Goal: Task Accomplishment & Management: Manage account settings

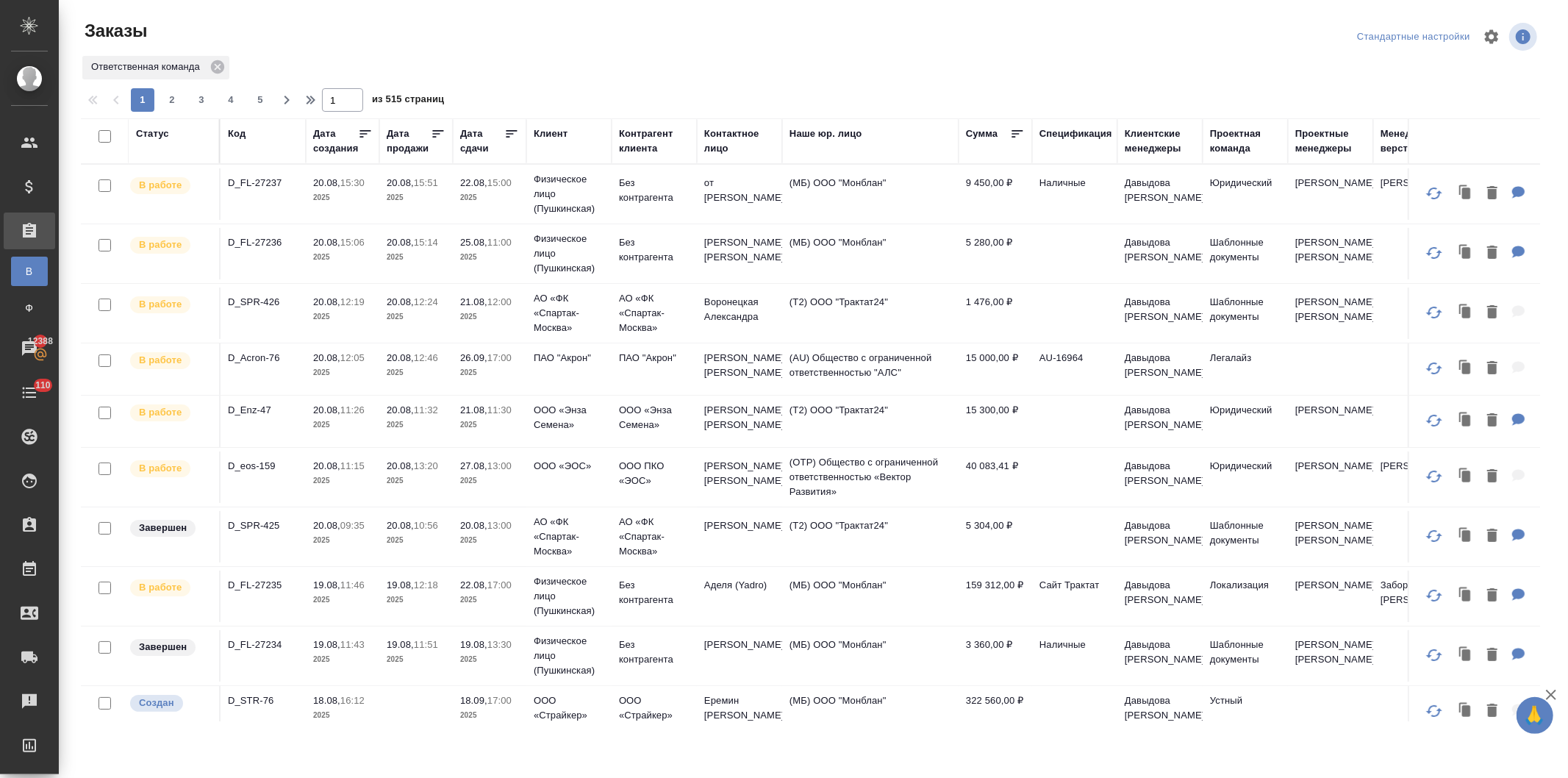
click at [469, 357] on p "26.09," at bounding box center [474, 357] width 27 height 11
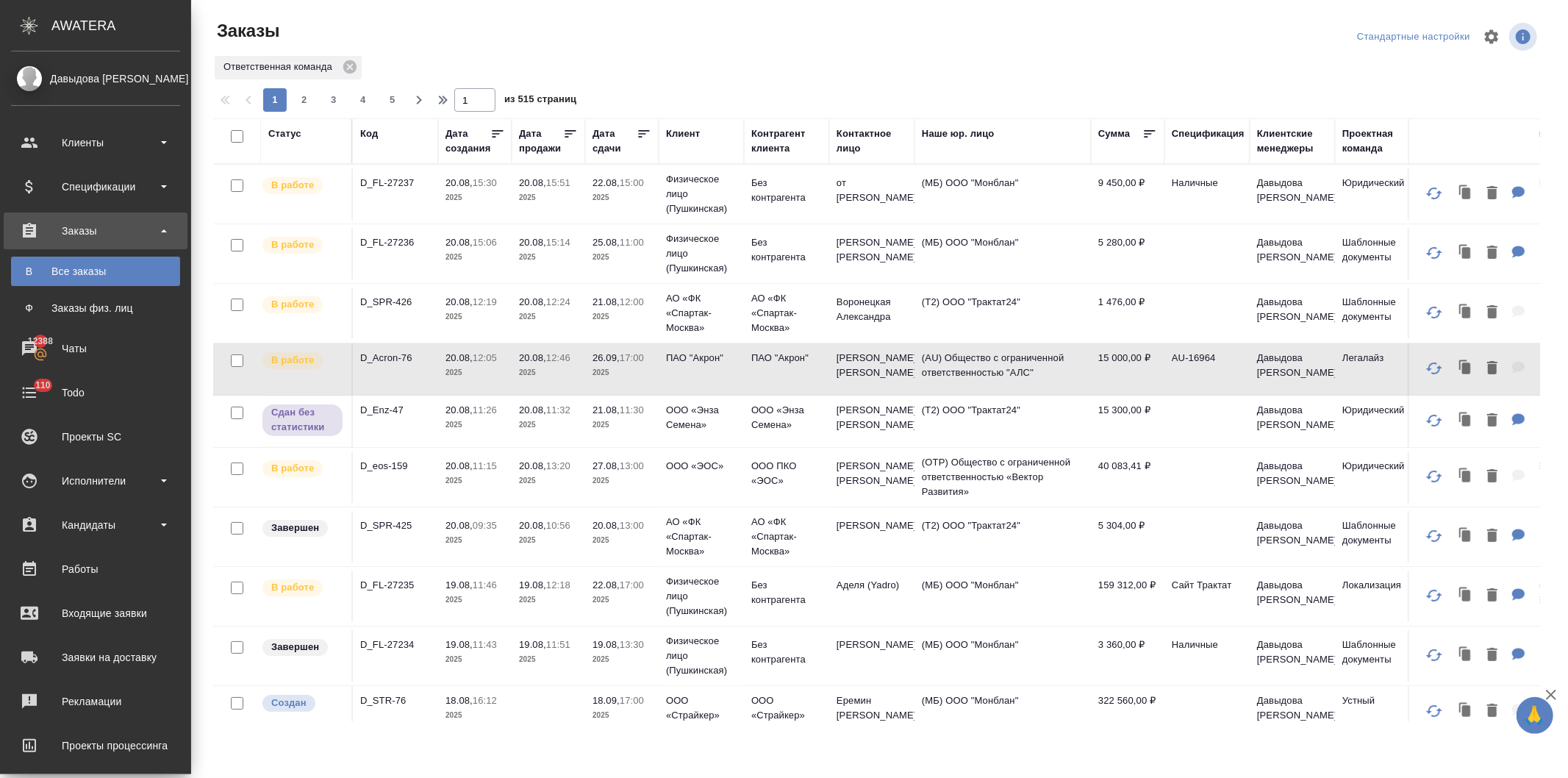
click at [519, 422] on p "2025" at bounding box center [548, 425] width 59 height 15
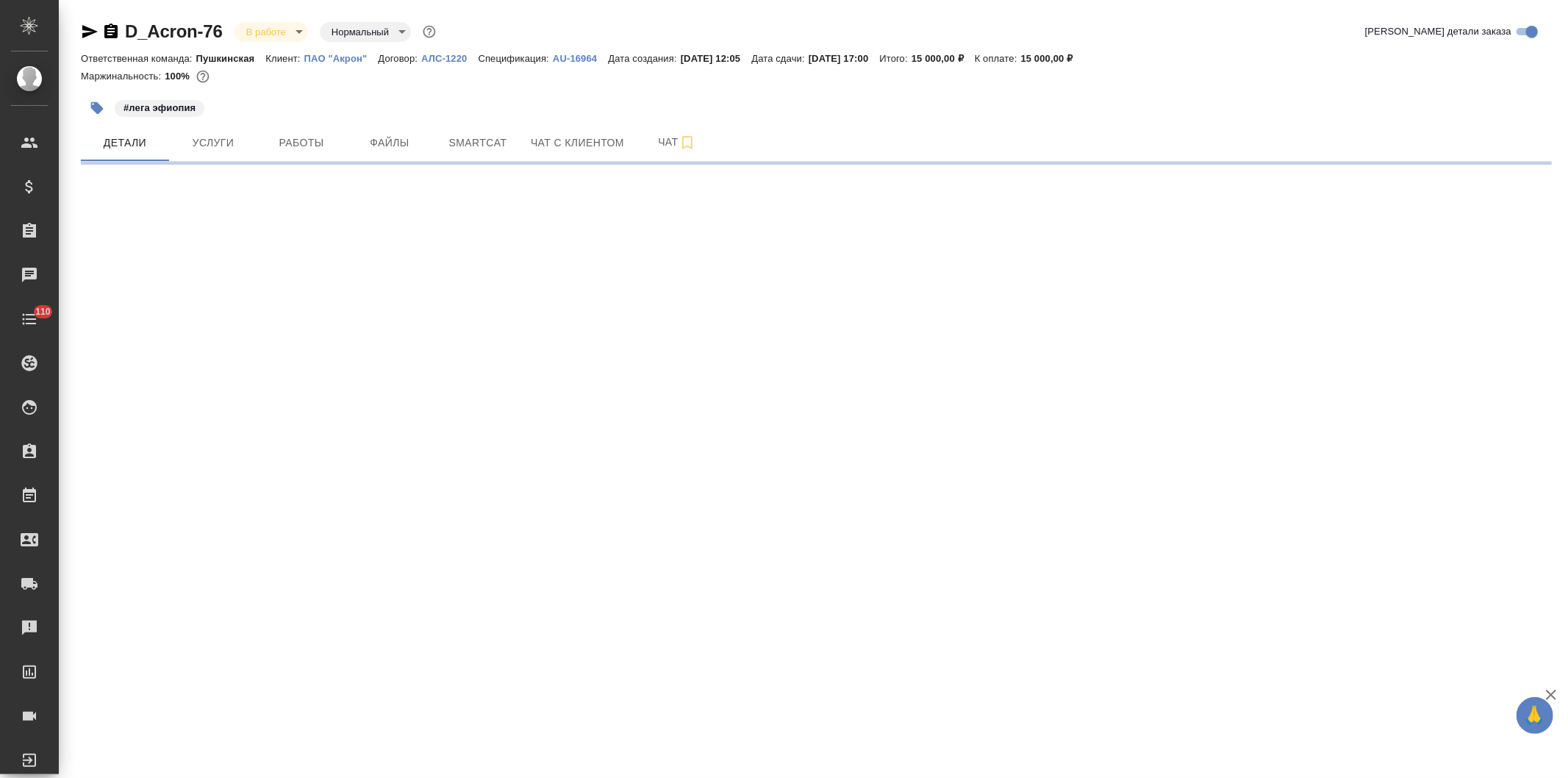
select select "RU"
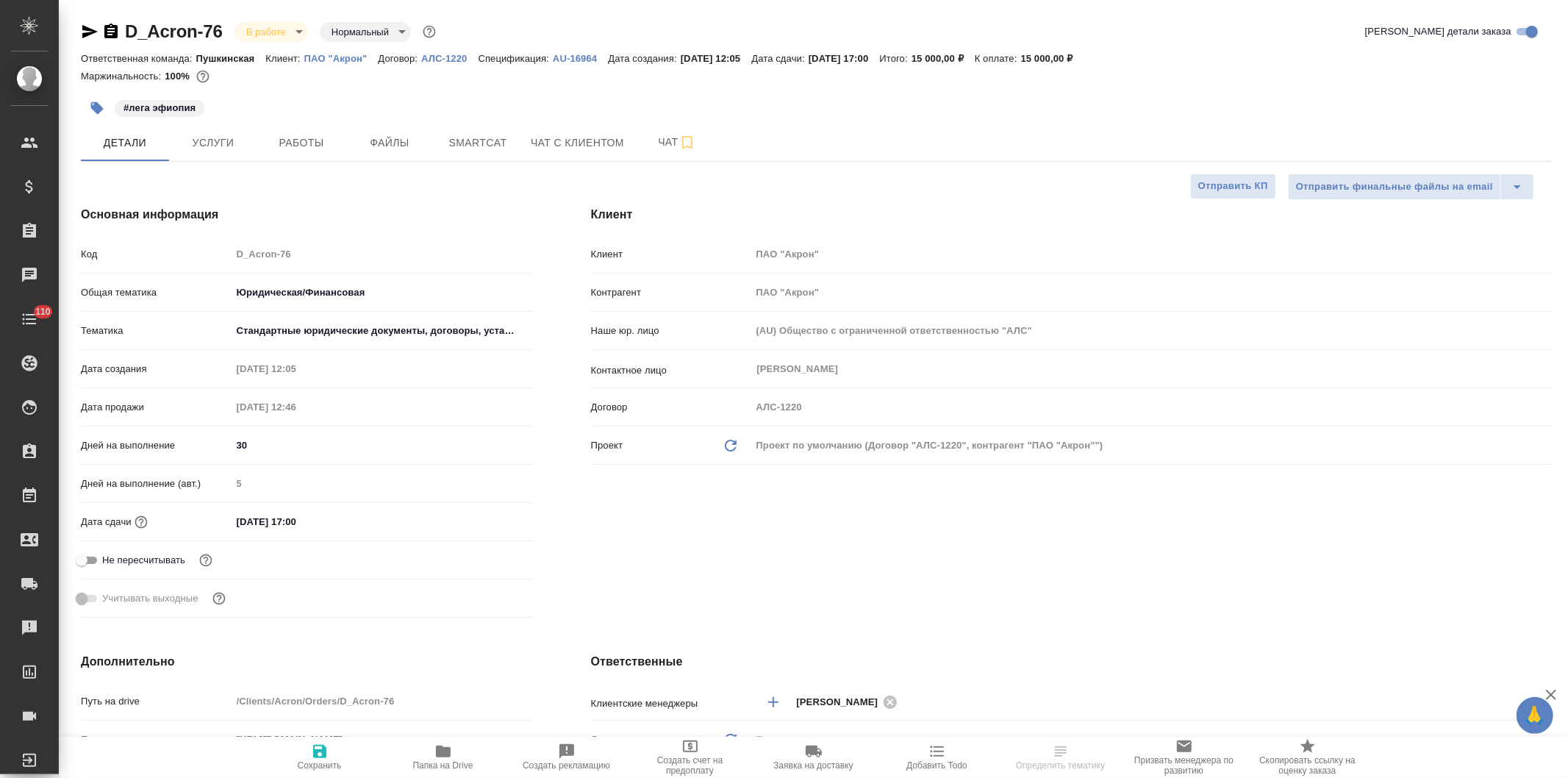
type textarea "x"
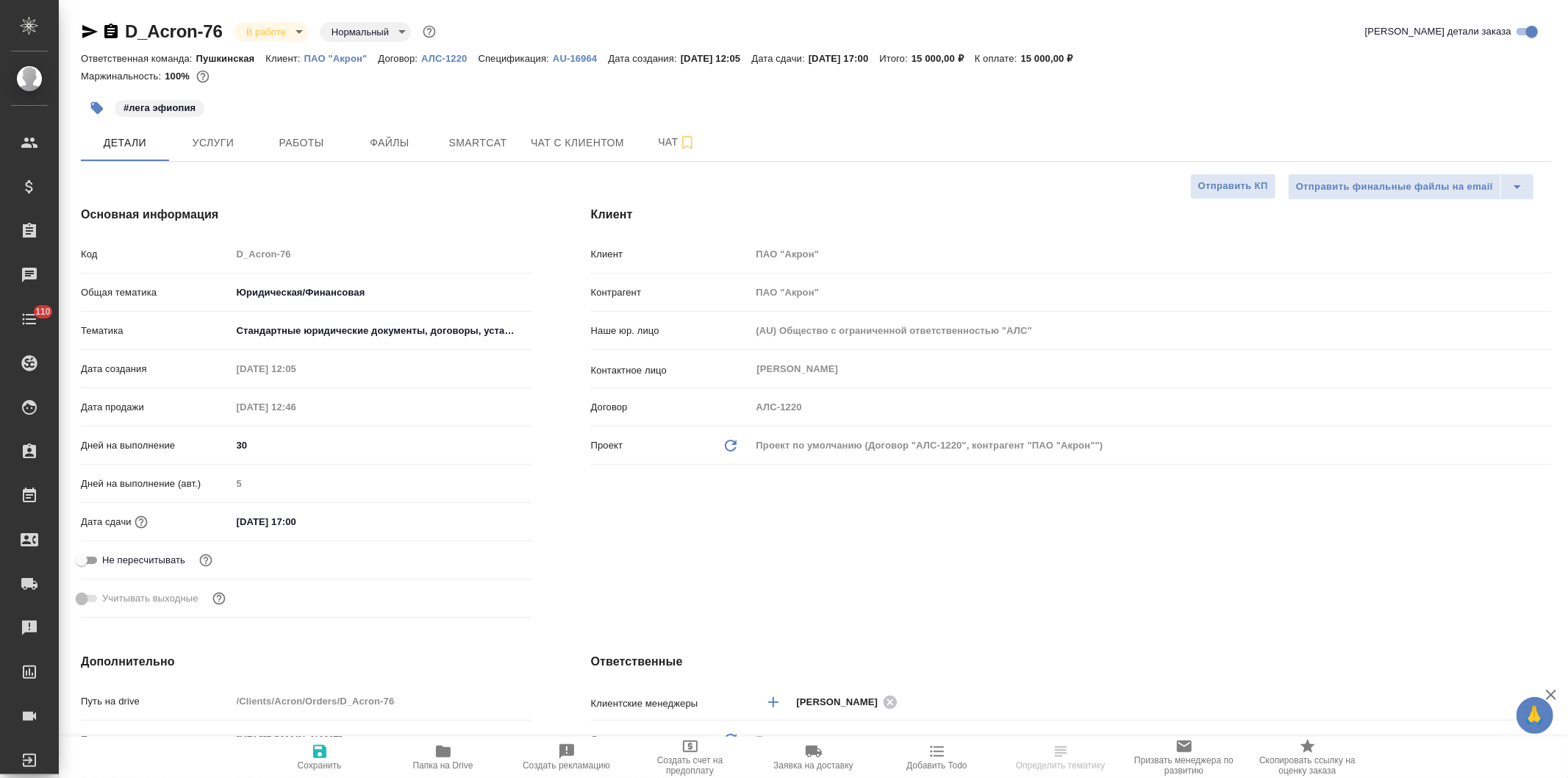
type textarea "x"
click at [194, 258] on div "Код D_Acron-76" at bounding box center [306, 254] width 451 height 26
type textarea "x"
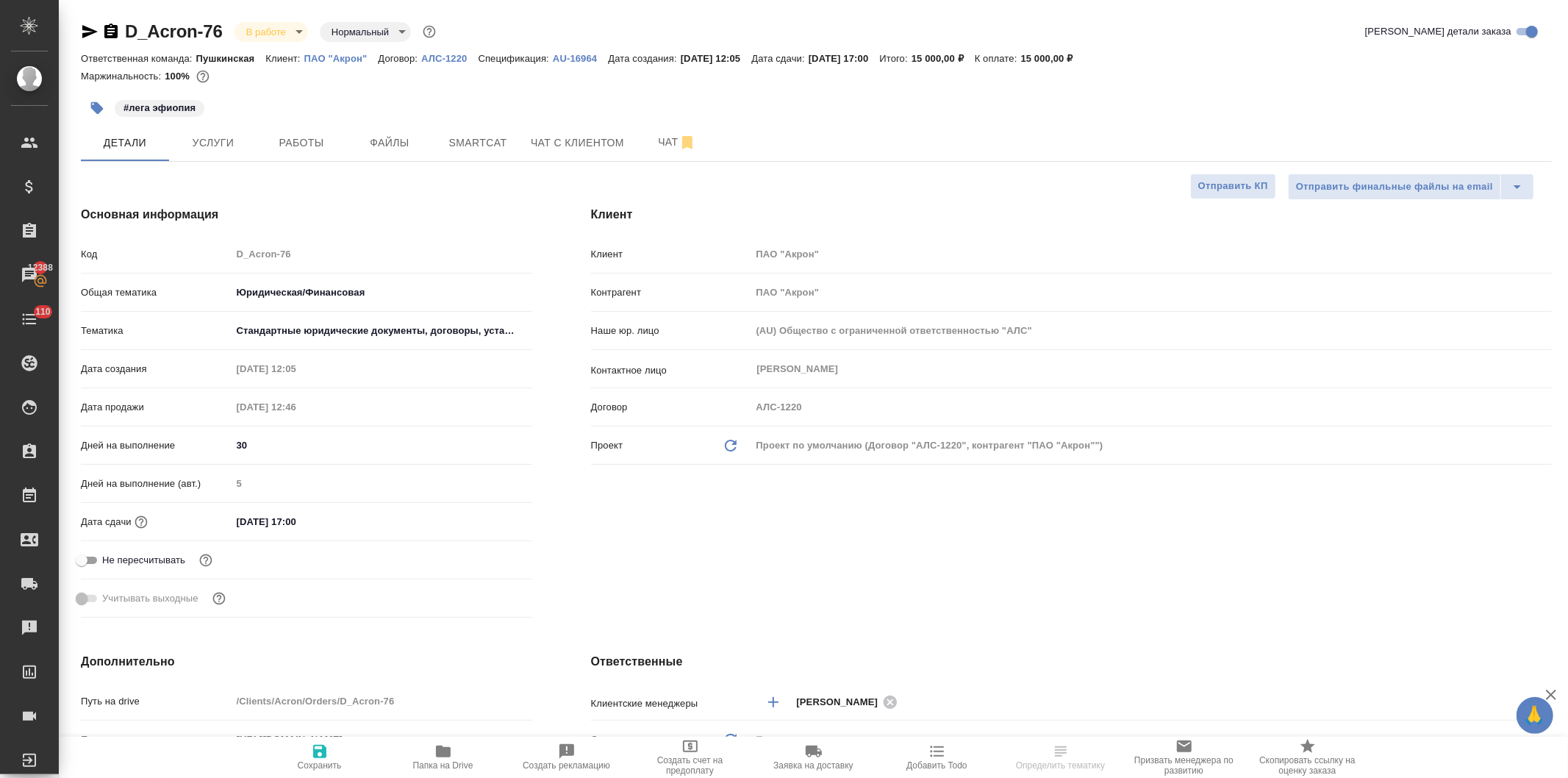
type textarea "x"
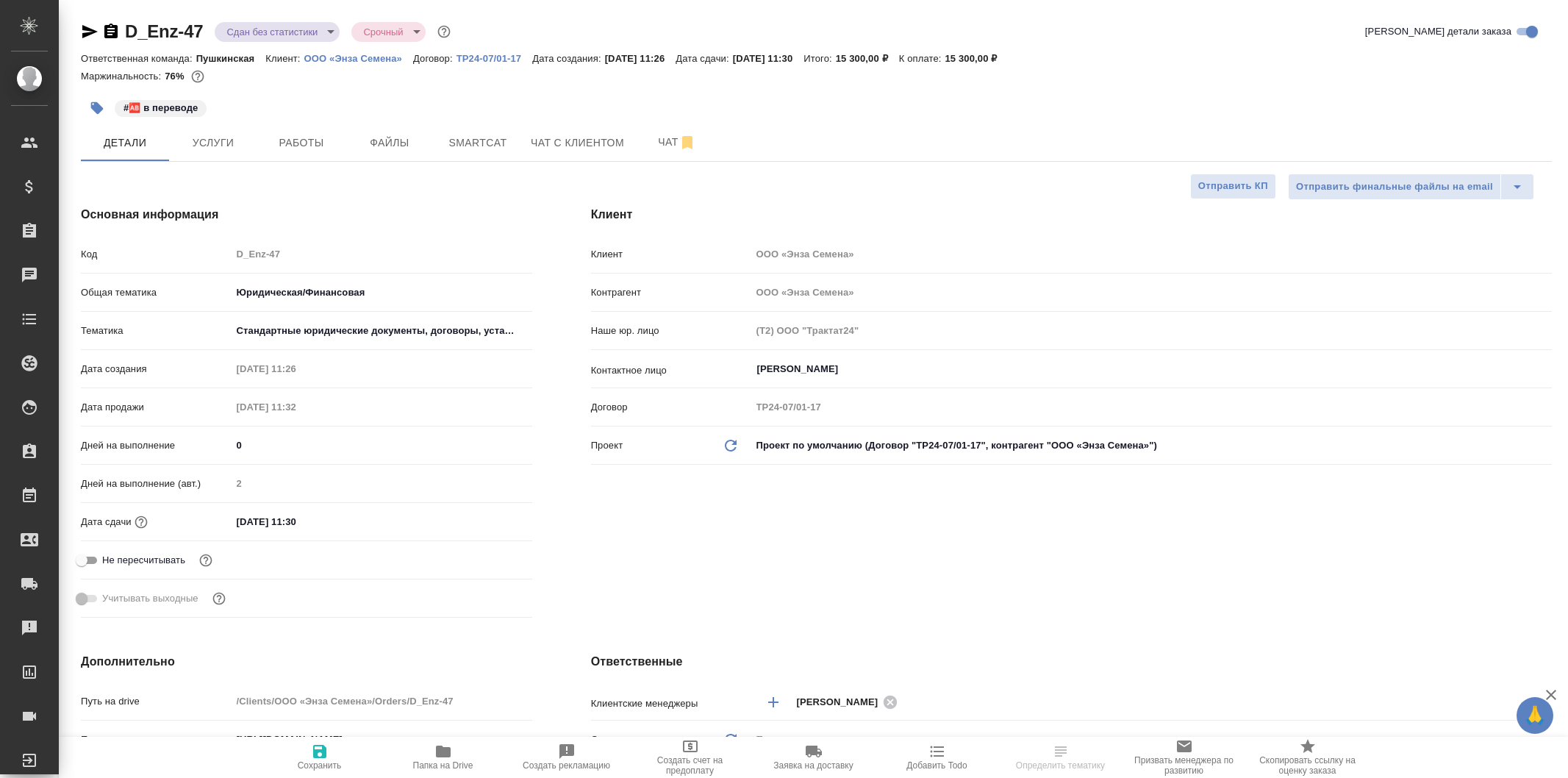
select select "RU"
type textarea "x"
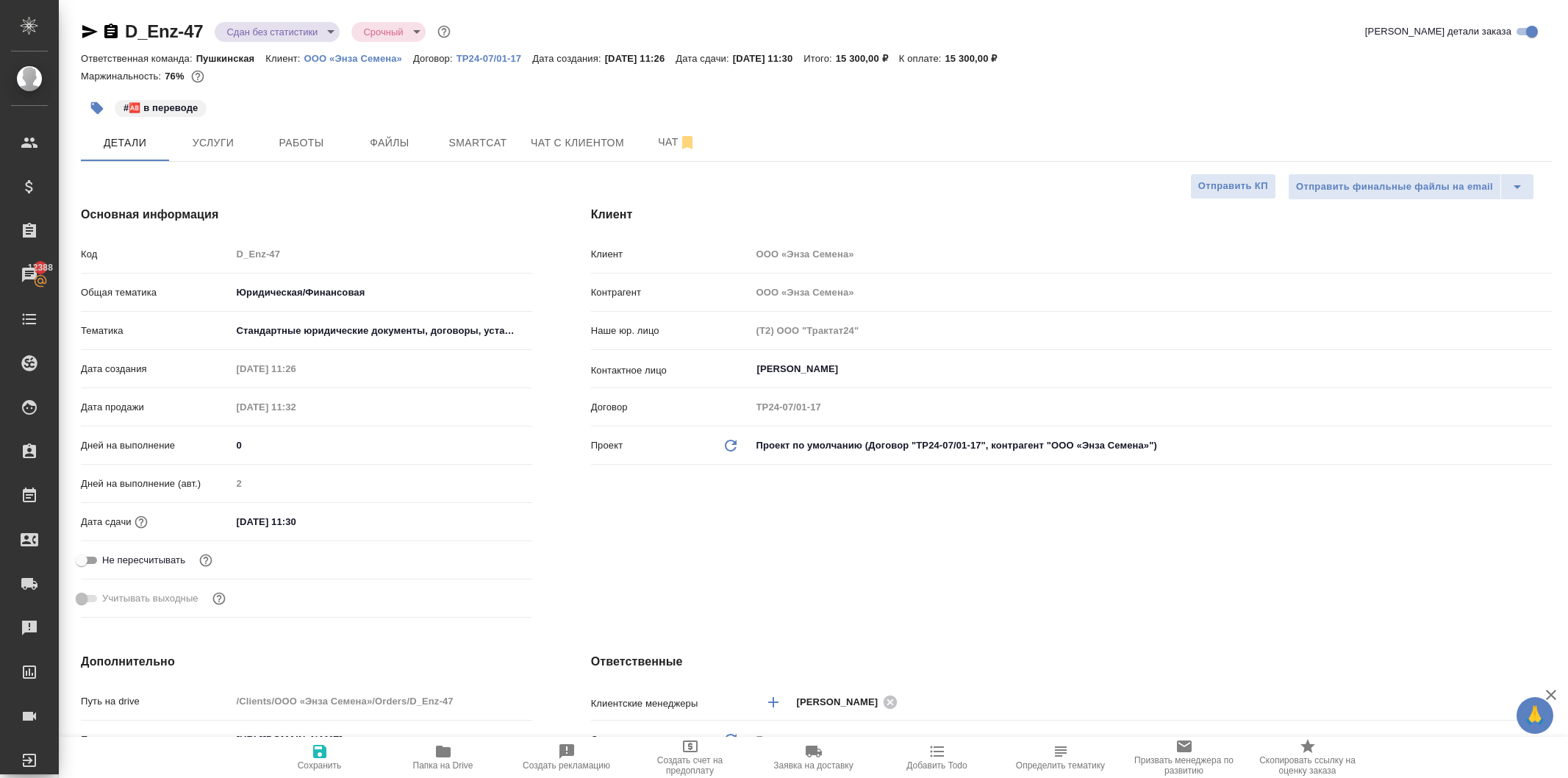
type textarea "x"
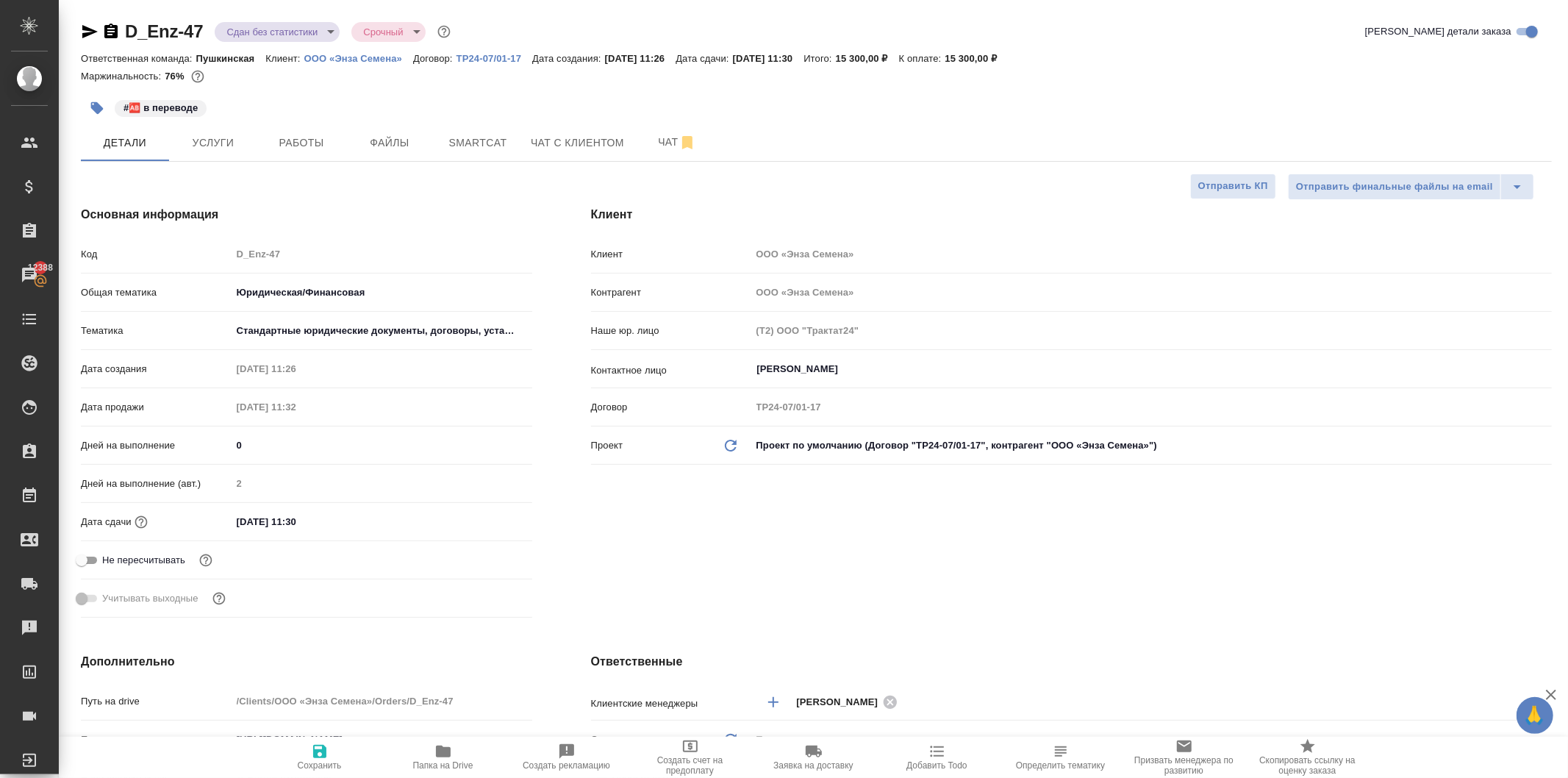
type textarea "x"
click at [446, 753] on icon "button" at bounding box center [443, 751] width 15 height 12
type textarea "x"
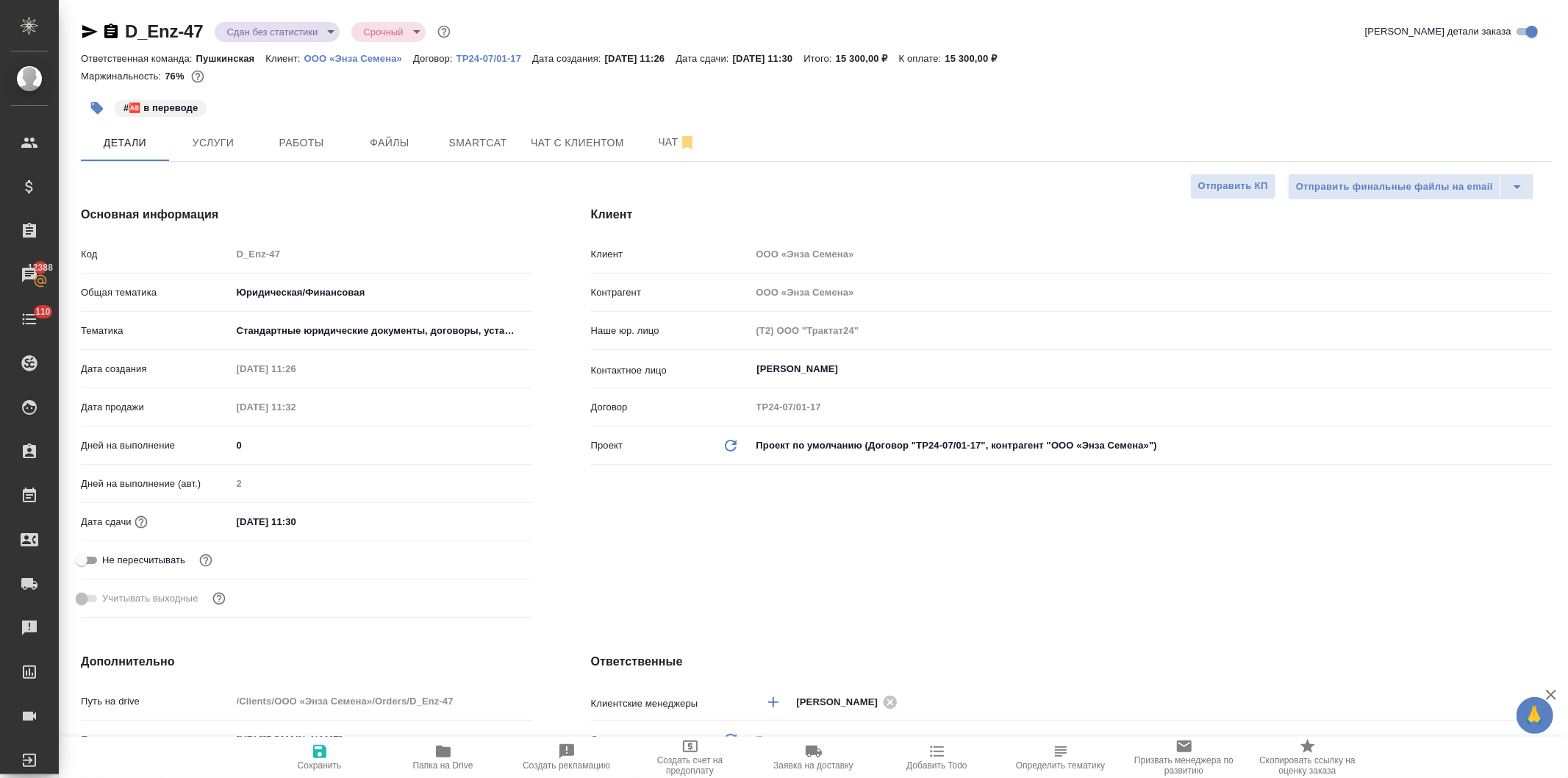
type textarea "x"
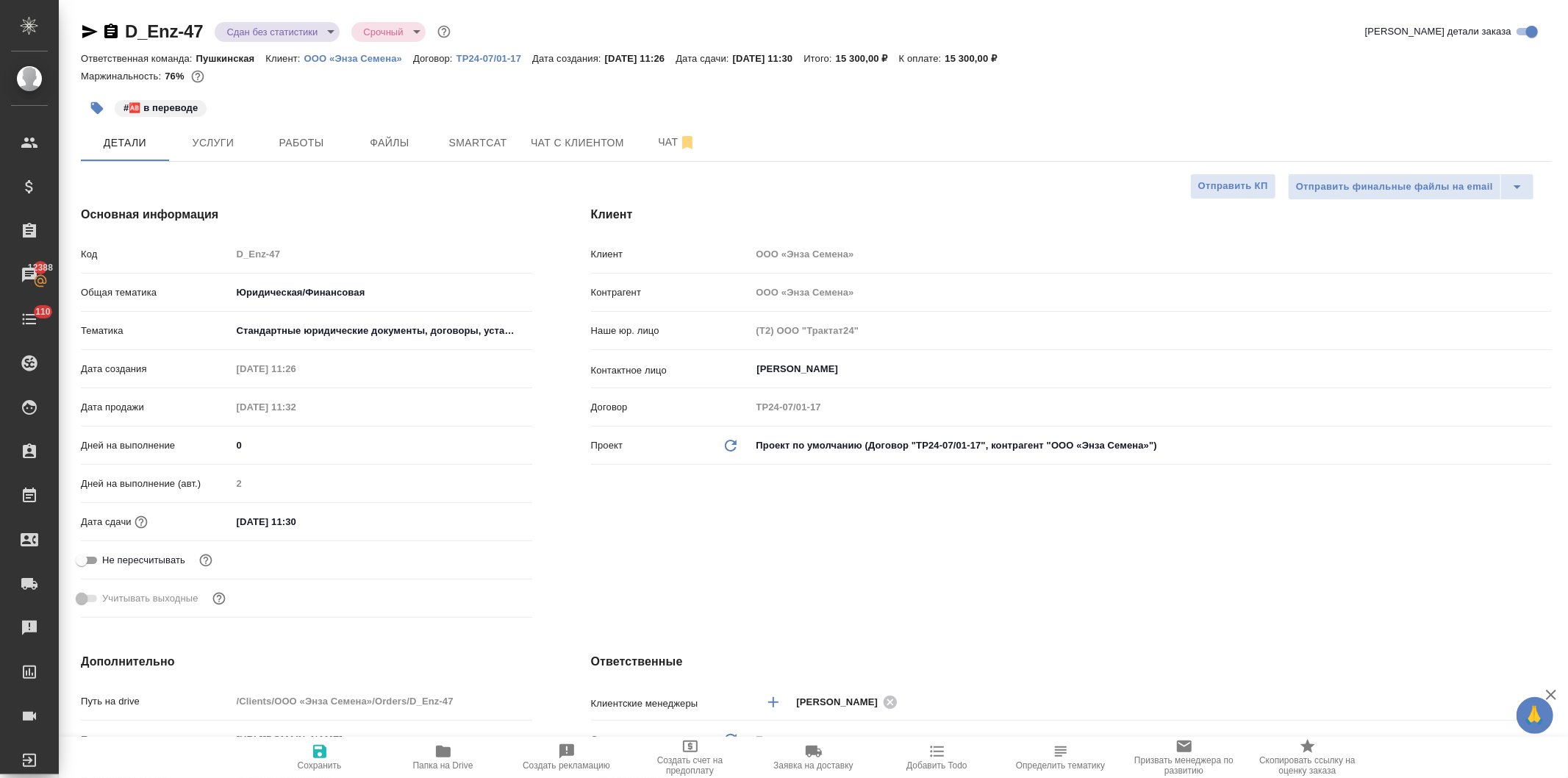
type textarea "x"
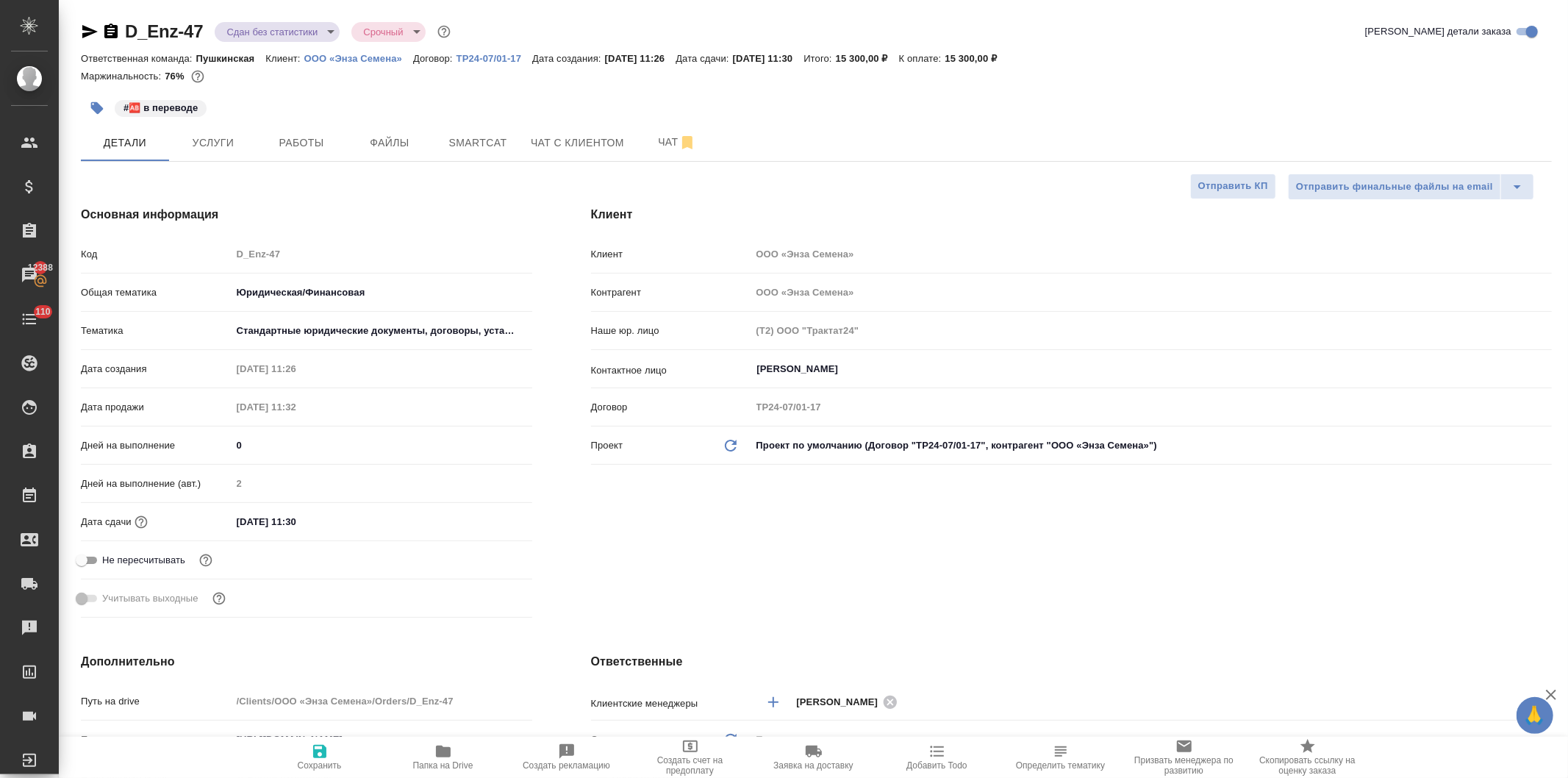
type textarea "x"
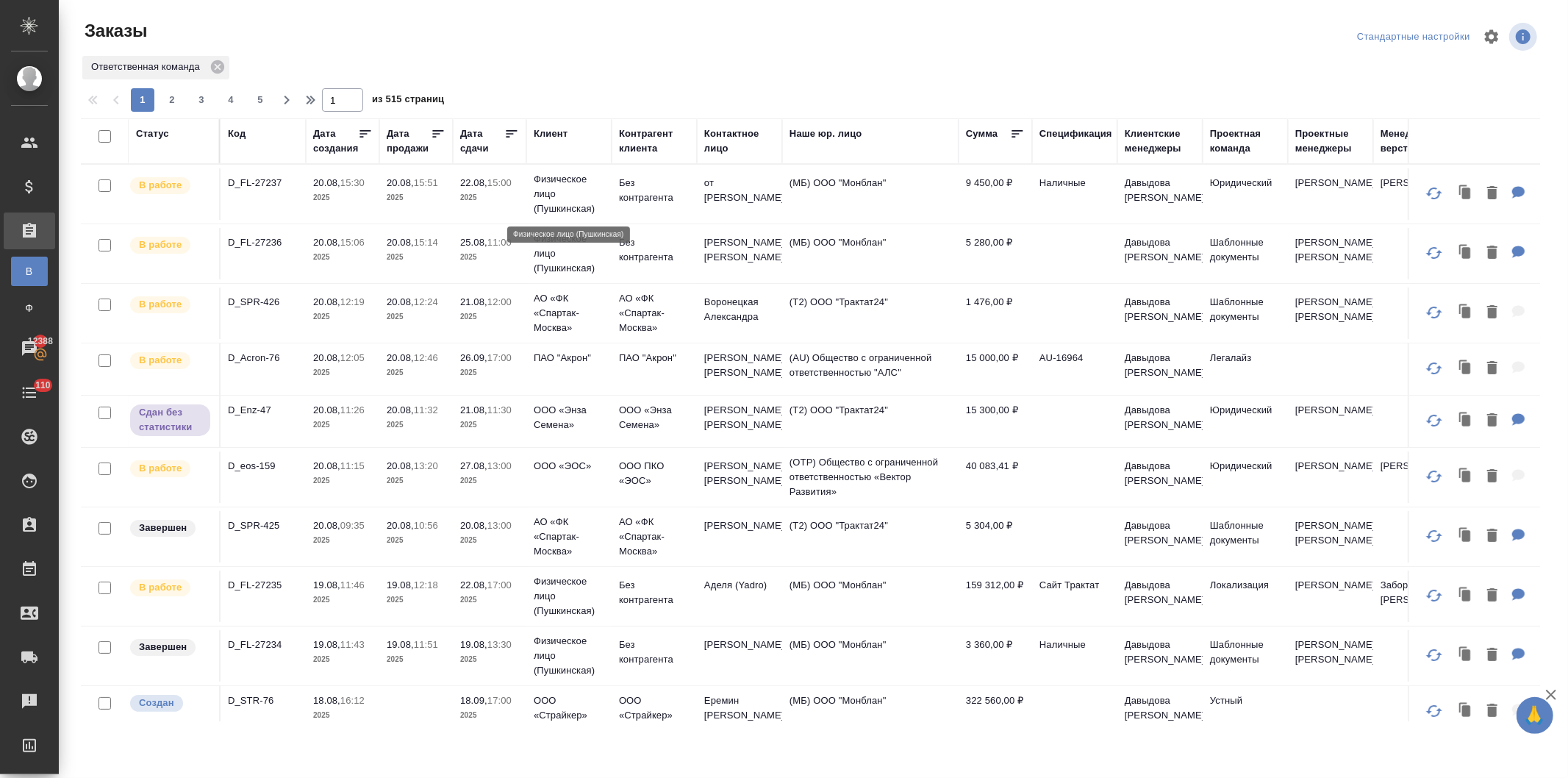
click at [598, 188] on p "Физическое лицо (Пушкинская)" at bounding box center [568, 194] width 70 height 44
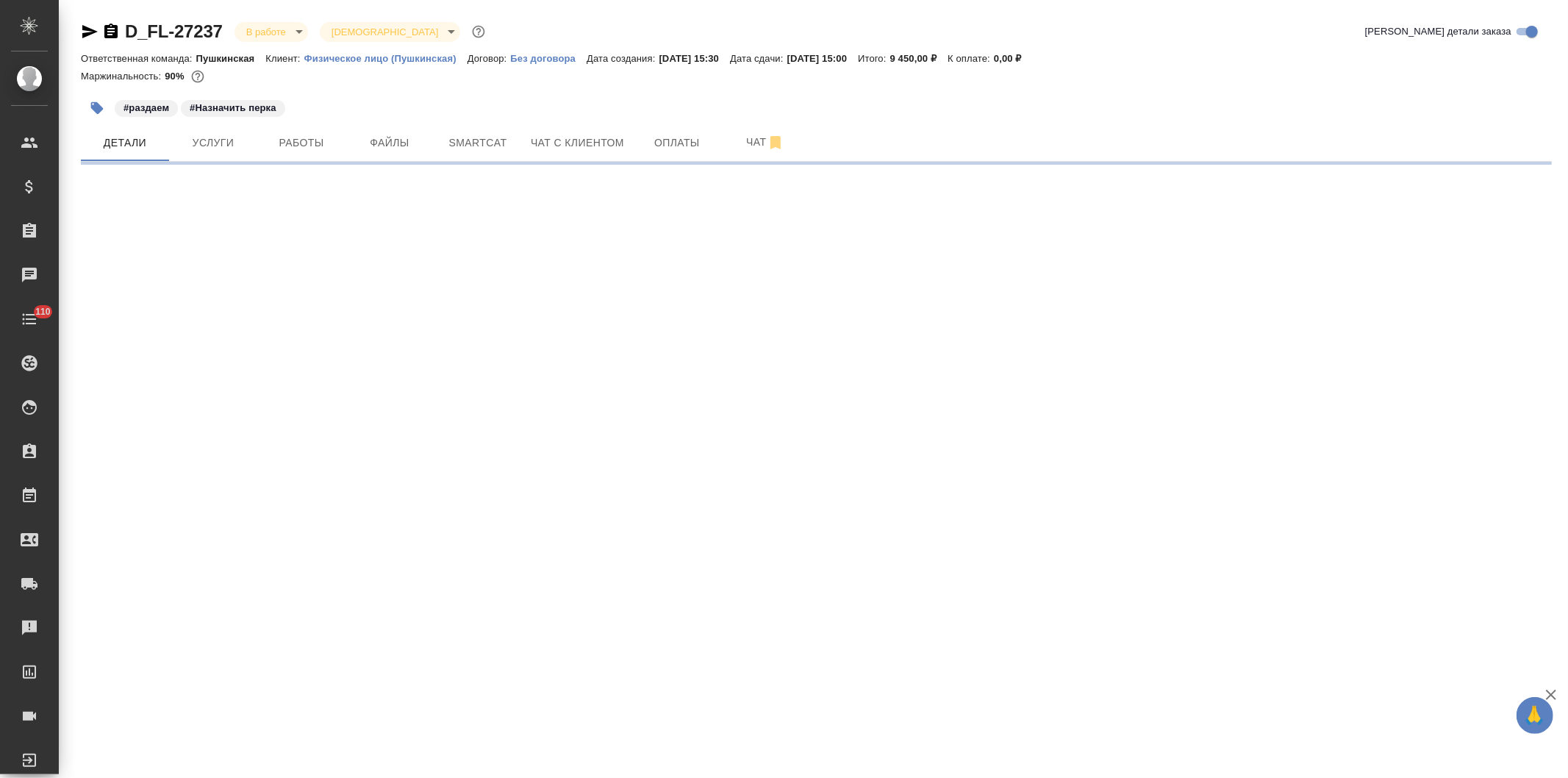
select select "RU"
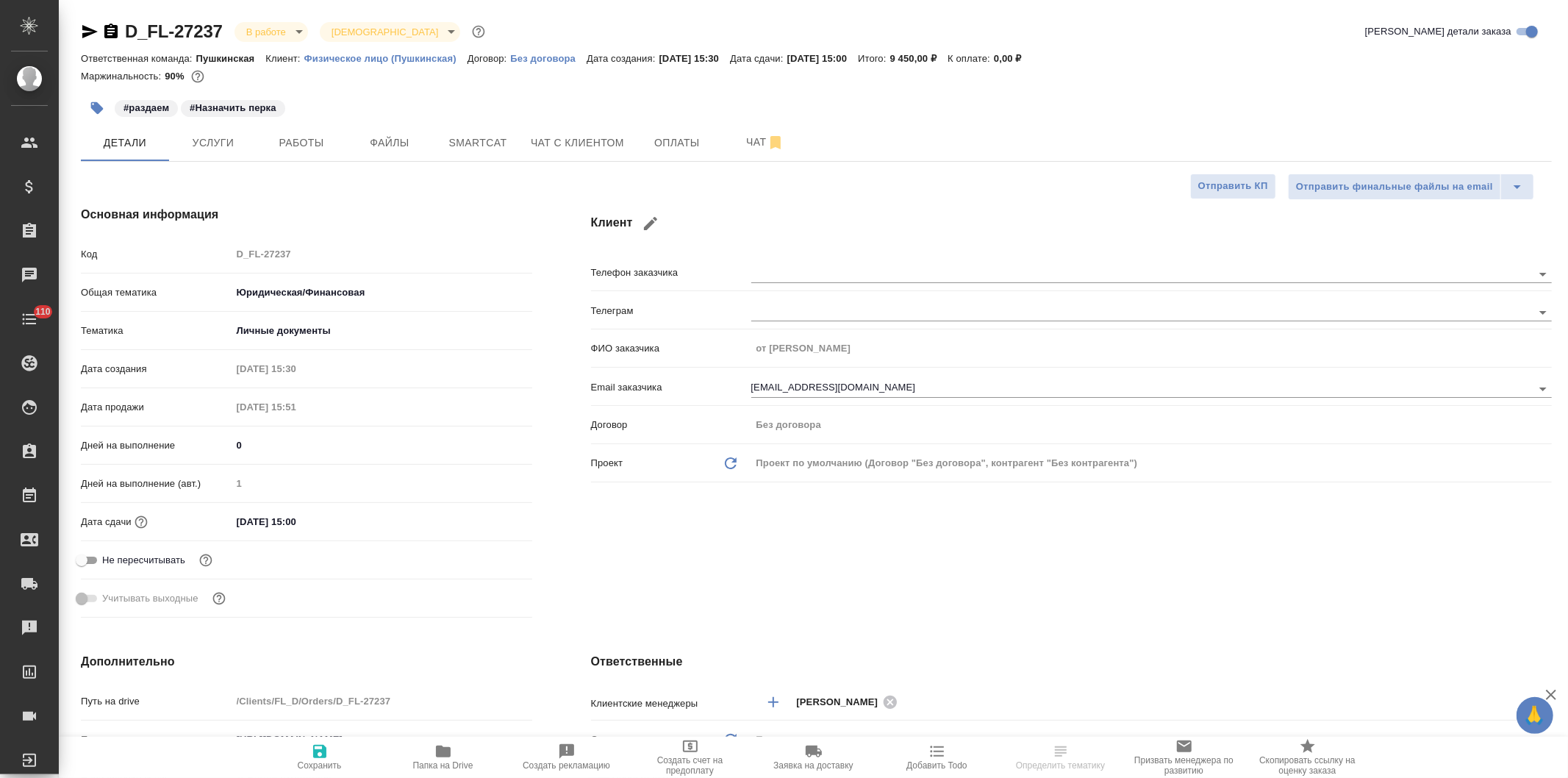
type textarea "x"
click at [91, 104] on icon "button" at bounding box center [97, 108] width 12 height 12
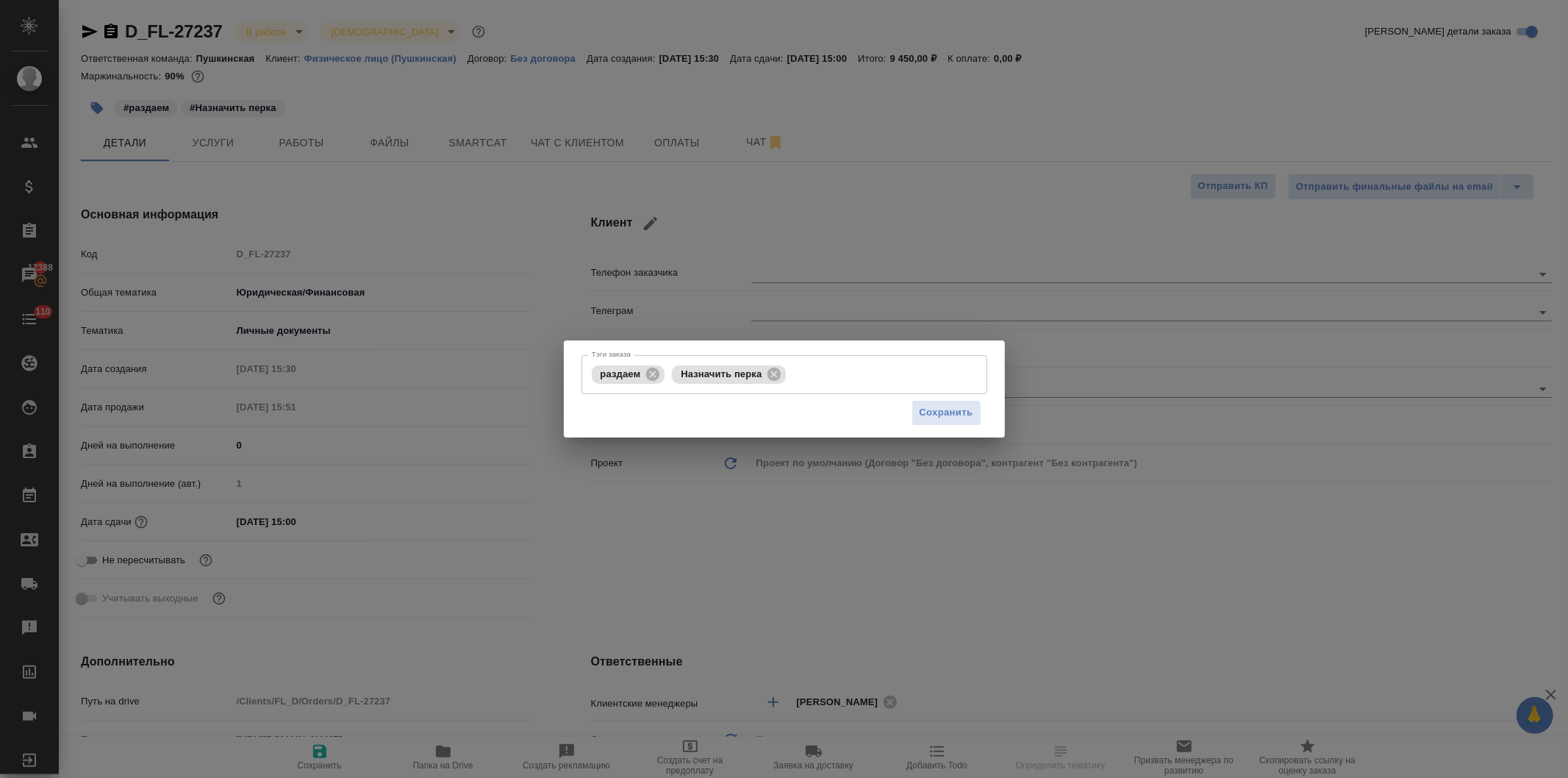
click at [1009, 121] on div "Тэги заказа раздаем Назначить перка Тэги заказа Сохранить" at bounding box center [784, 389] width 1568 height 778
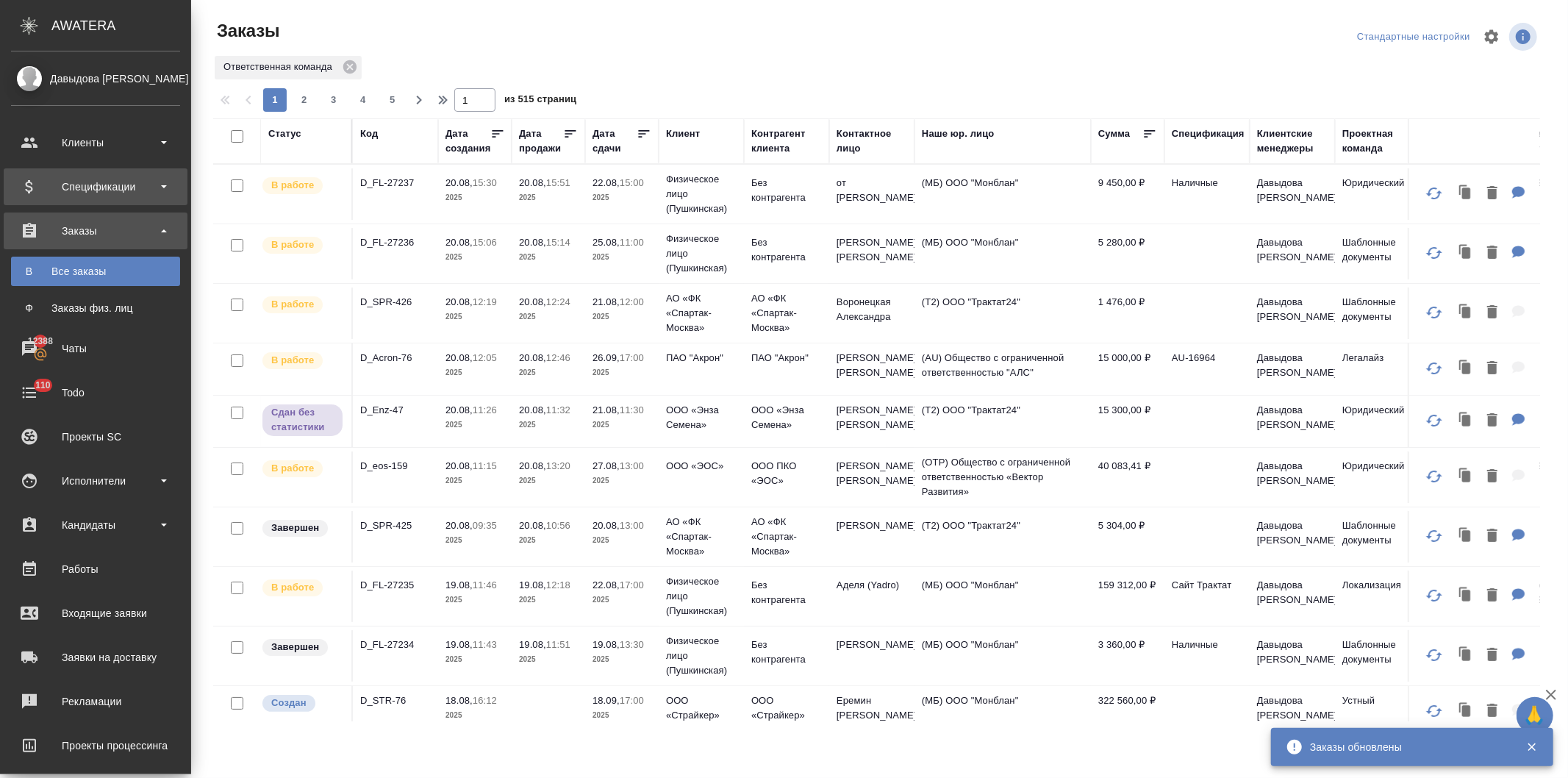
click at [93, 184] on div "Спецификации" at bounding box center [95, 186] width 169 height 22
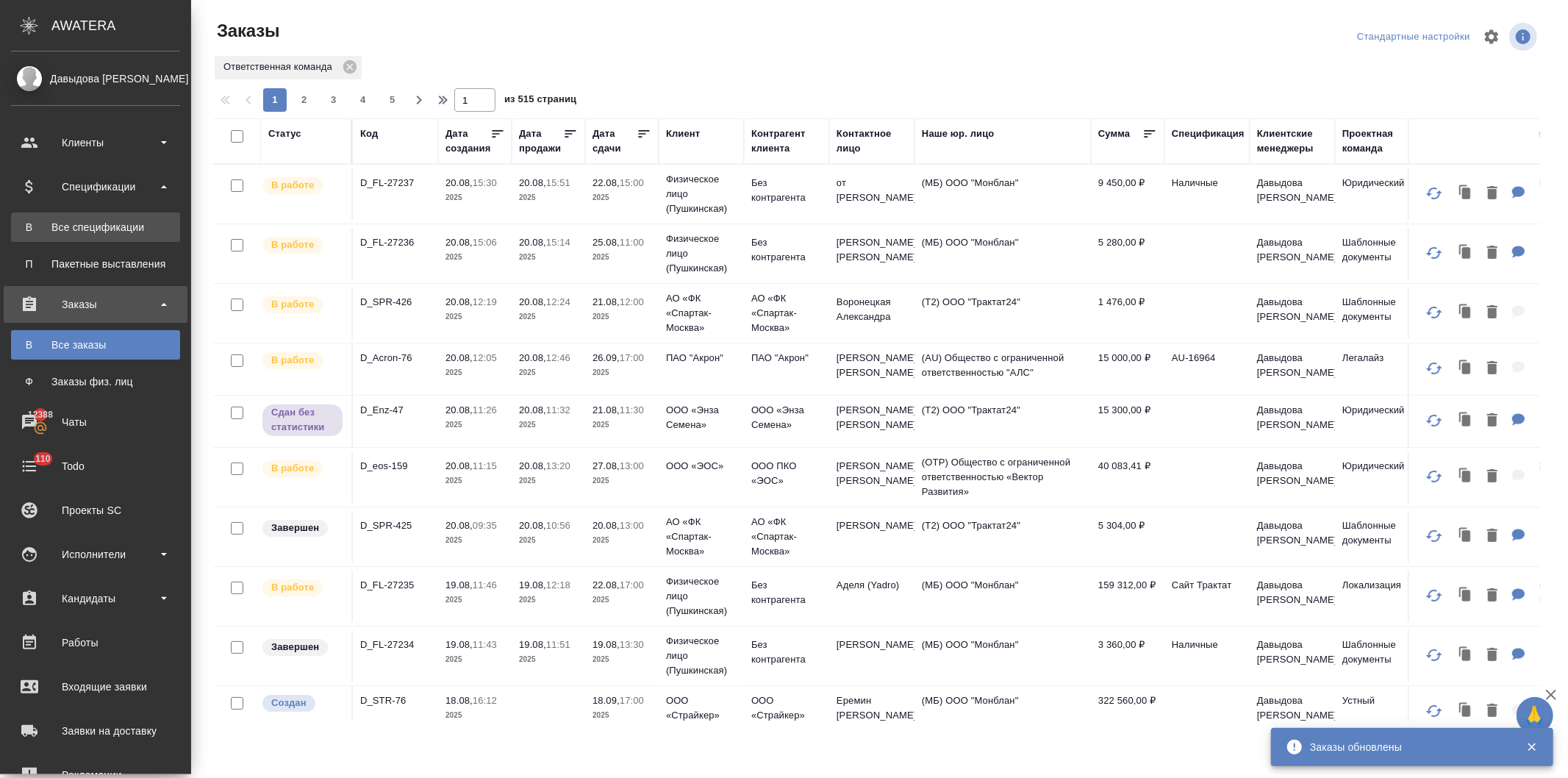
click at [97, 223] on div "Все спецификации" at bounding box center [95, 227] width 154 height 15
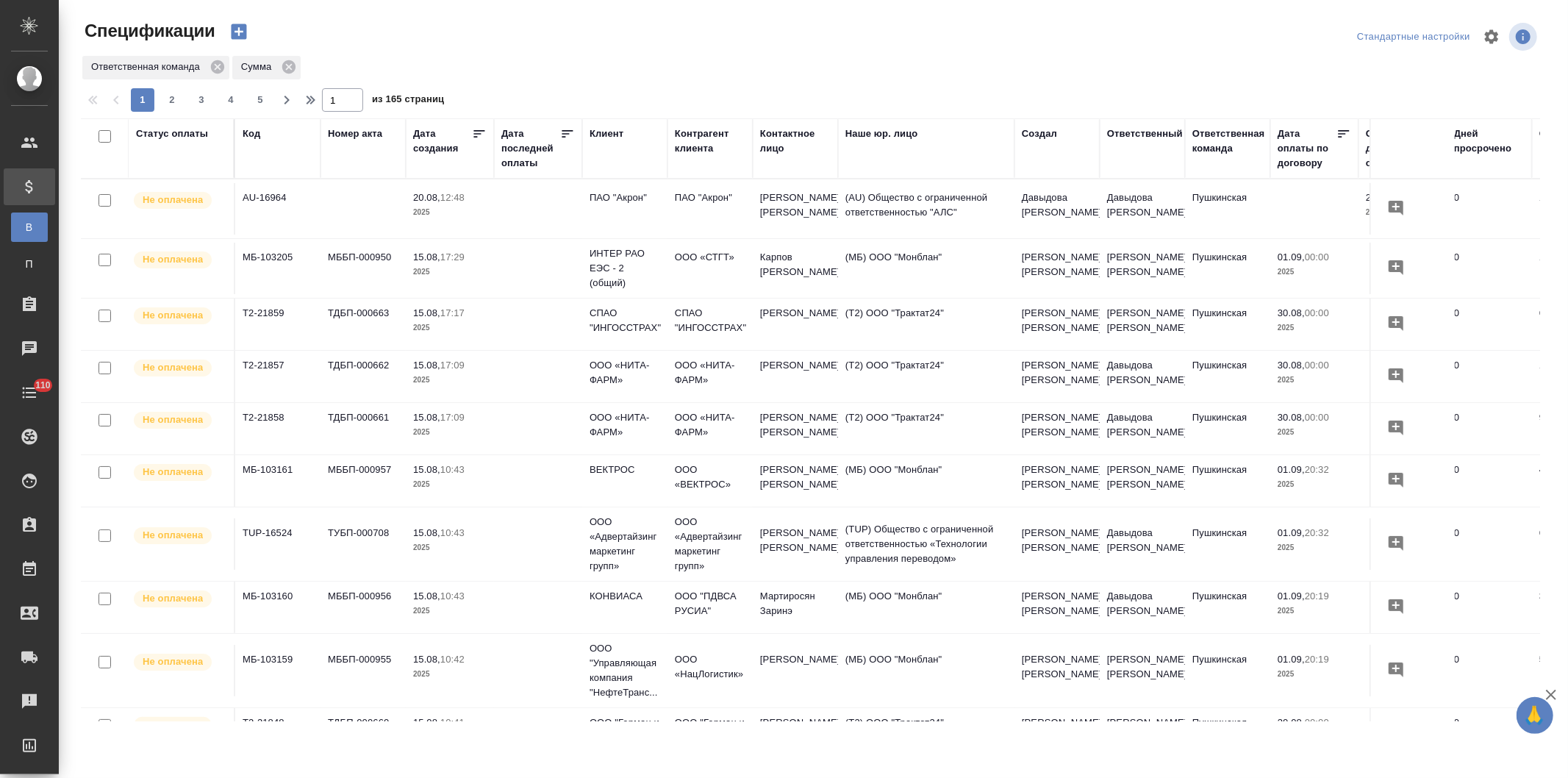
click at [160, 129] on div "Статус оплаты" at bounding box center [171, 133] width 72 height 15
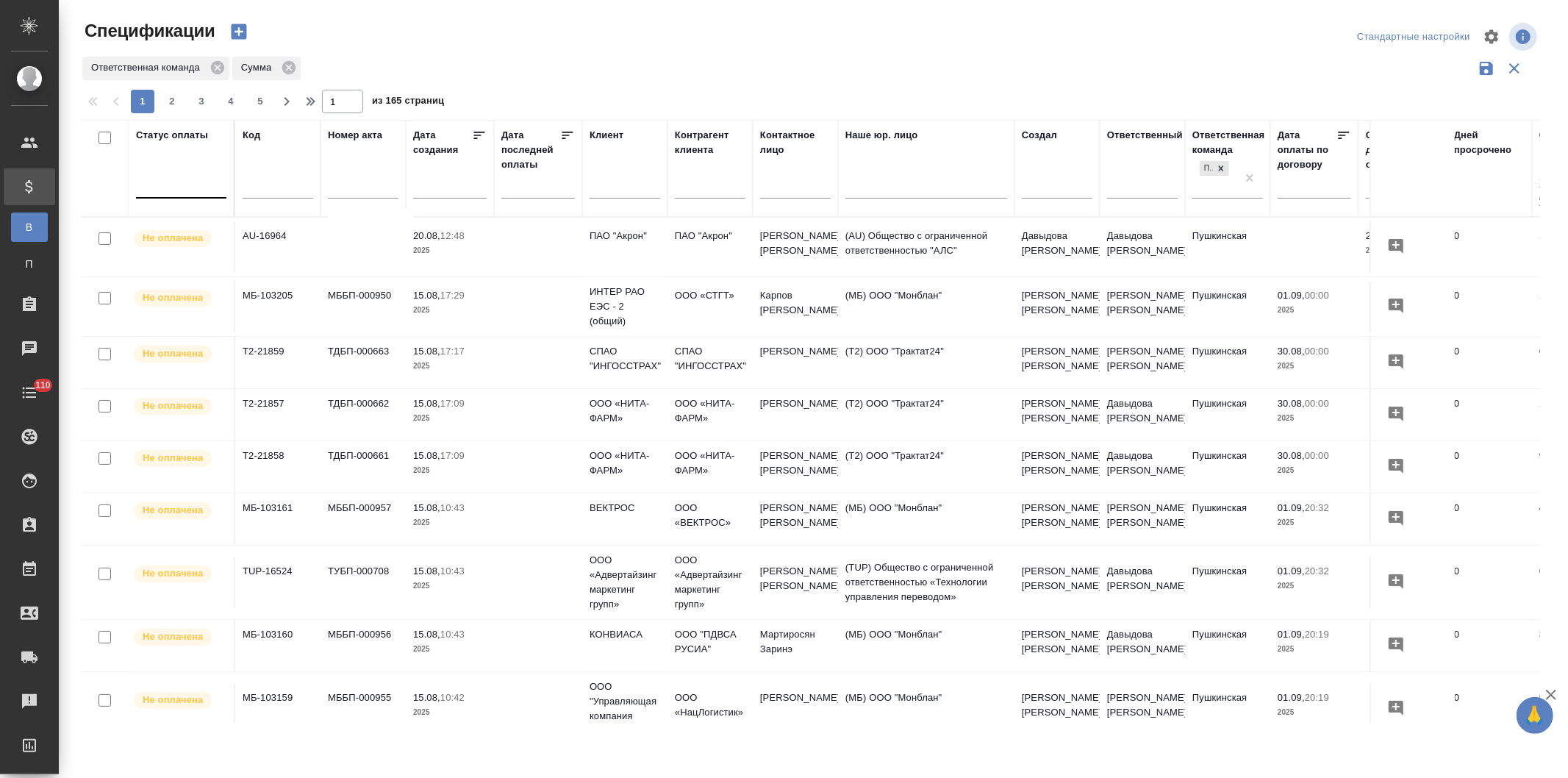
click at [174, 192] on div at bounding box center [181, 184] width 91 height 21
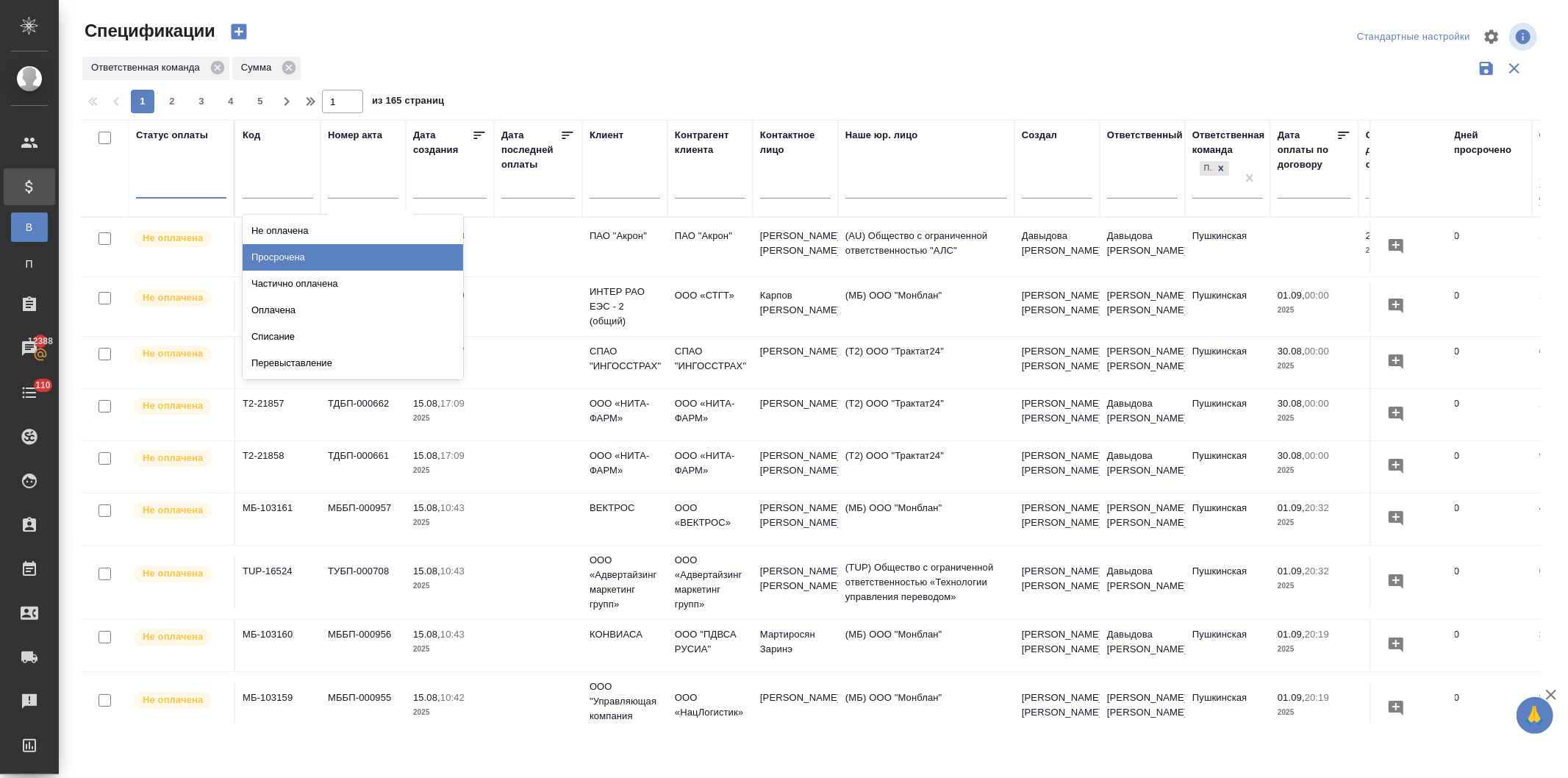
click at [274, 255] on div "Просрочена" at bounding box center [353, 257] width 221 height 27
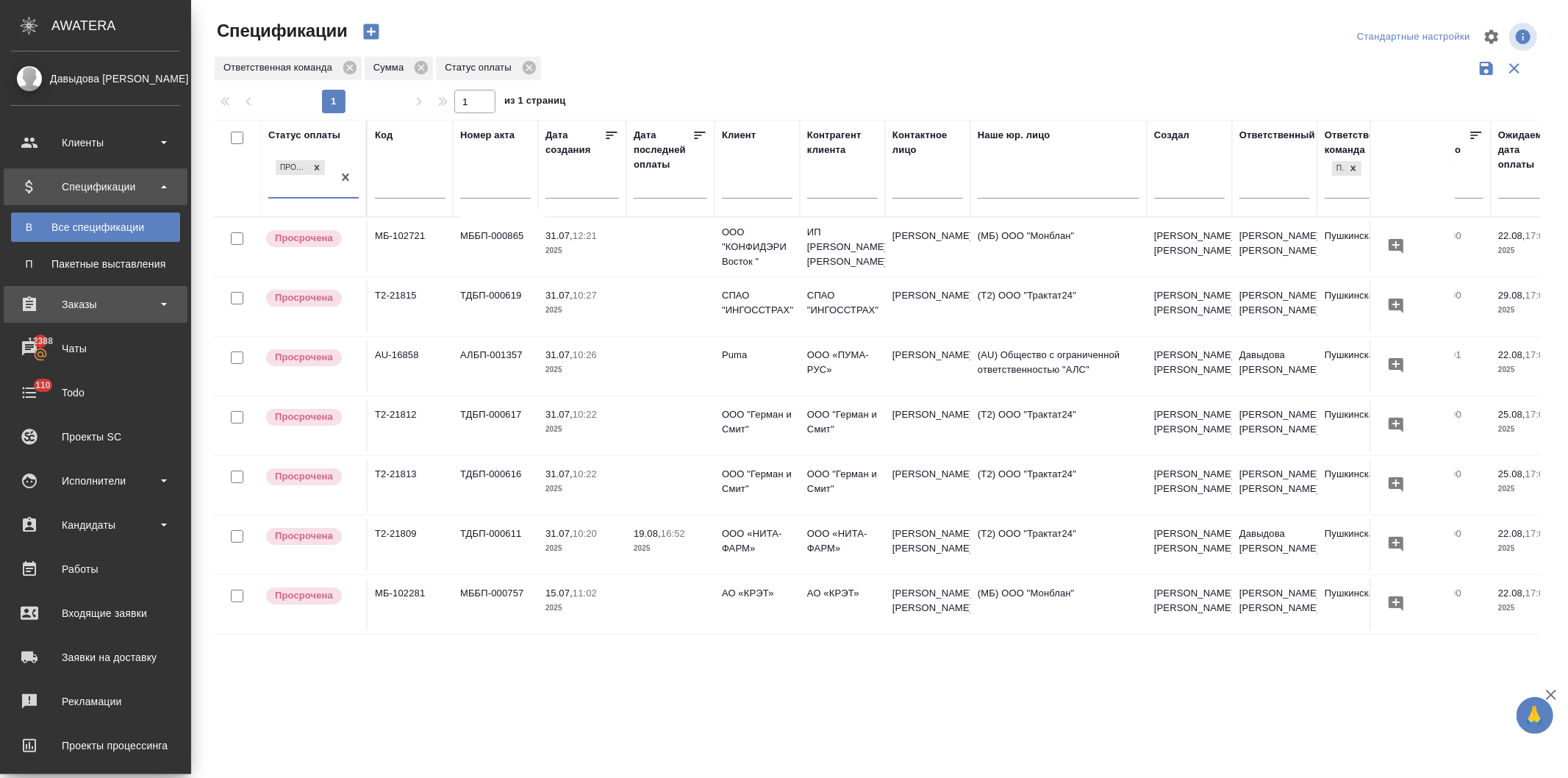
click at [94, 299] on div "Заказы" at bounding box center [95, 304] width 169 height 22
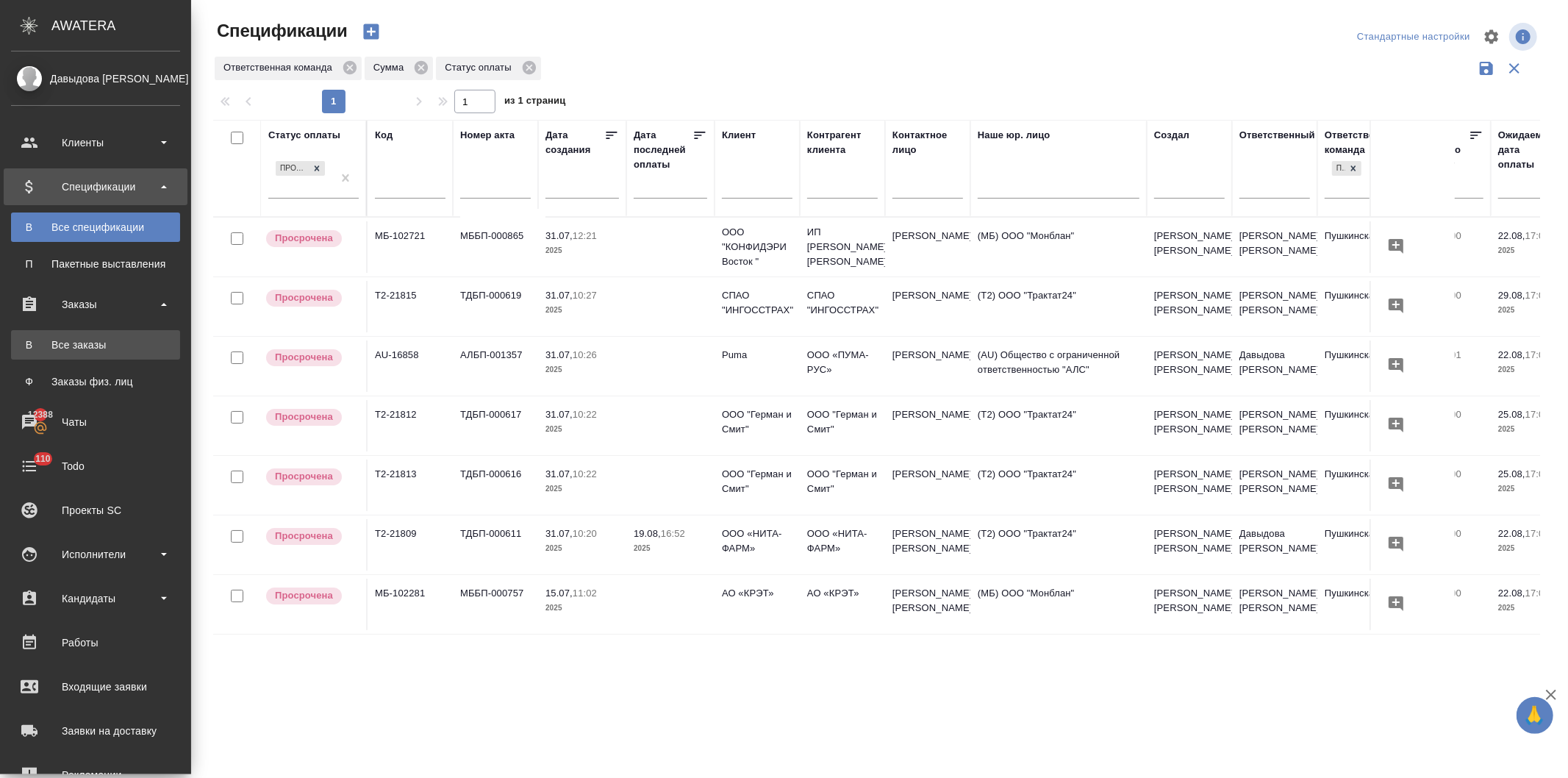
click at [86, 342] on div "Все заказы" at bounding box center [95, 345] width 154 height 15
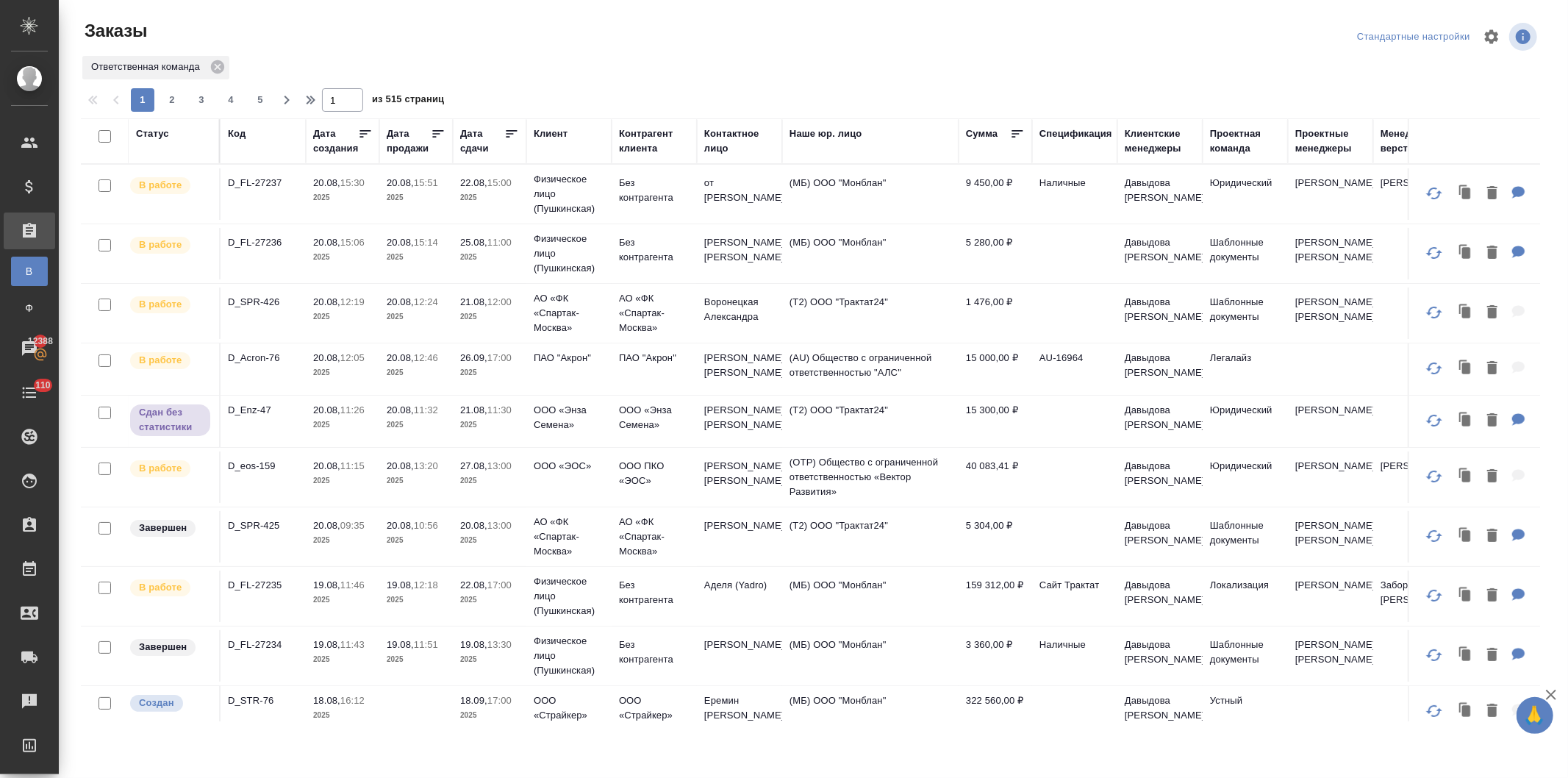
click at [1071, 130] on div "Спецификация" at bounding box center [1076, 133] width 73 height 15
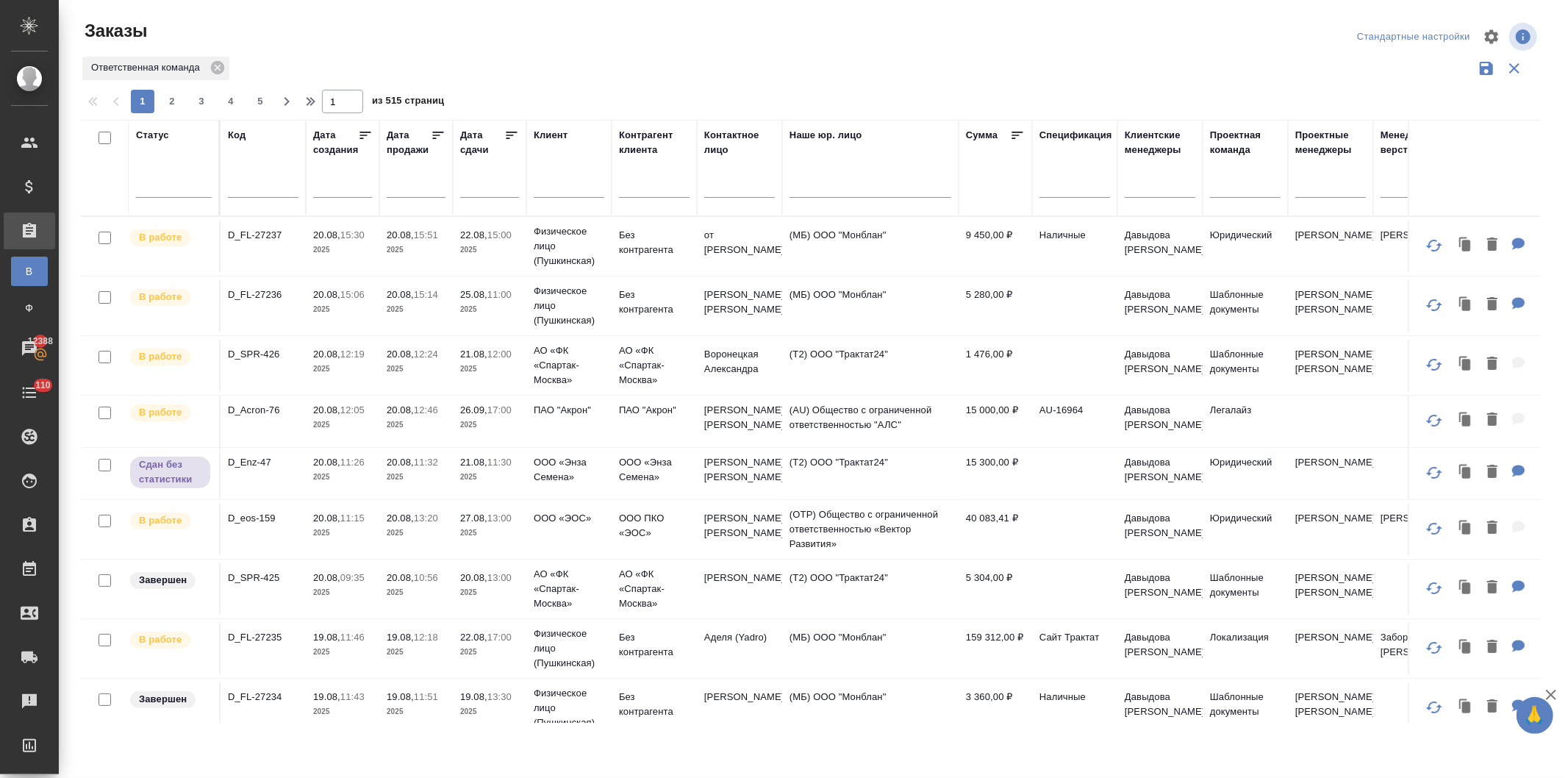
click at [1071, 184] on input "text" at bounding box center [1075, 188] width 70 height 19
click at [1067, 188] on input "text" at bounding box center [1075, 188] width 70 height 19
click at [1067, 182] on input "text" at bounding box center [1075, 188] width 70 height 19
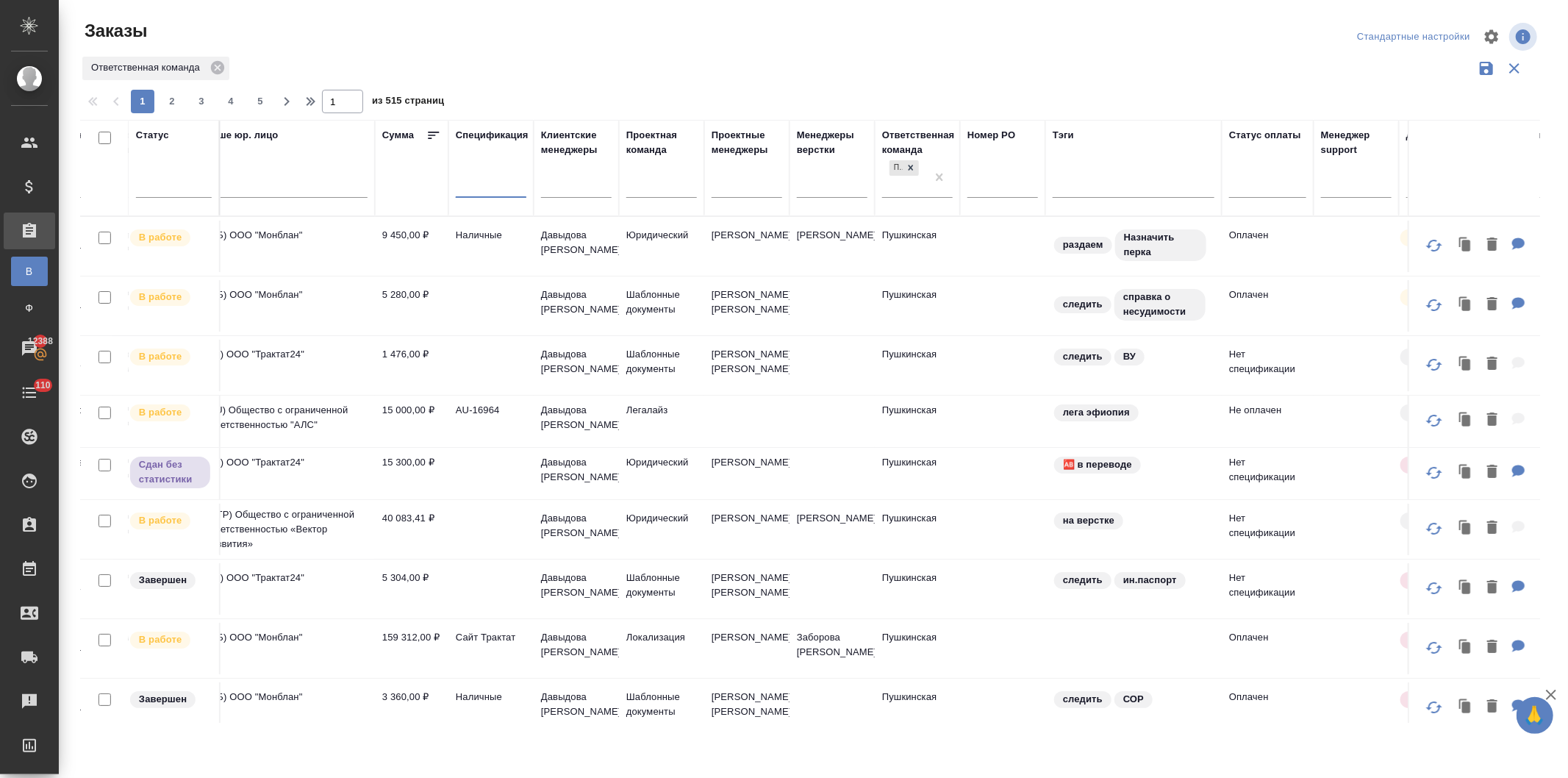
scroll to position [0, 588]
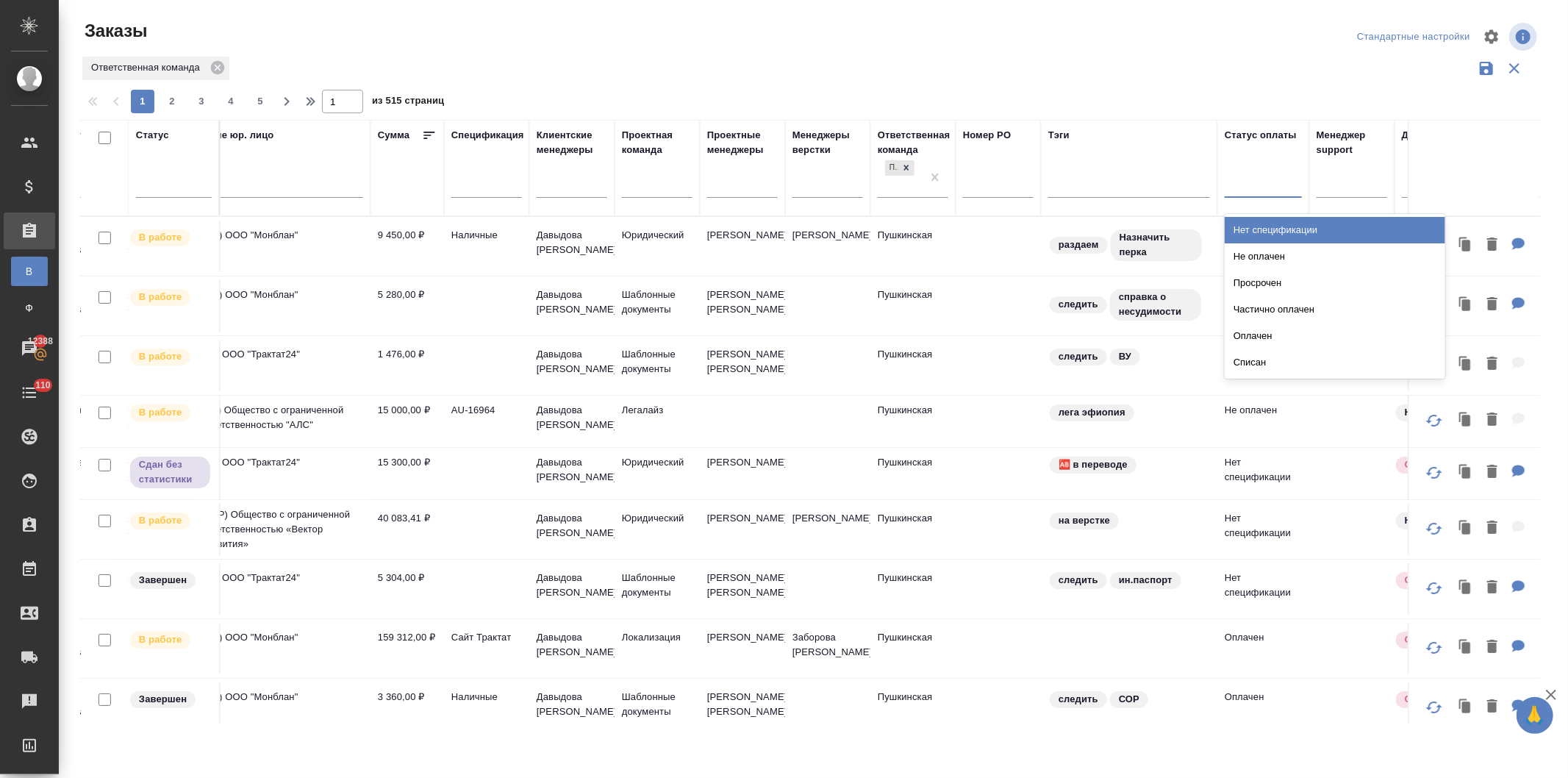
click at [1281, 189] on div at bounding box center [1263, 183] width 77 height 21
click at [1279, 226] on div "Нет спецификации" at bounding box center [1335, 230] width 221 height 27
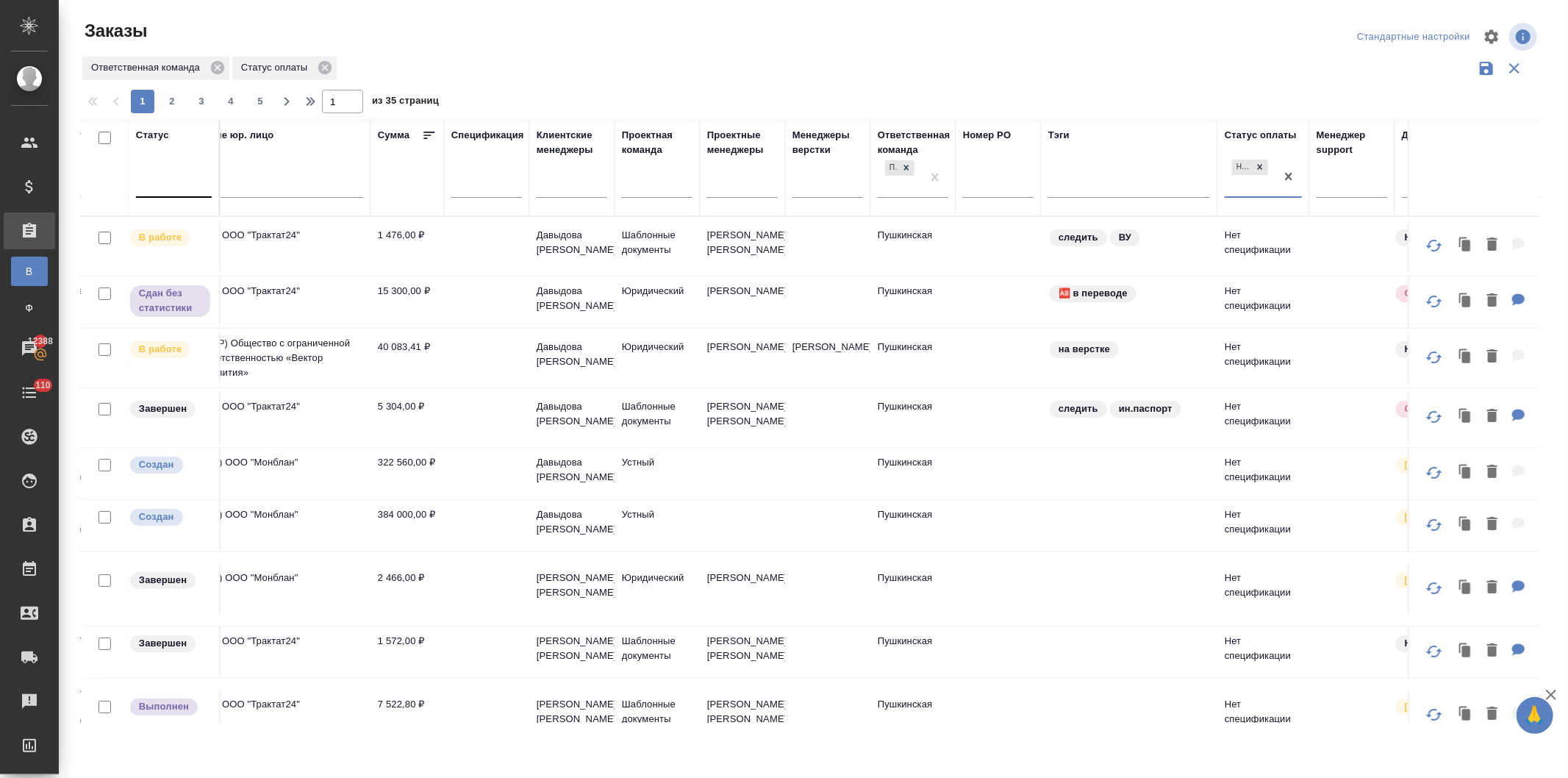
click at [171, 189] on div at bounding box center [174, 183] width 76 height 21
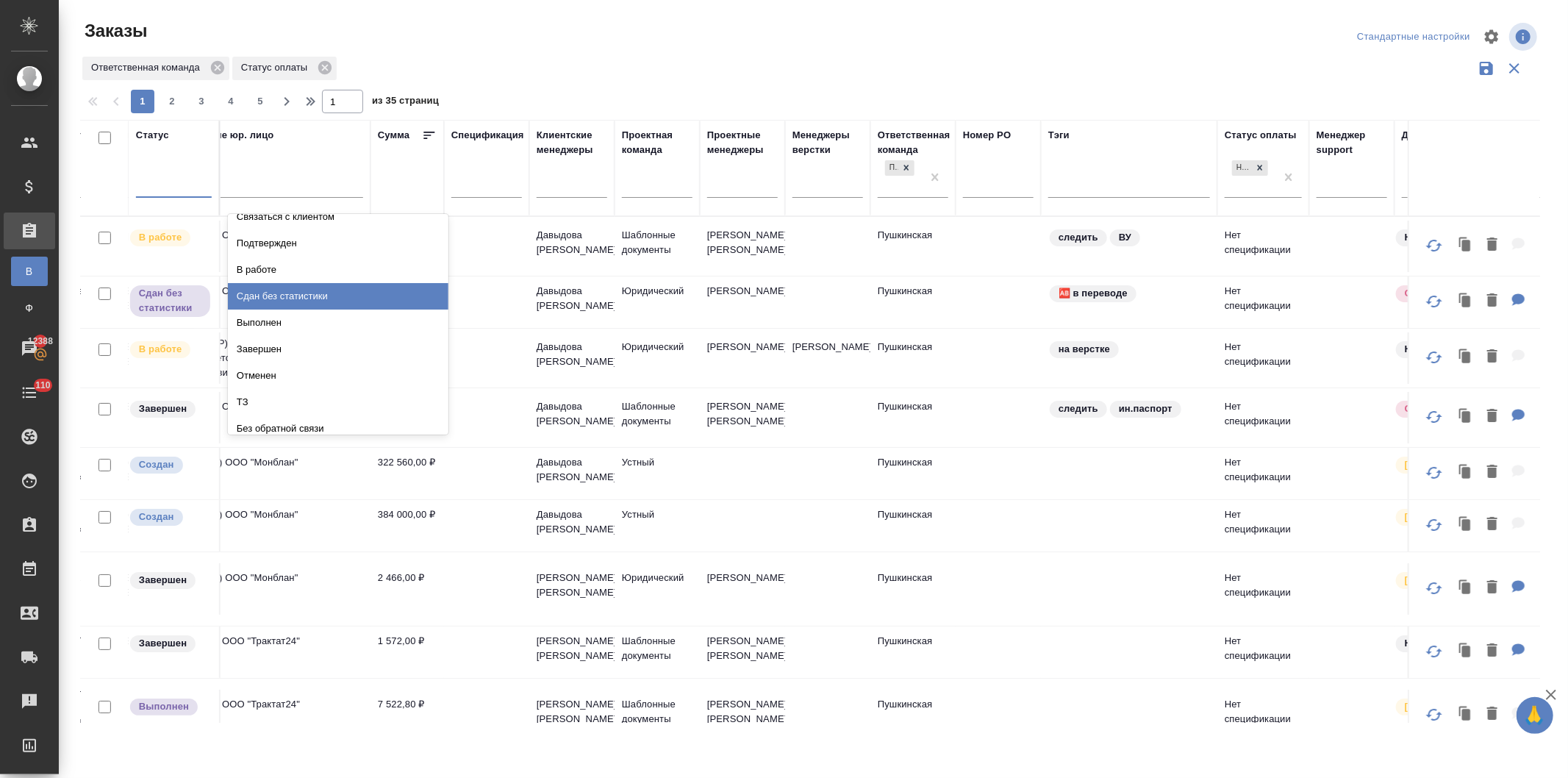
scroll to position [101, 0]
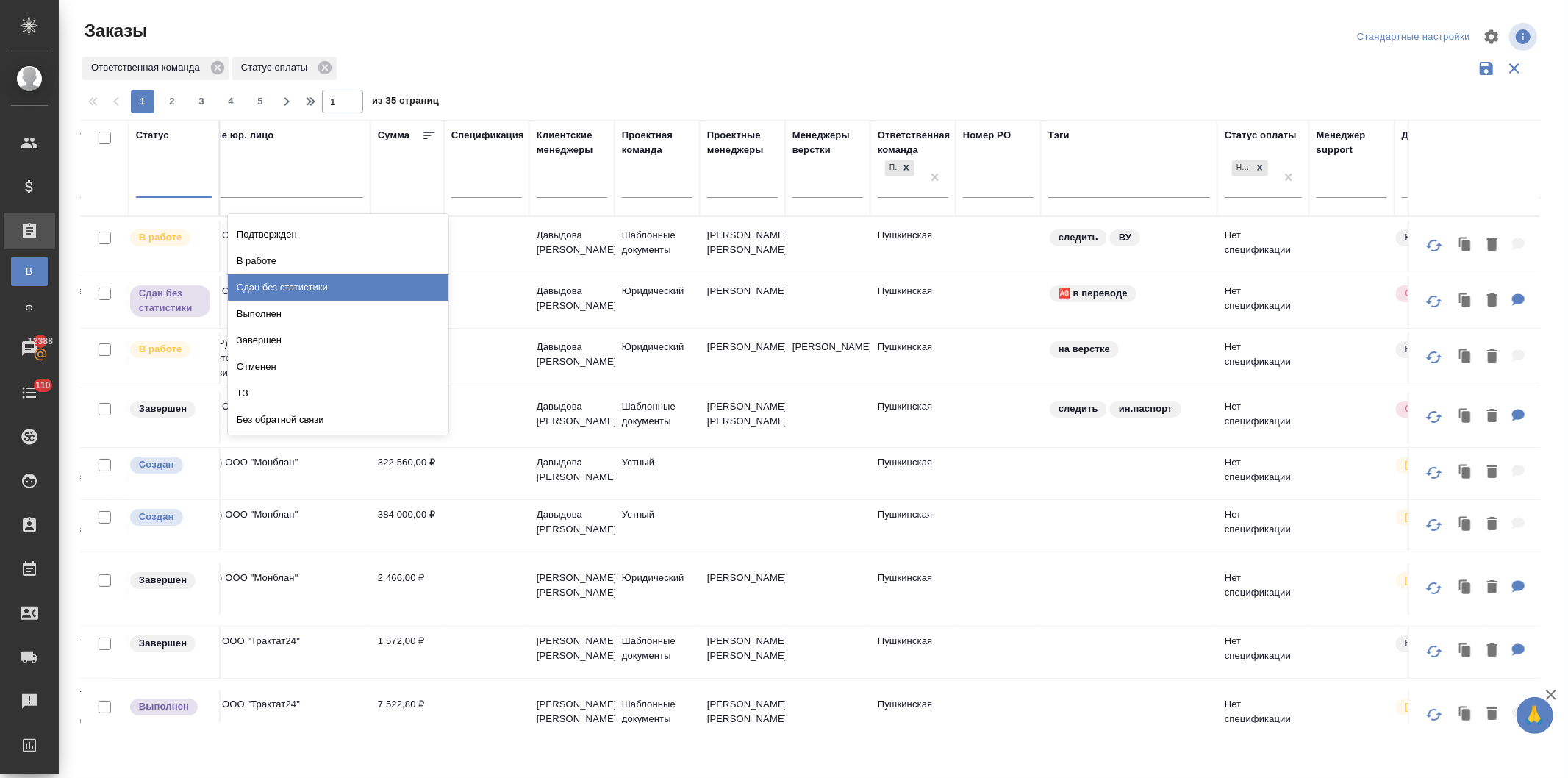
click at [278, 282] on div "Сдан без статистики" at bounding box center [338, 287] width 221 height 27
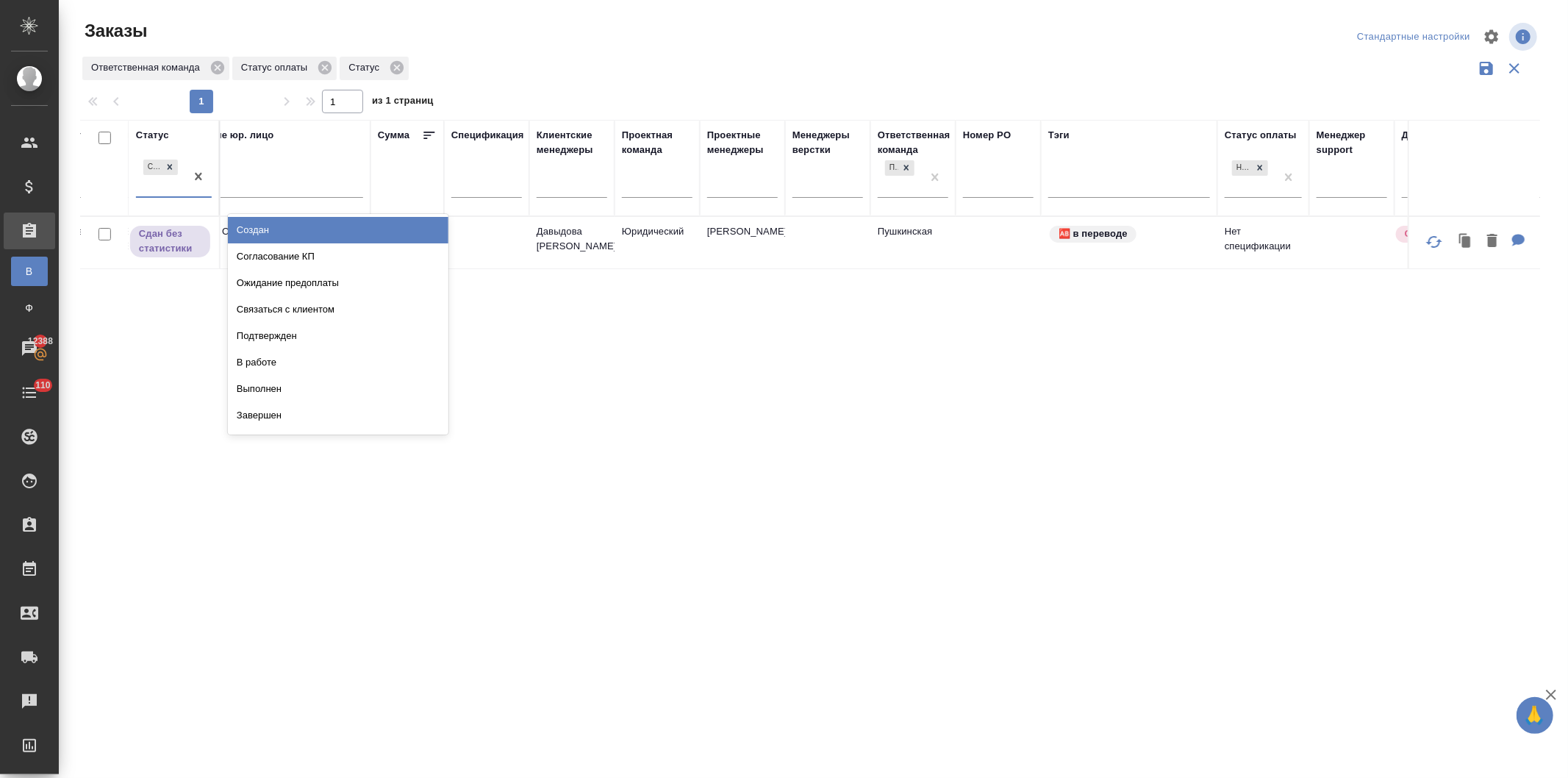
click at [159, 186] on div "Сдан без статистики" at bounding box center [160, 176] width 49 height 40
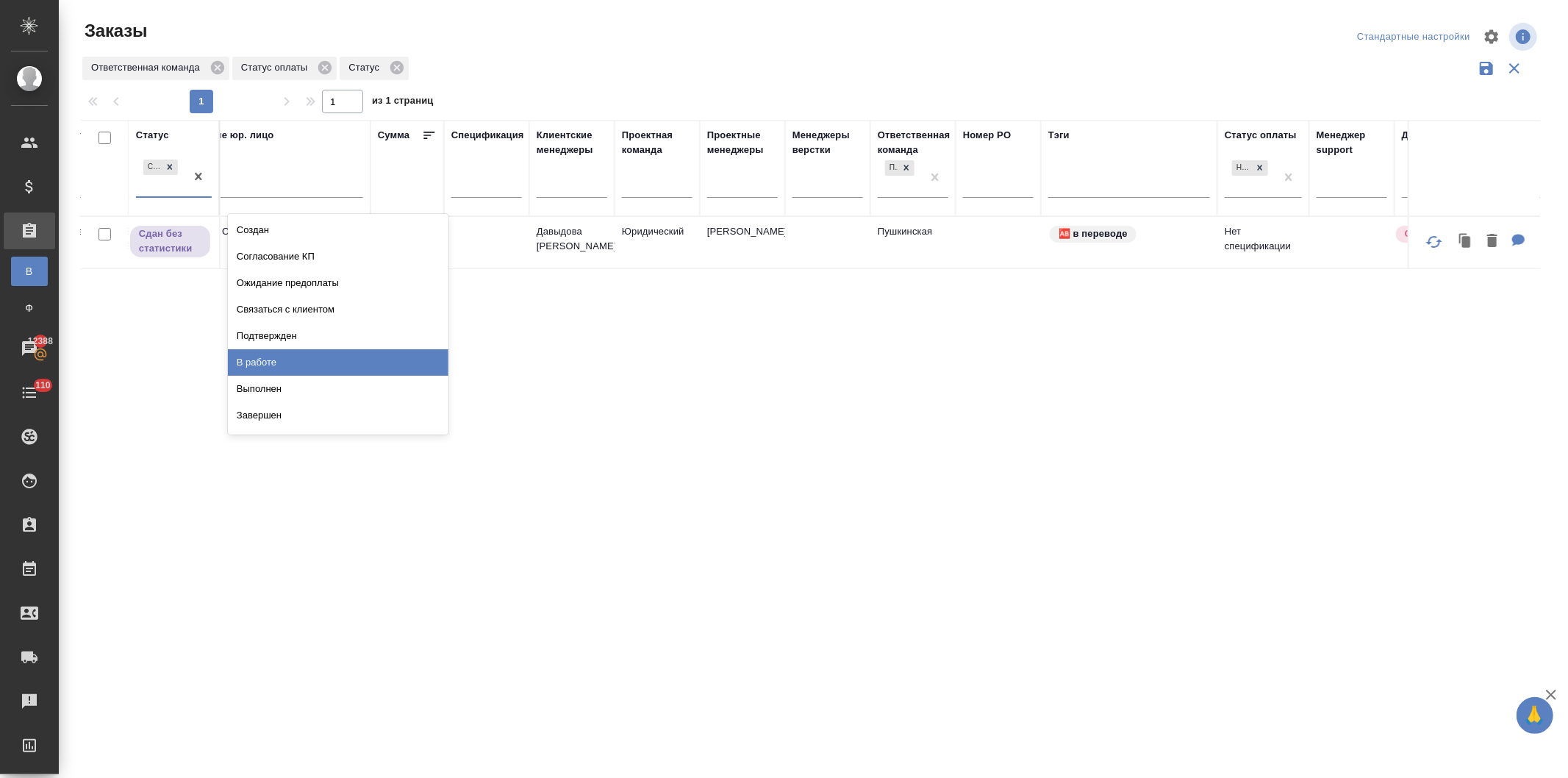
scroll to position [76, 0]
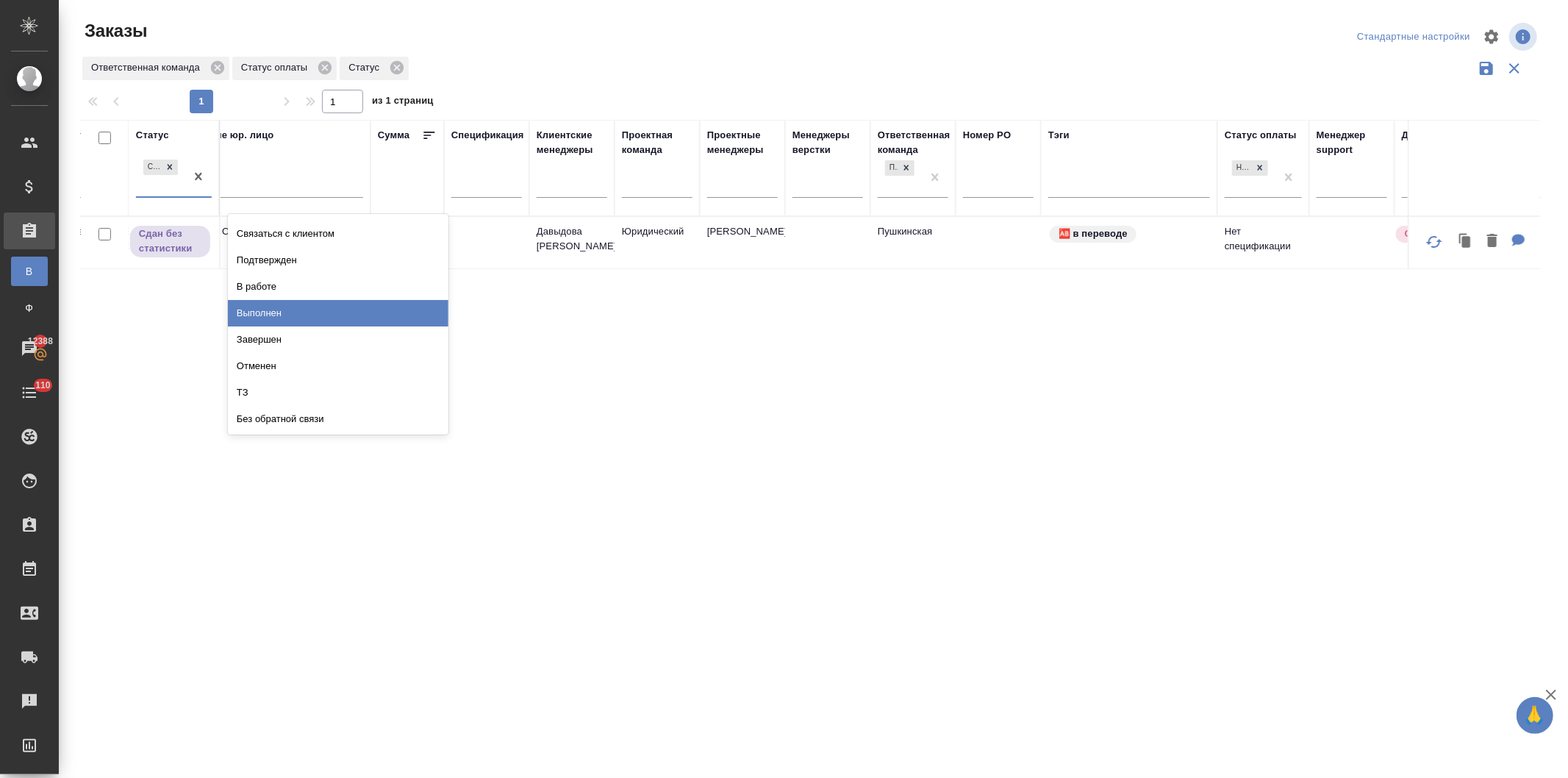
click at [269, 312] on div "Выполнен" at bounding box center [338, 313] width 221 height 27
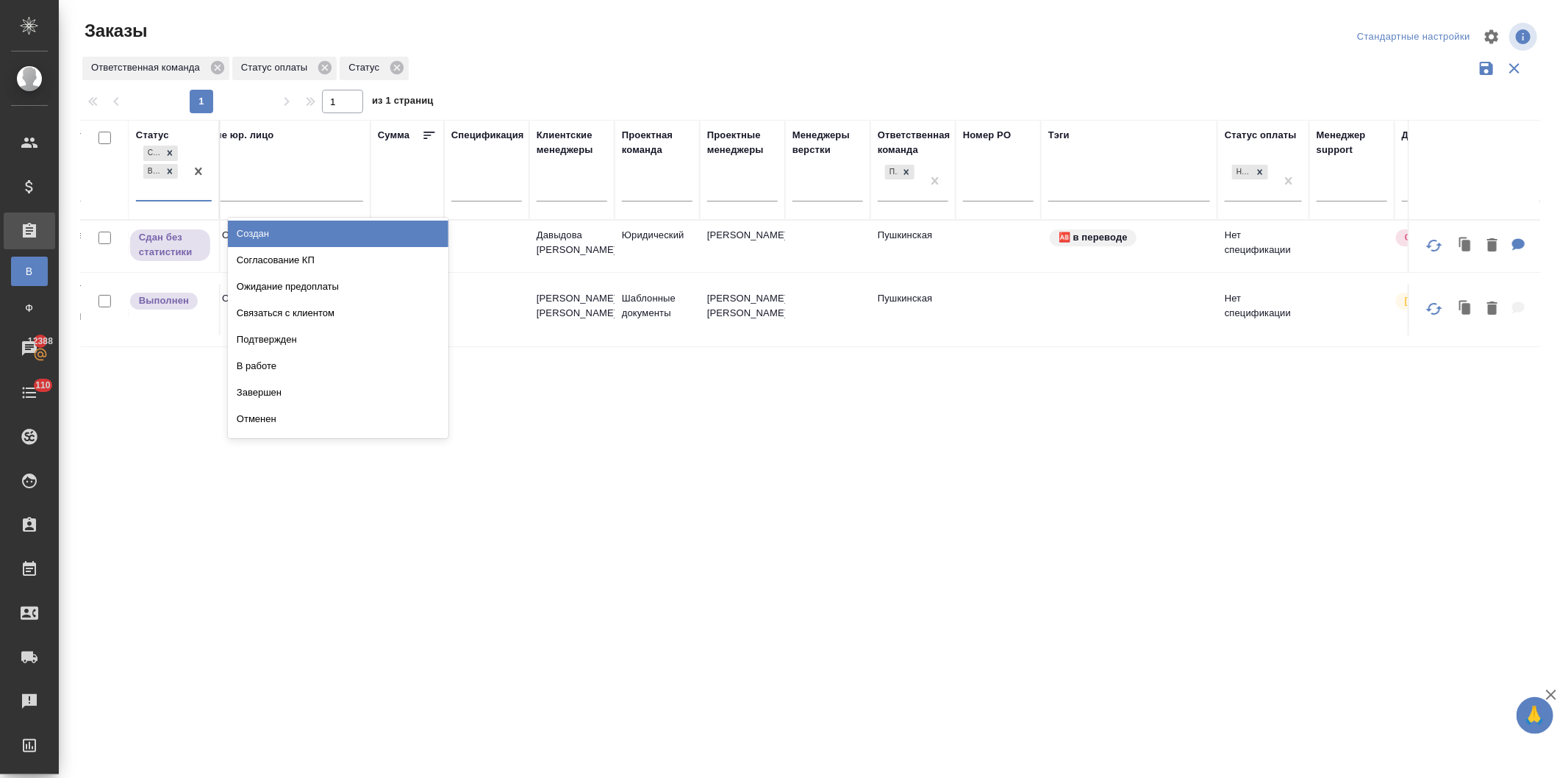
click at [163, 189] on div "Сдан без статистики Выполнен" at bounding box center [160, 171] width 49 height 57
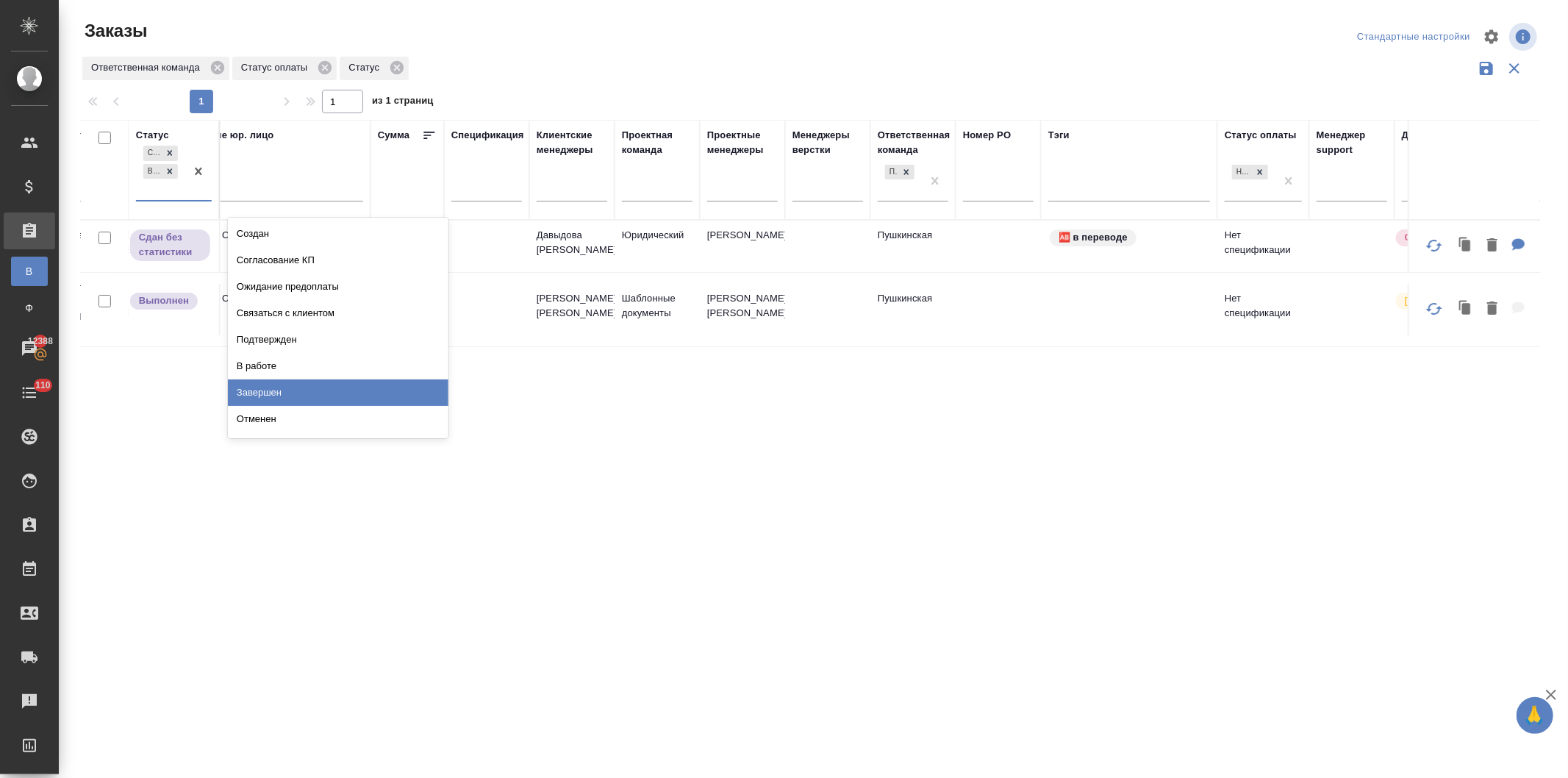
click at [271, 390] on div "Завершен" at bounding box center [338, 392] width 221 height 27
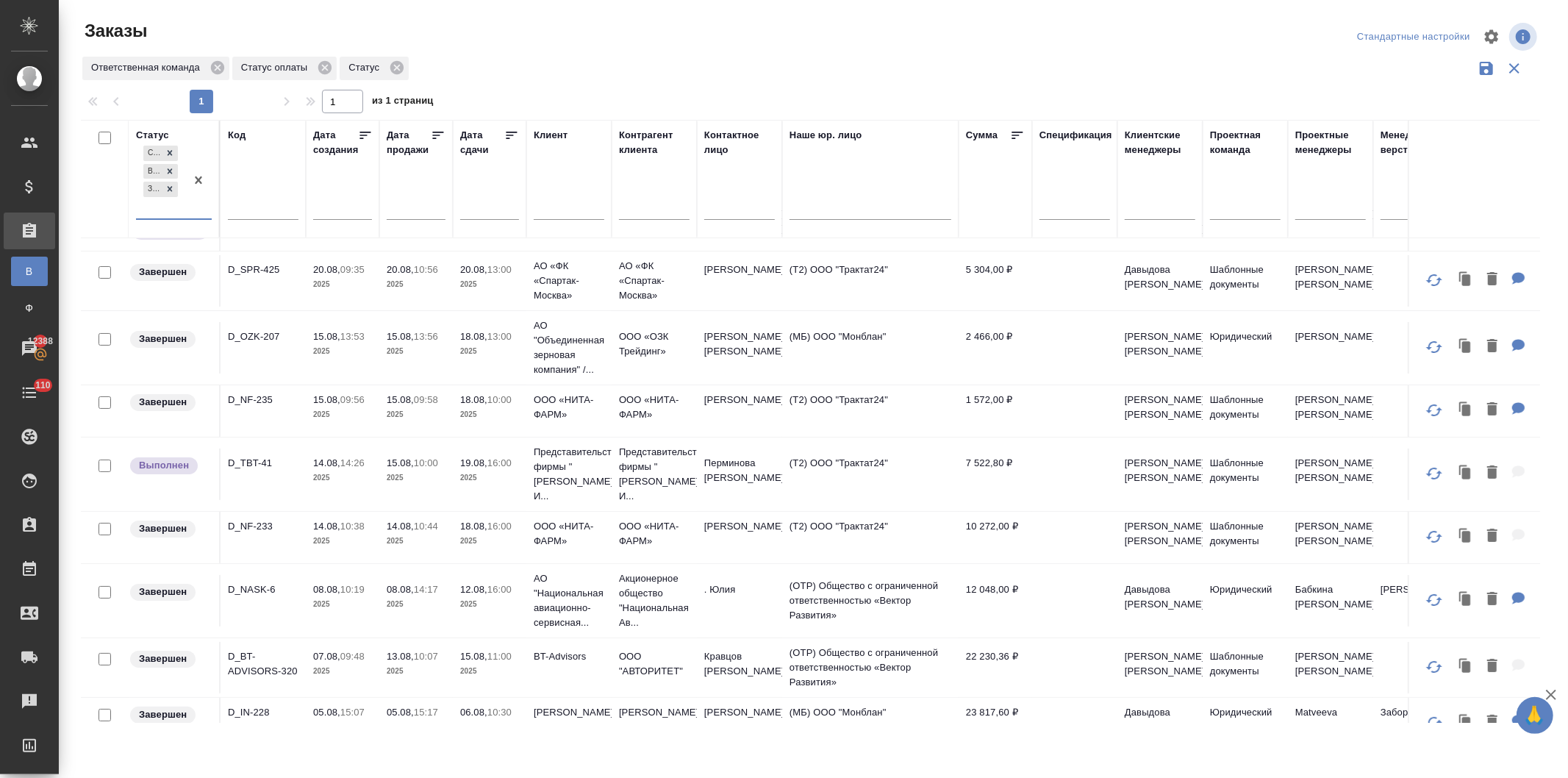
scroll to position [0, 0]
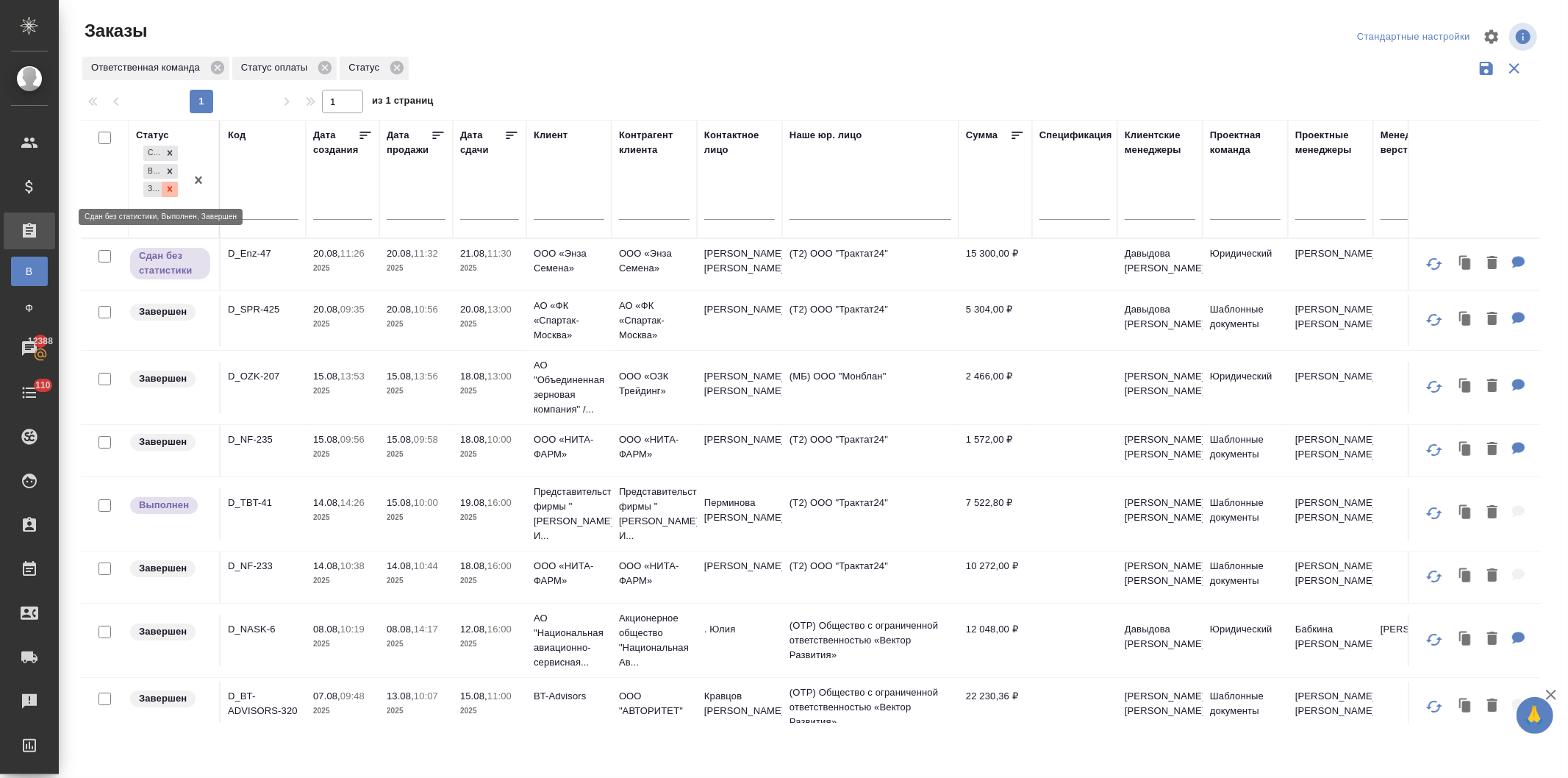
click at [163, 186] on div at bounding box center [170, 189] width 16 height 15
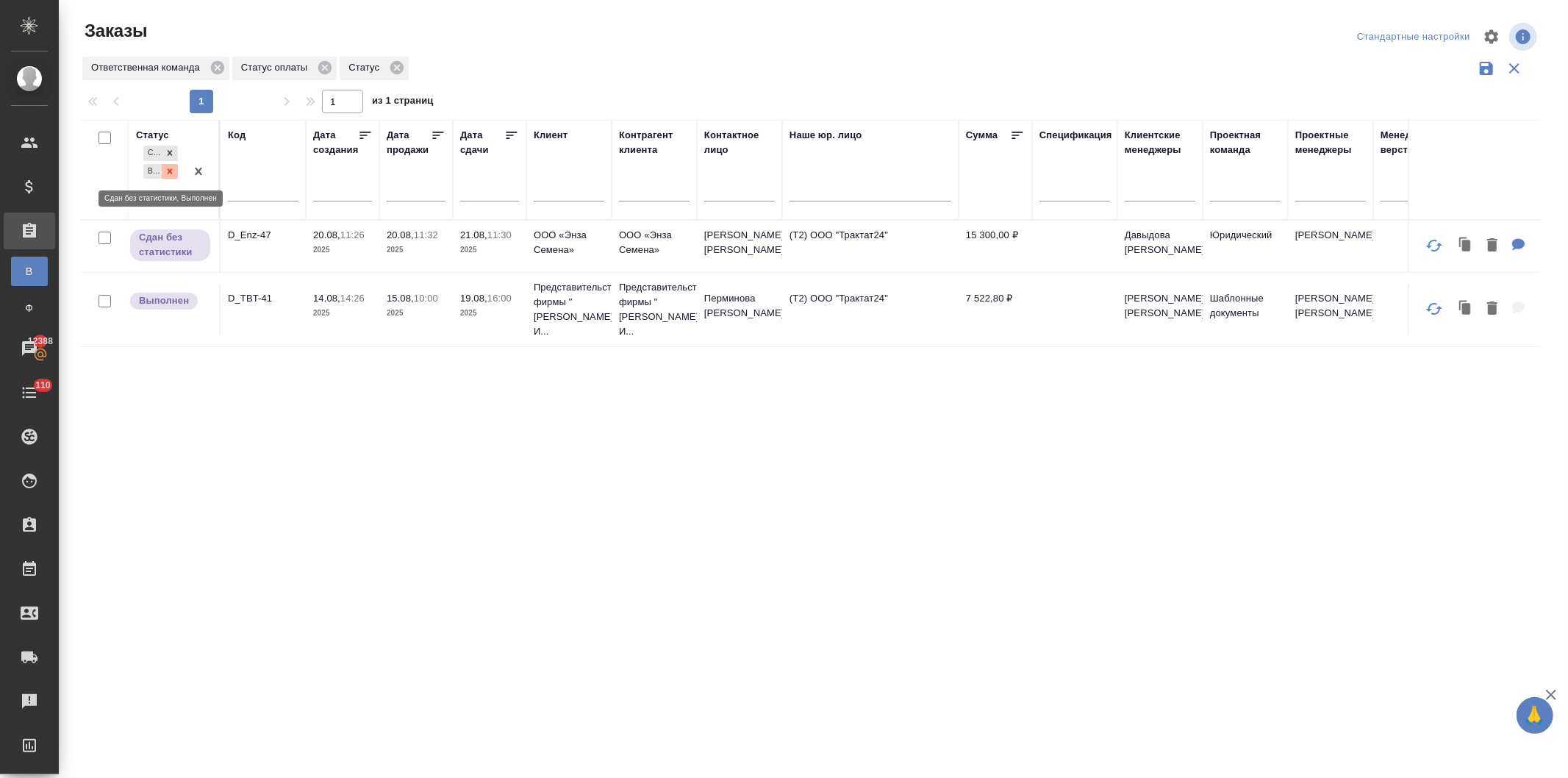
click at [164, 167] on div at bounding box center [170, 171] width 16 height 15
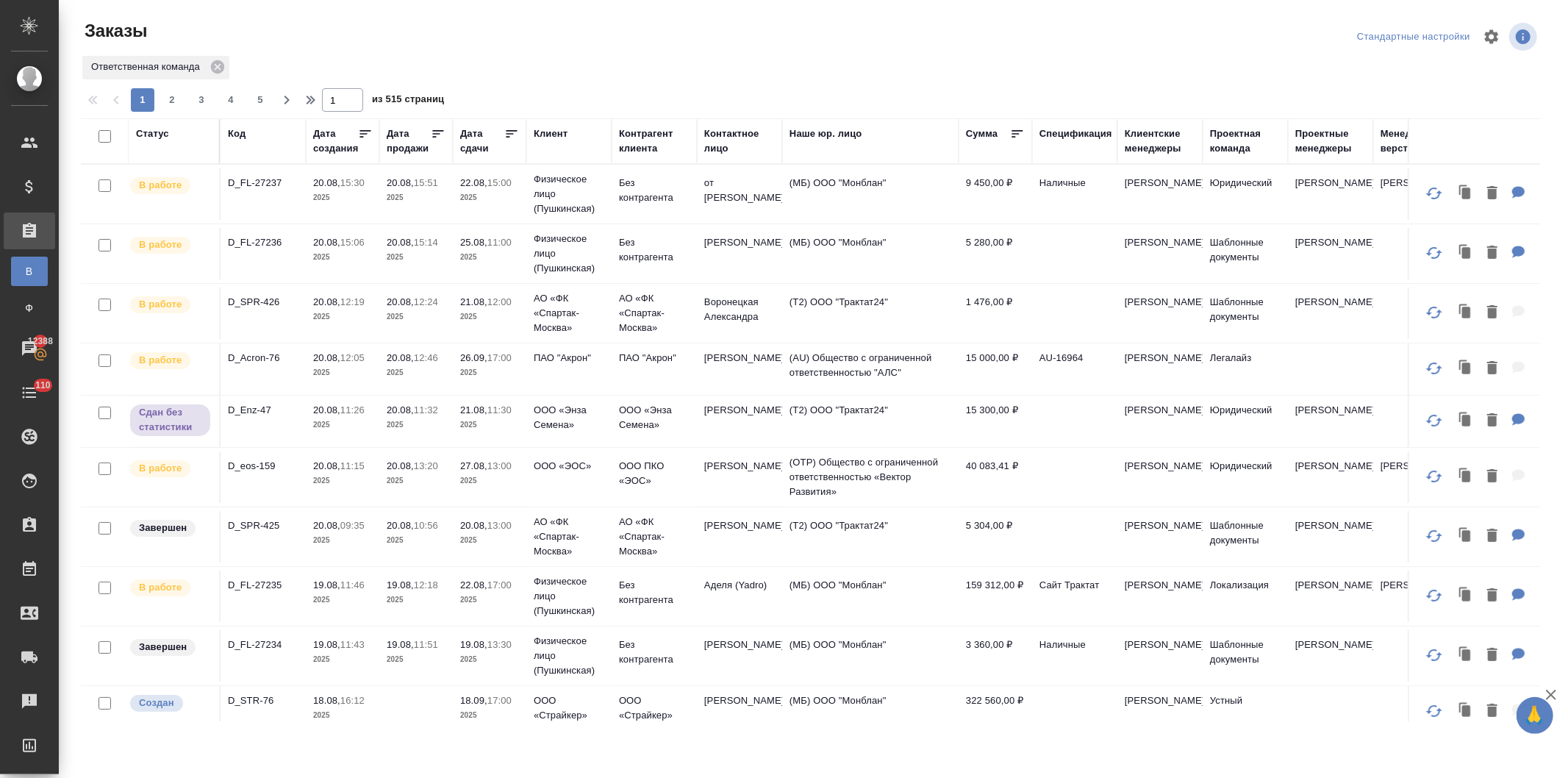
click at [530, 223] on td "ПАО "Акрон"" at bounding box center [568, 194] width 85 height 59
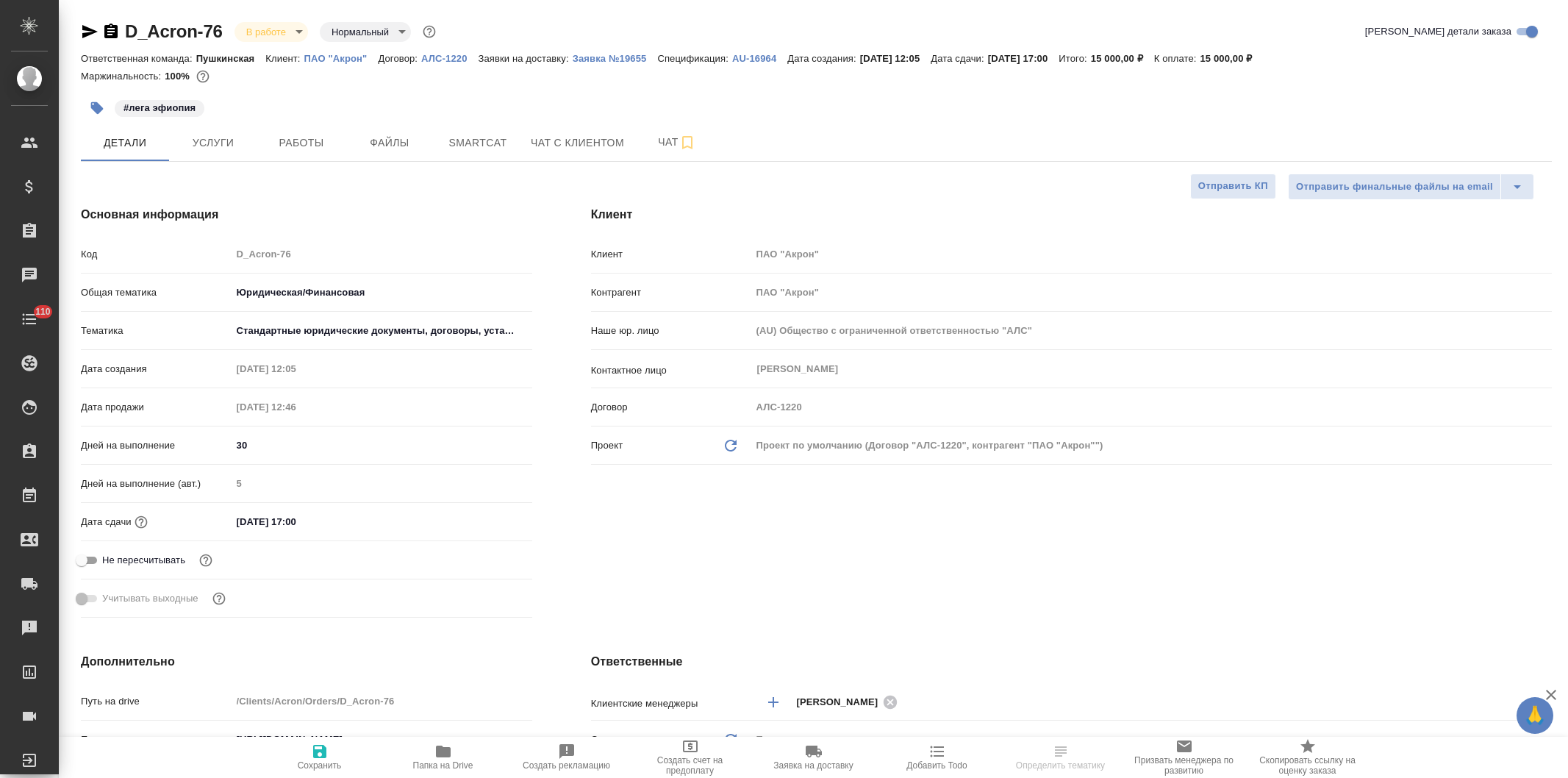
select select "RU"
click at [84, 29] on icon "button" at bounding box center [90, 32] width 15 height 13
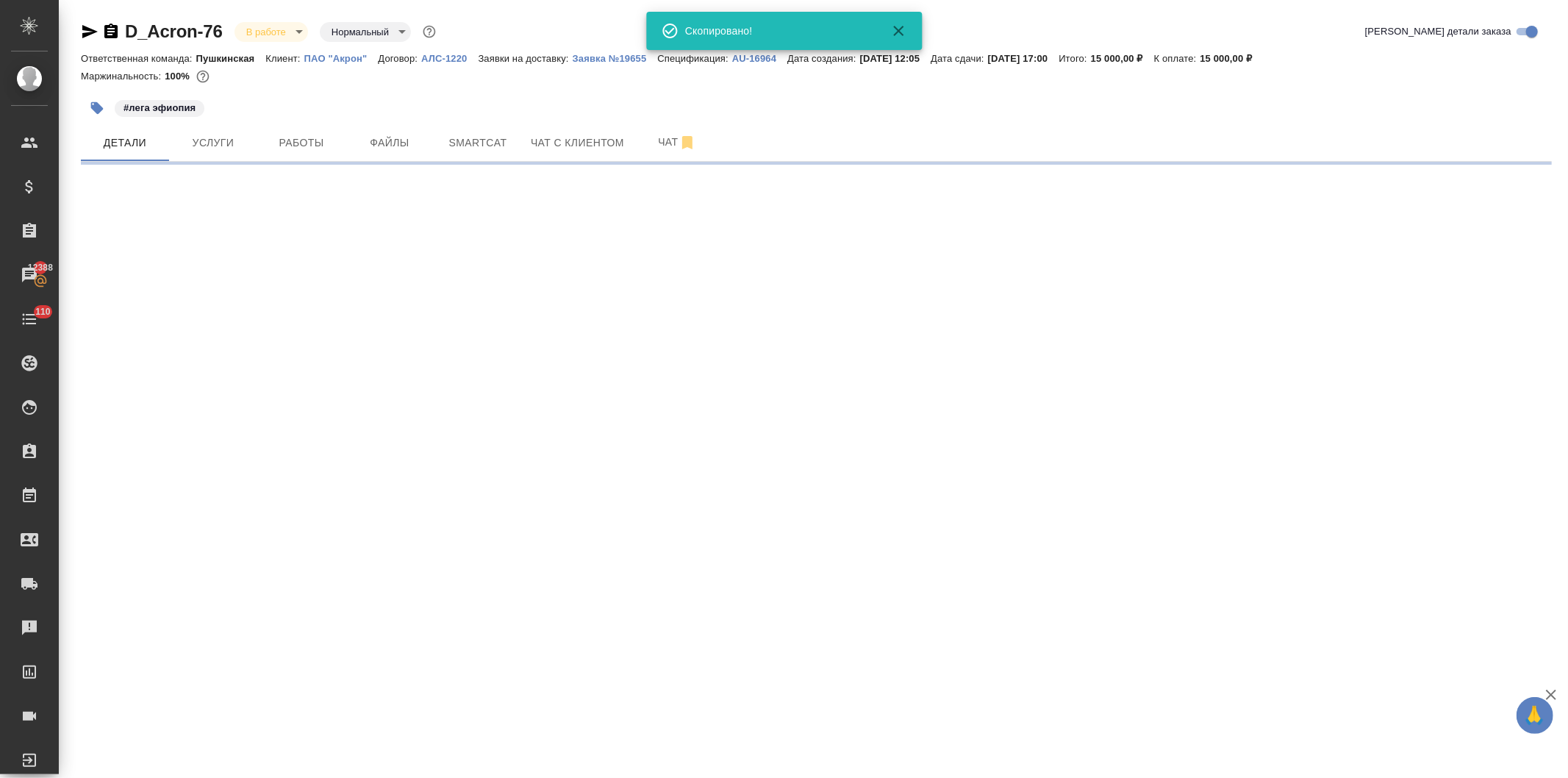
select select "RU"
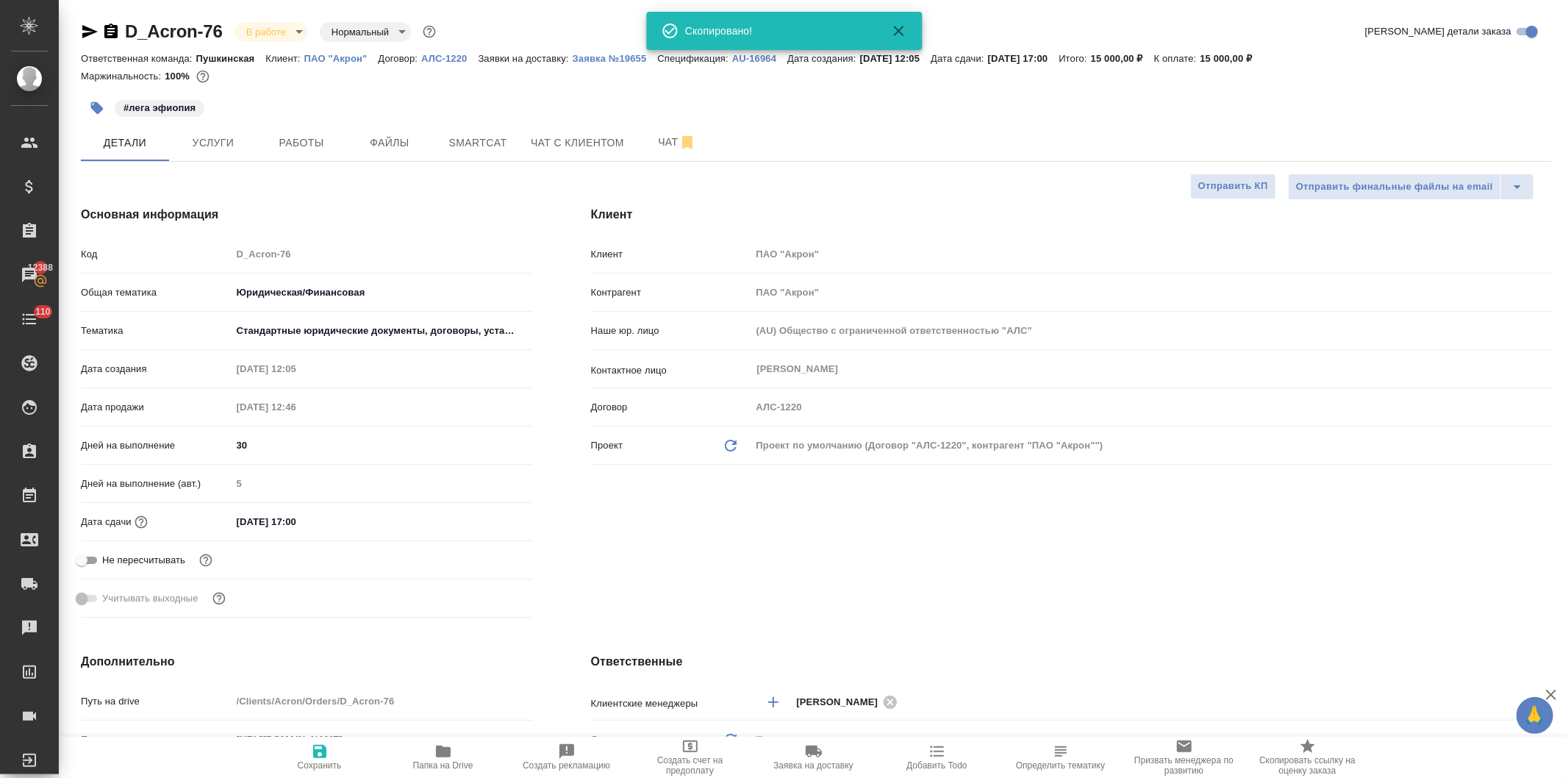
type textarea "x"
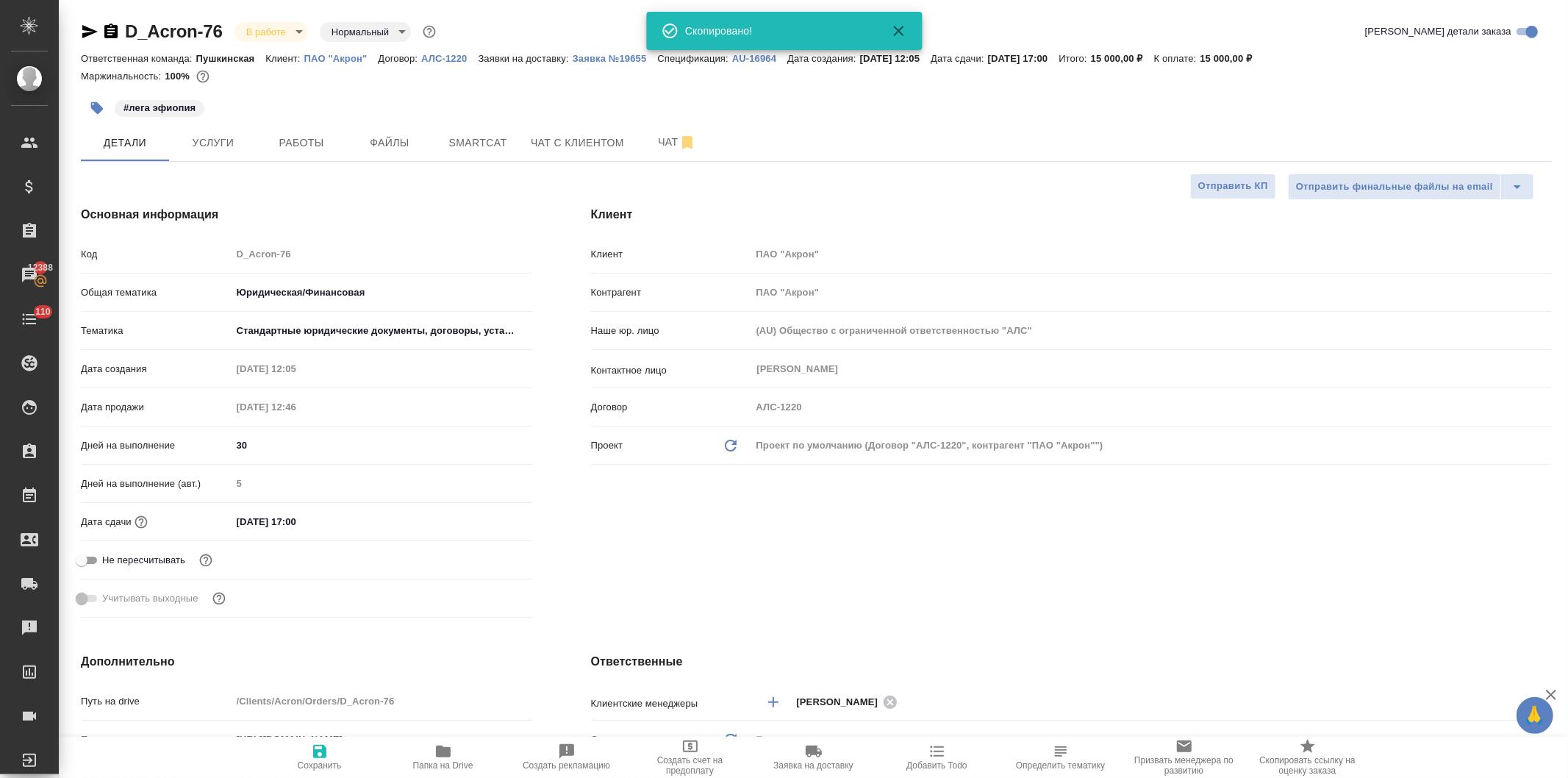
type textarea "x"
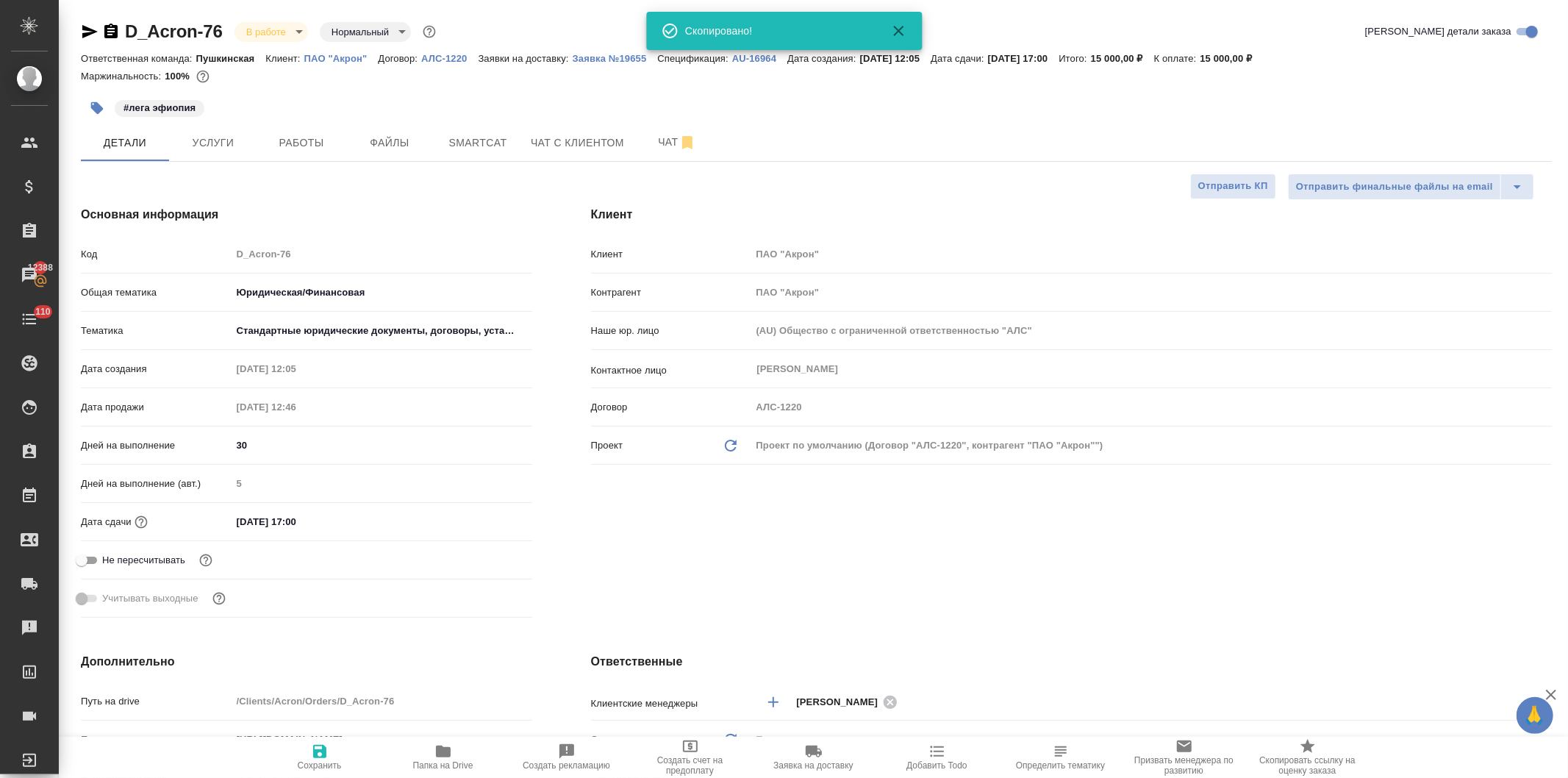
type textarea "x"
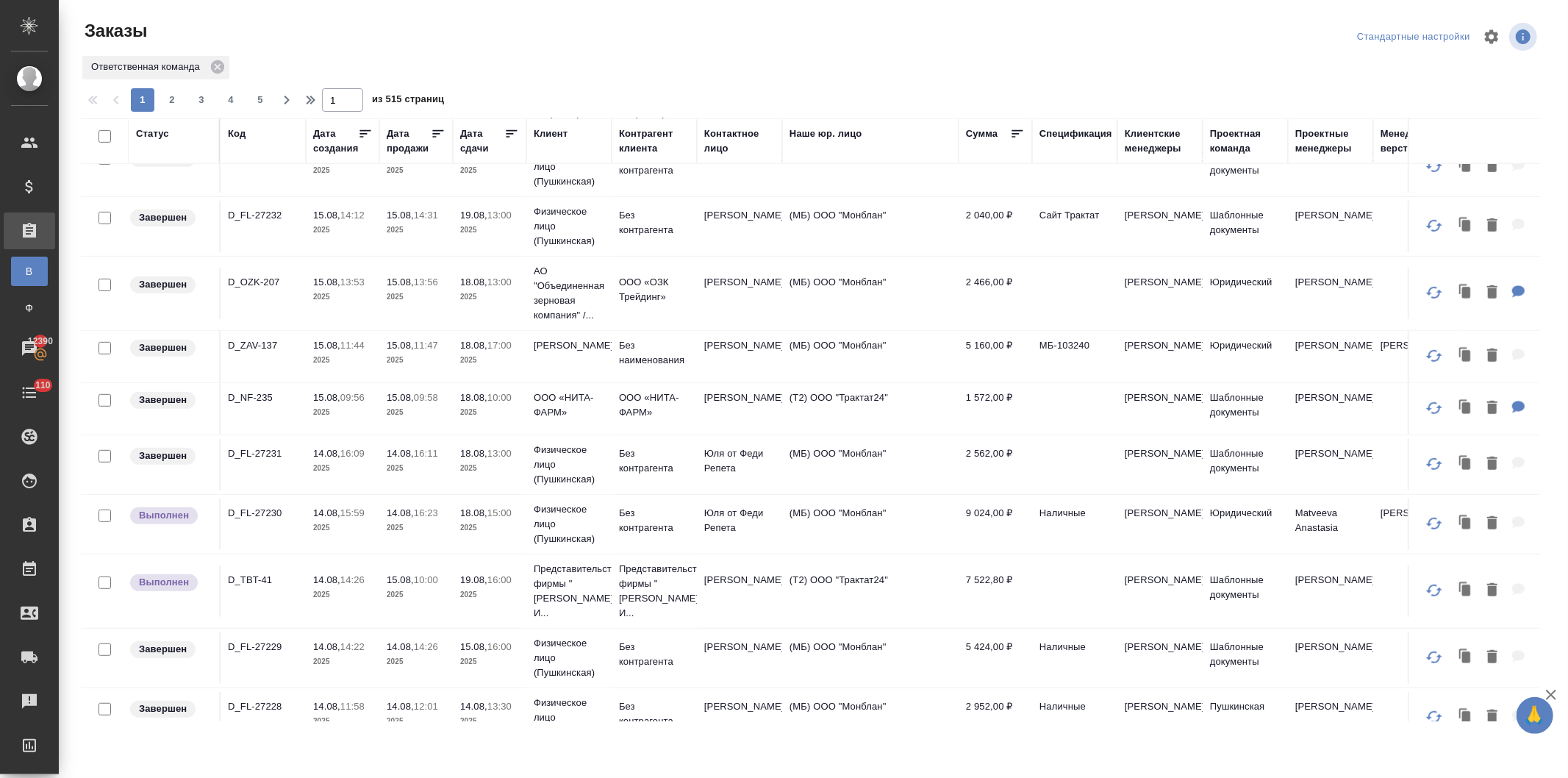
scroll to position [887, 0]
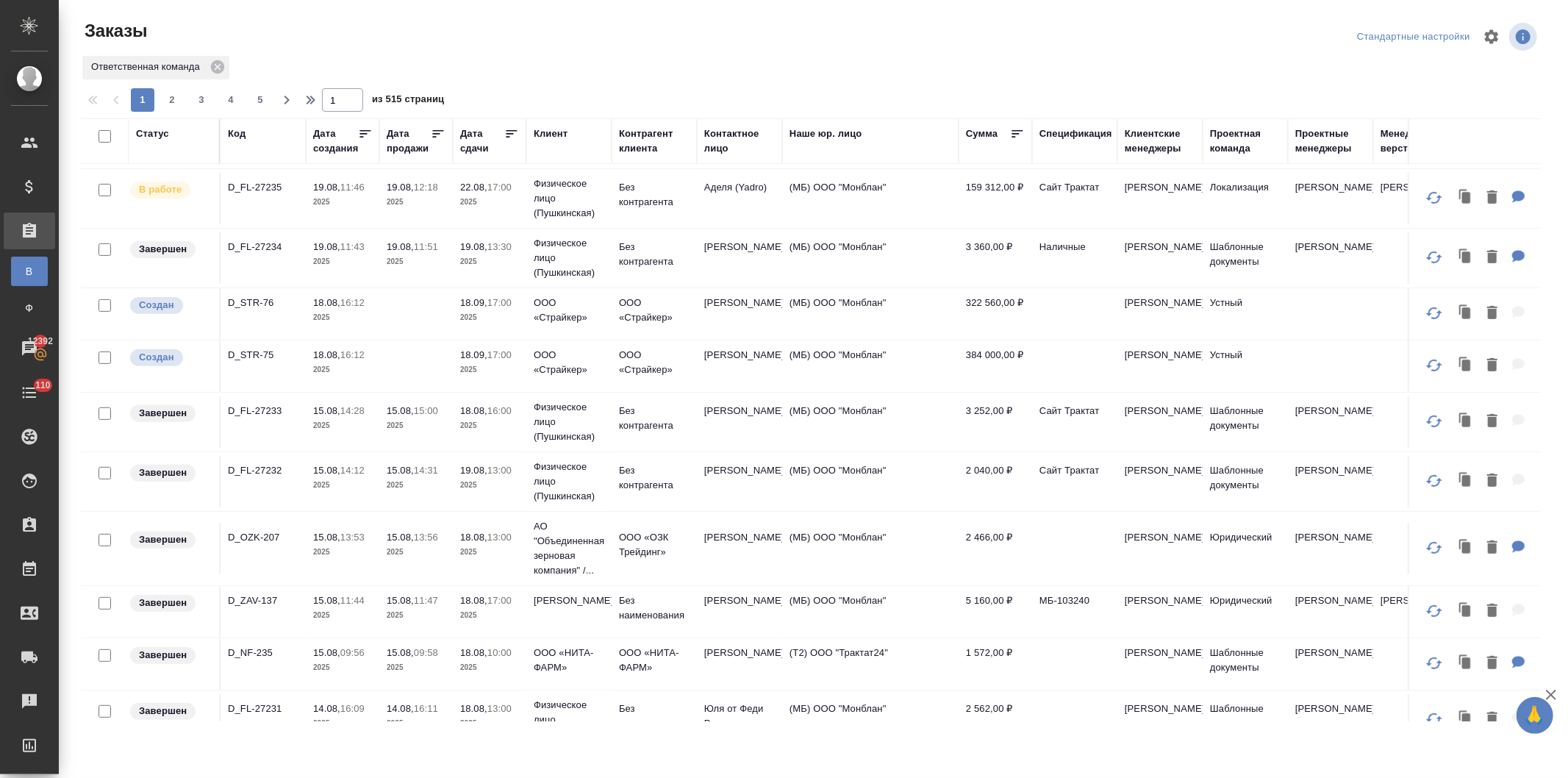
scroll to position [0, 0]
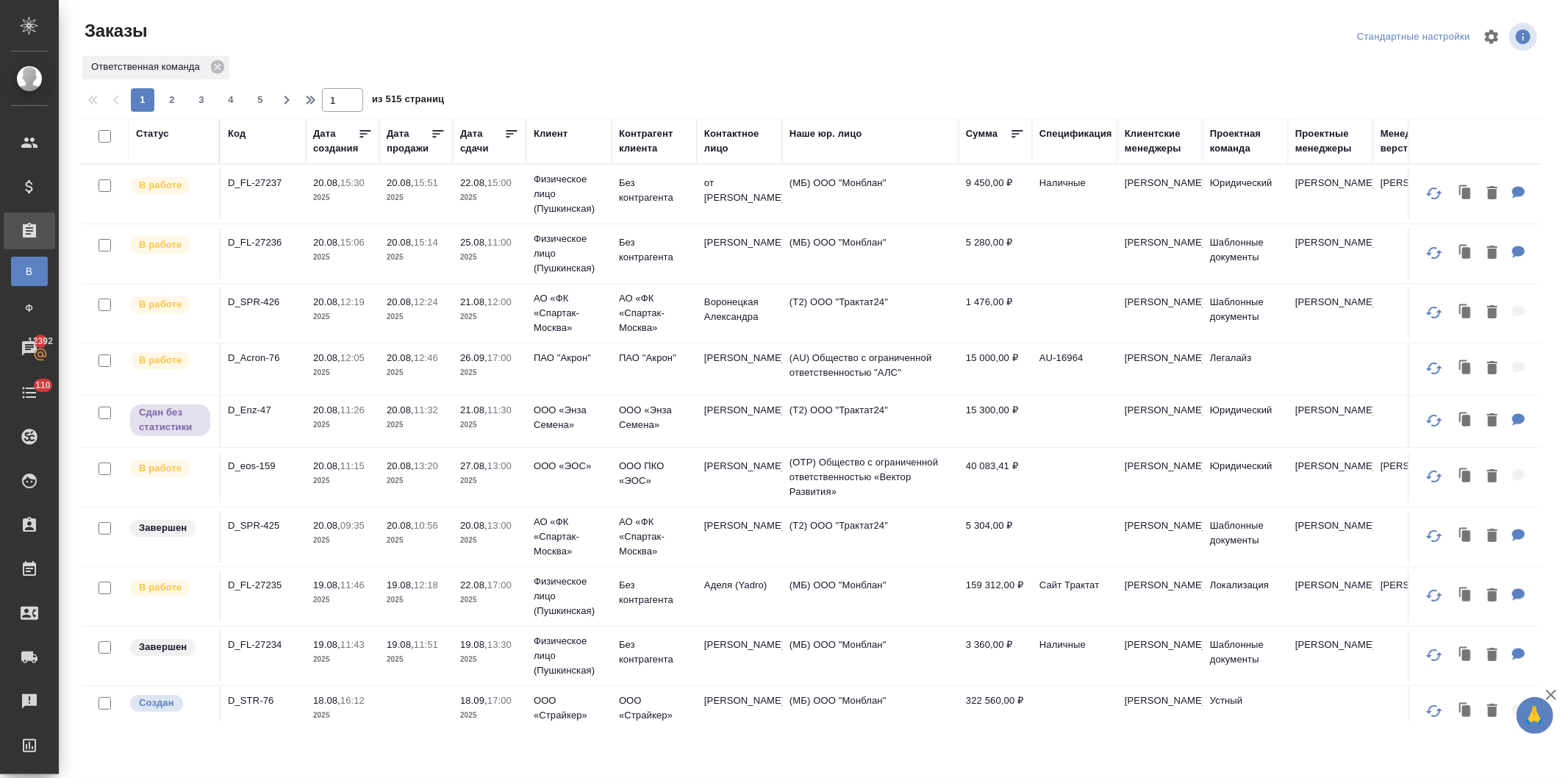
click at [149, 126] on div "Статус" at bounding box center [152, 133] width 33 height 15
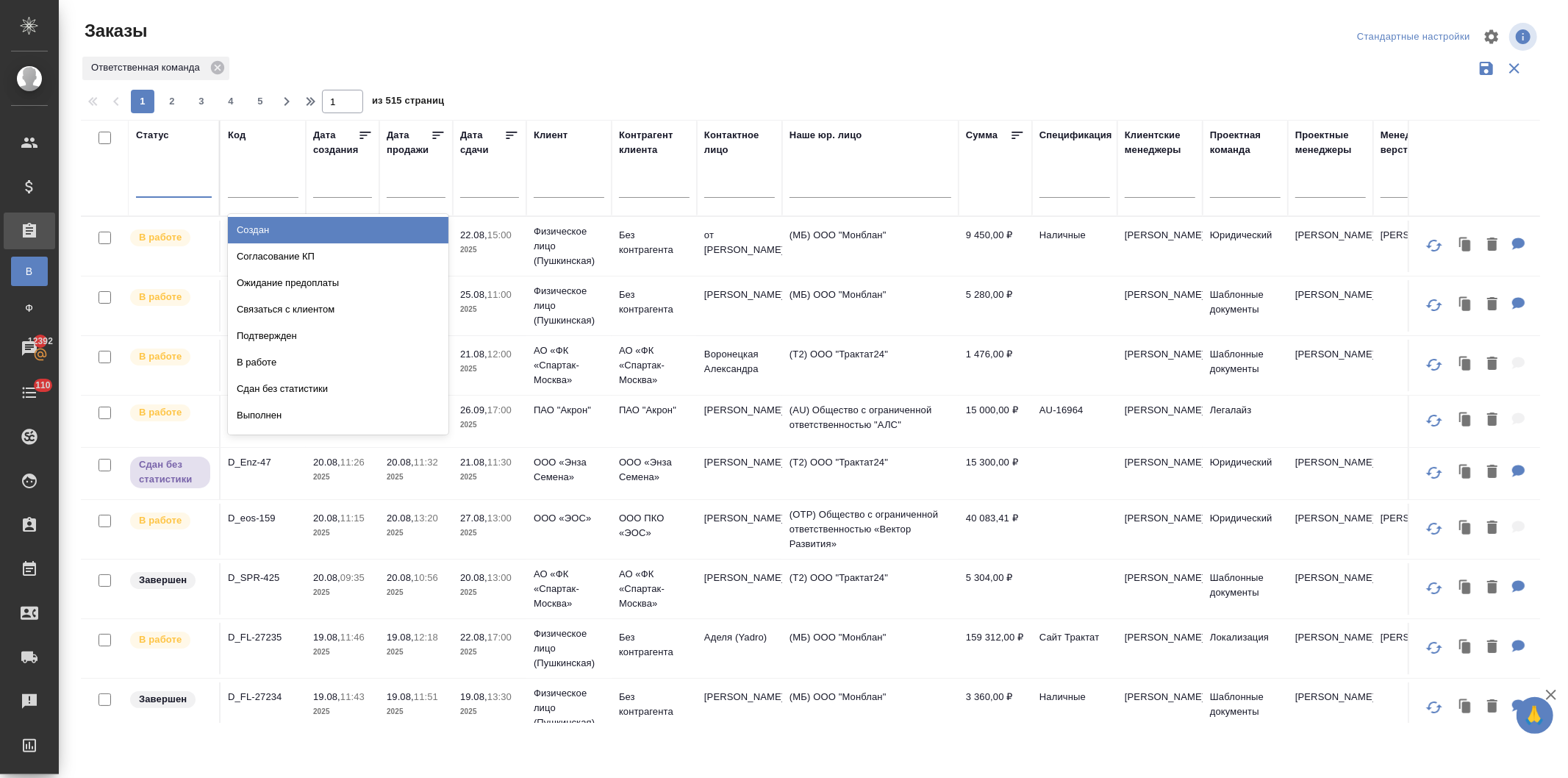
click at [159, 188] on div at bounding box center [174, 183] width 76 height 21
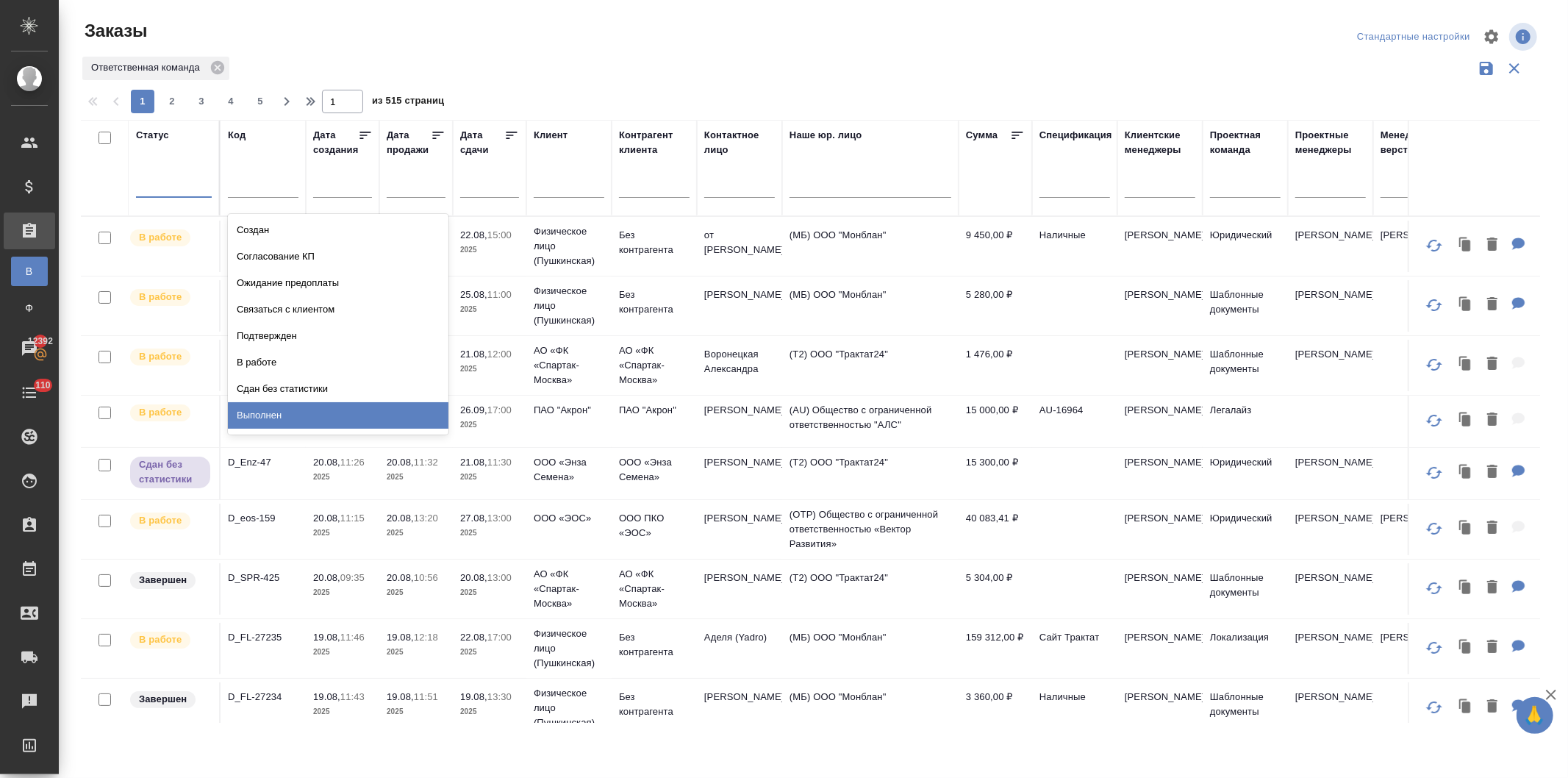
click at [280, 414] on div "Выполнен" at bounding box center [338, 415] width 221 height 27
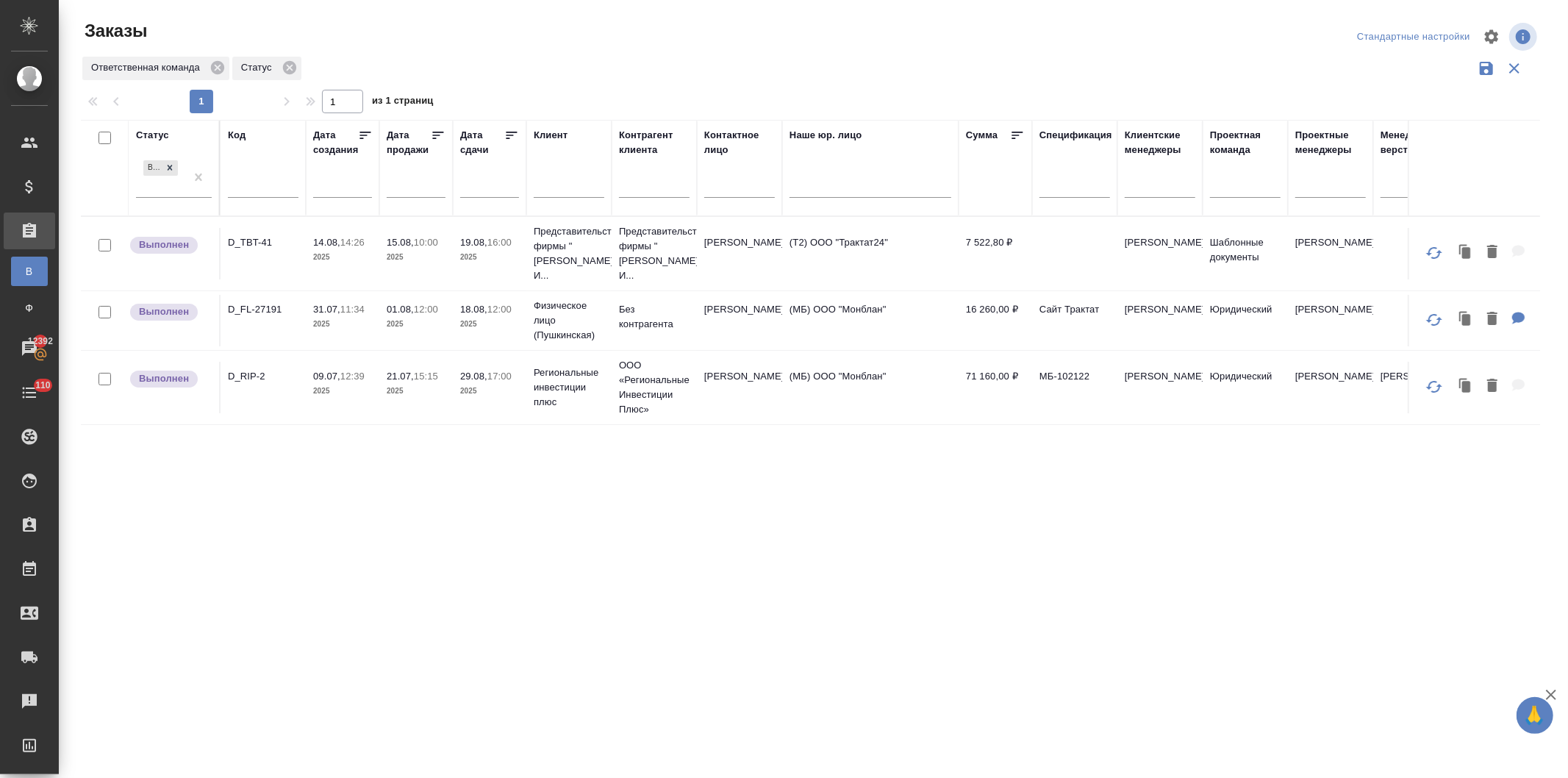
click at [410, 317] on p "2025" at bounding box center [416, 324] width 59 height 15
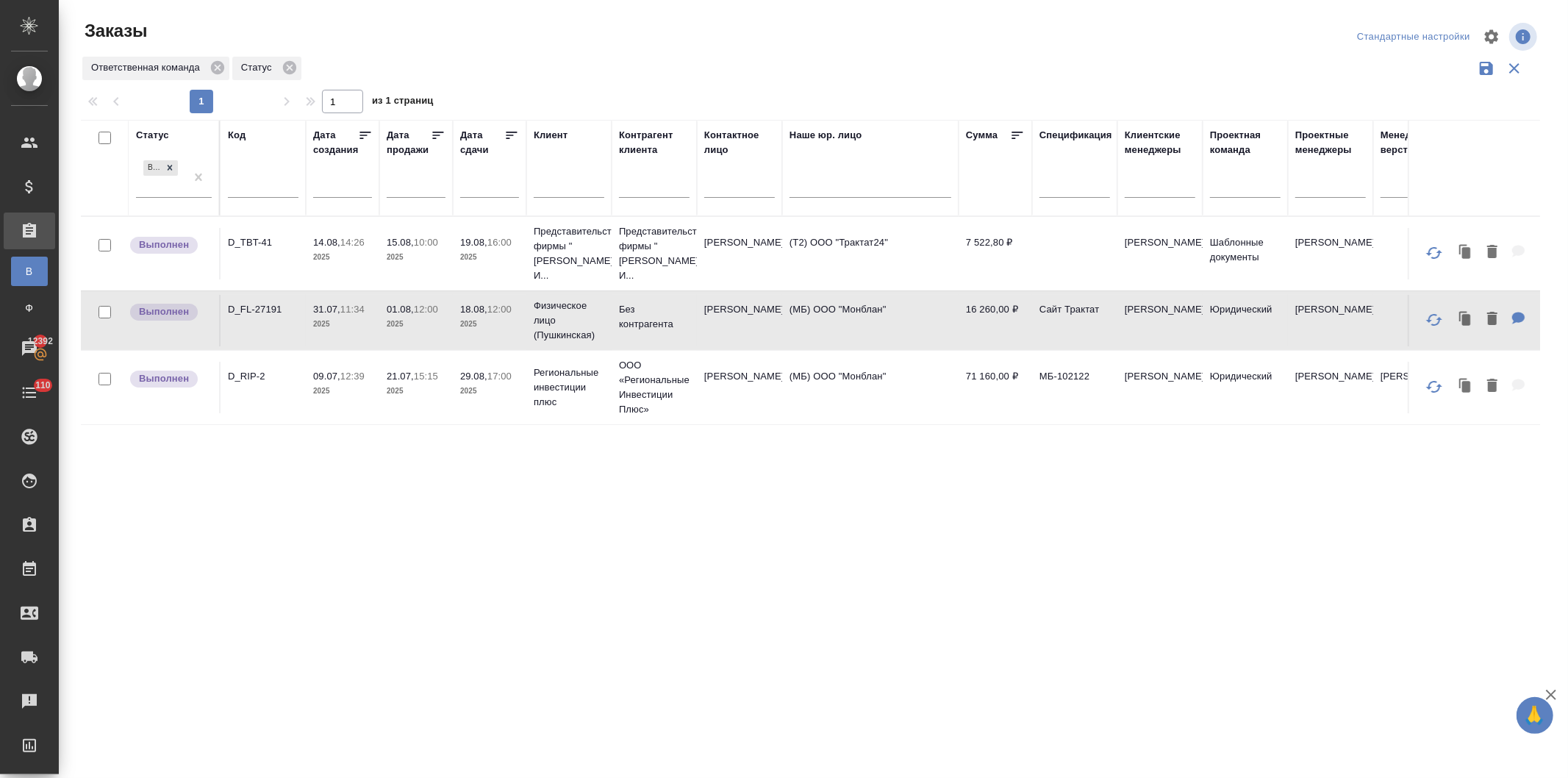
click at [410, 317] on p "2025" at bounding box center [416, 324] width 59 height 15
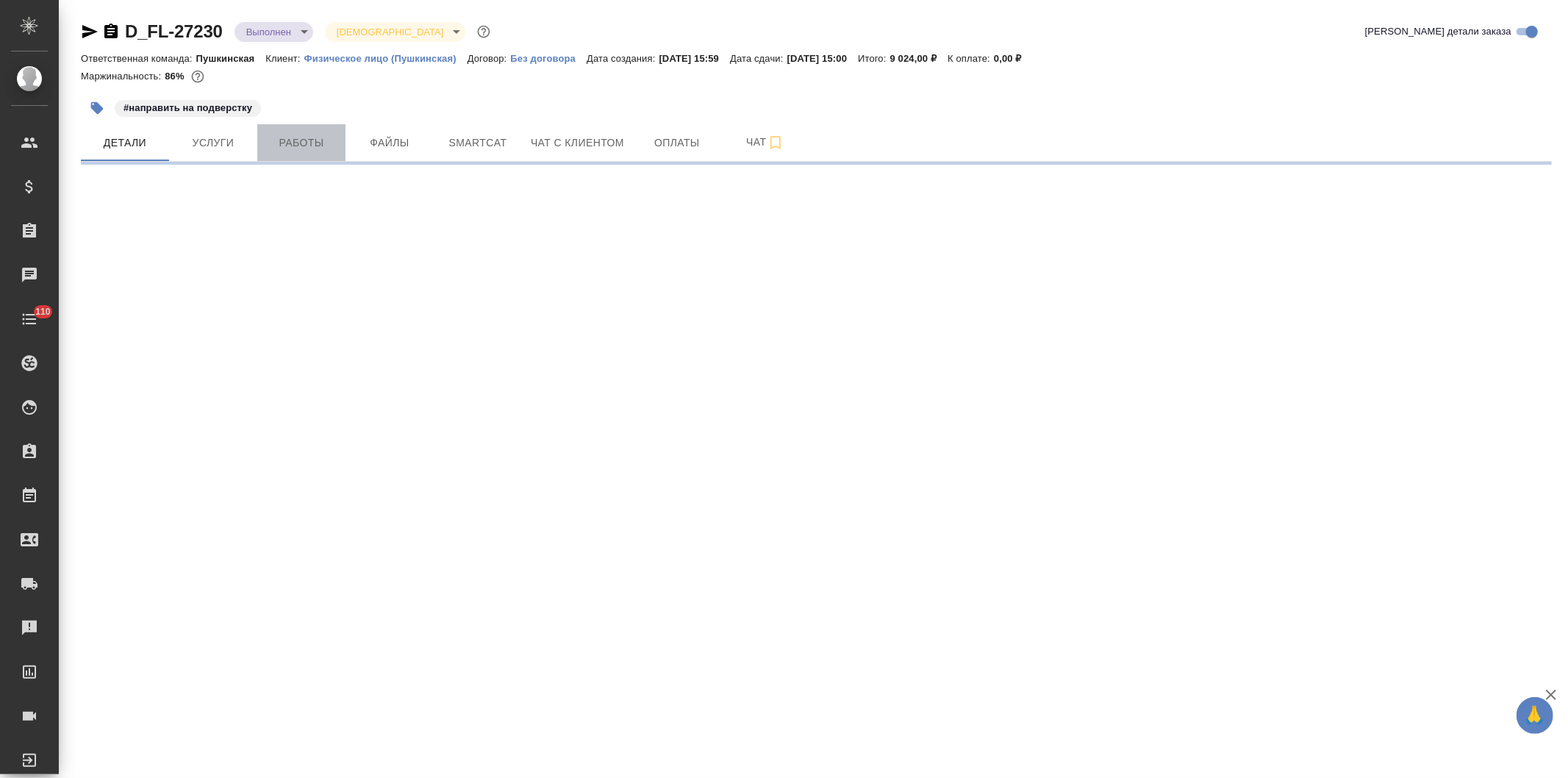
click at [290, 143] on span "Работы" at bounding box center [301, 142] width 70 height 19
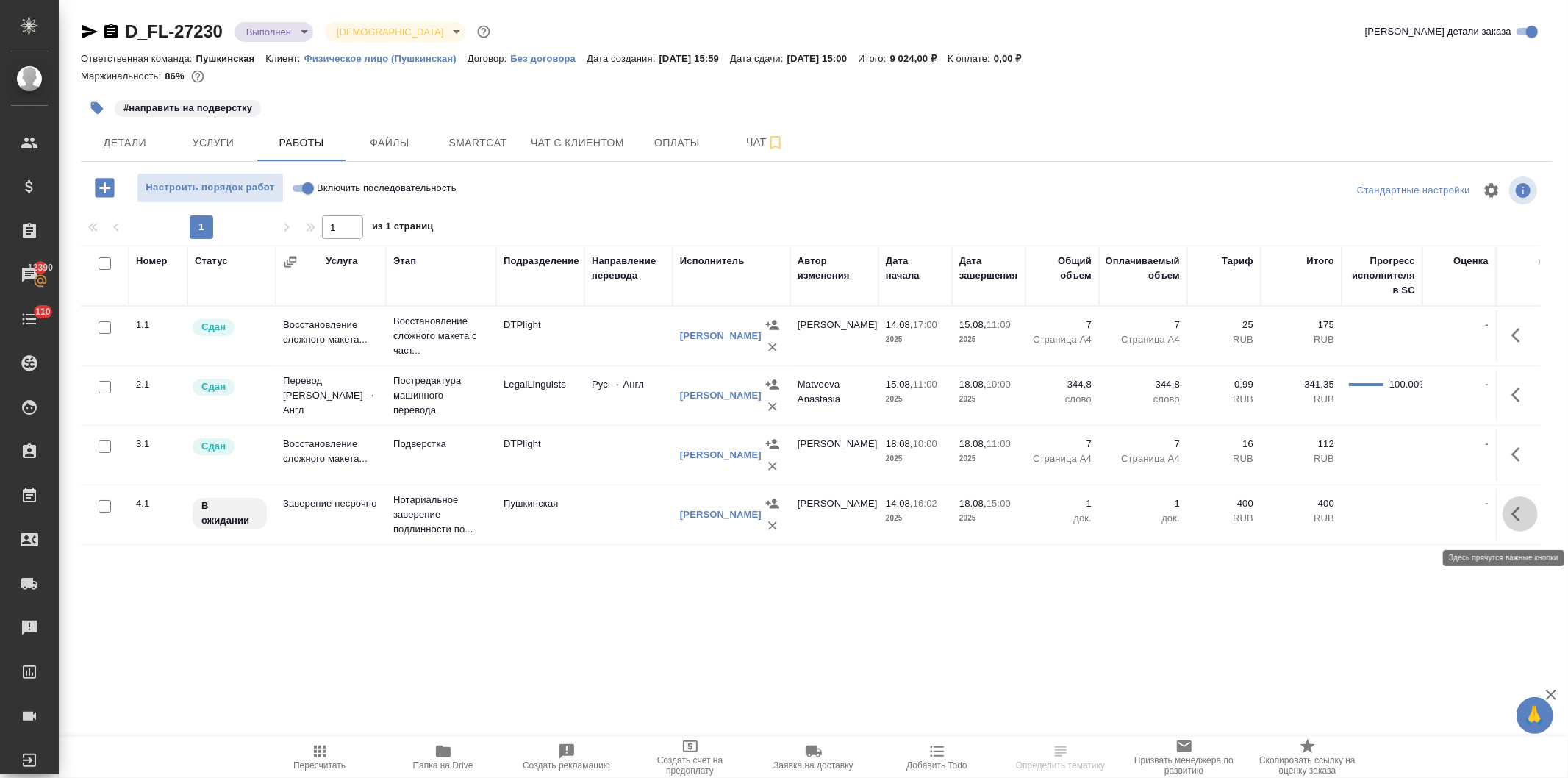
click at [1509, 516] on button "button" at bounding box center [1520, 514] width 36 height 36
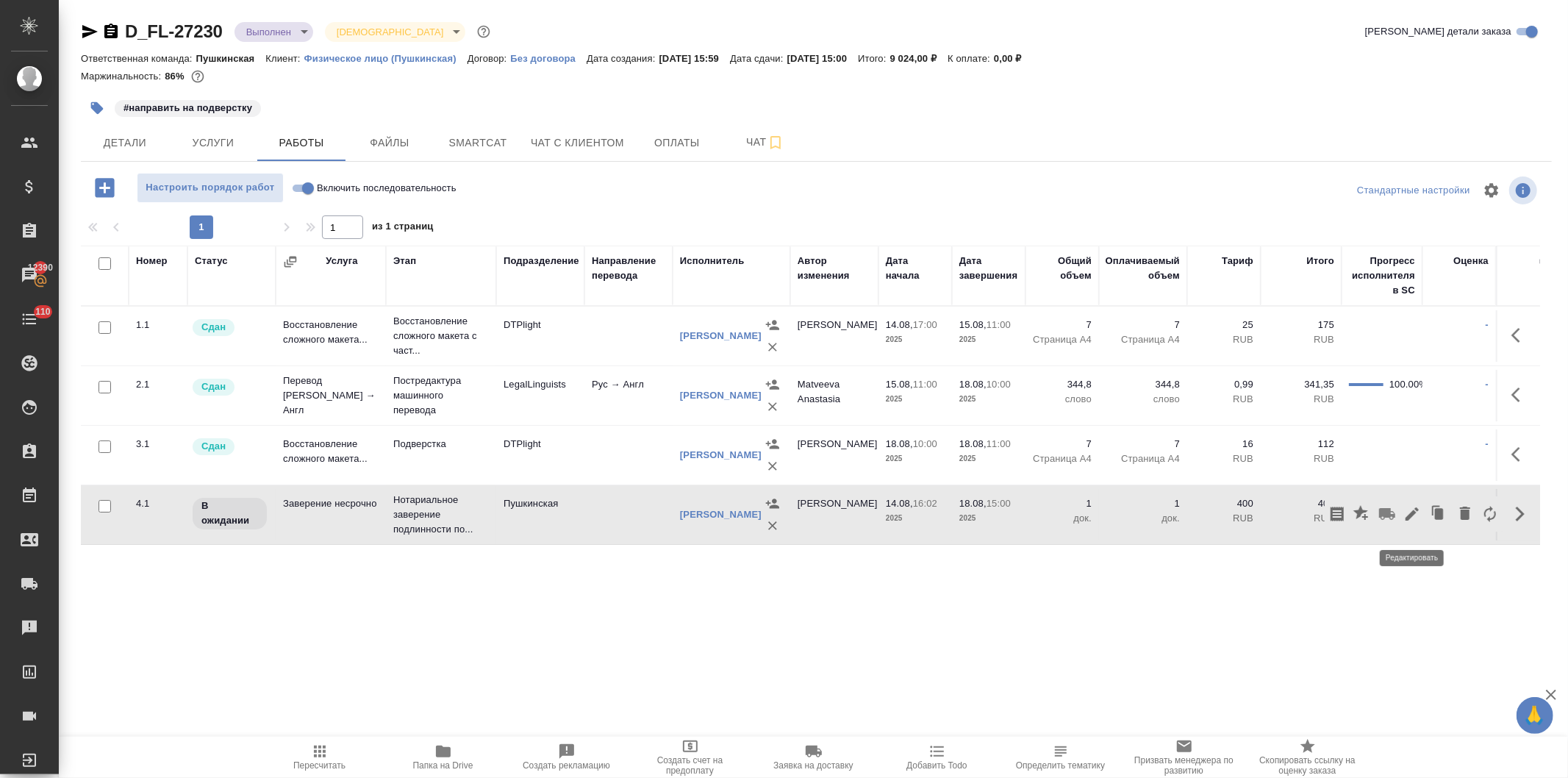
click at [1404, 519] on icon "button" at bounding box center [1413, 514] width 18 height 18
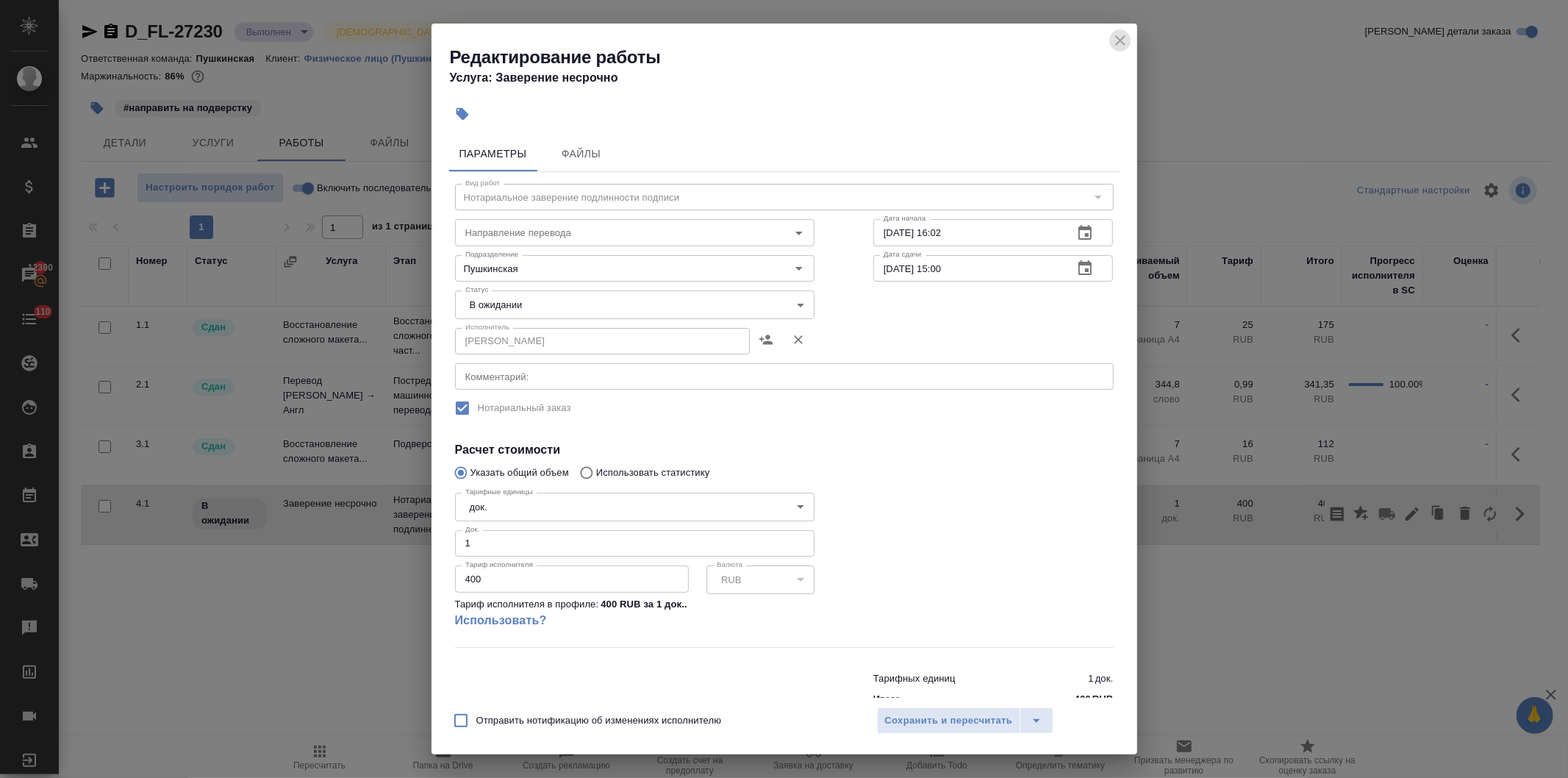
click at [1116, 36] on icon "close" at bounding box center [1120, 40] width 11 height 11
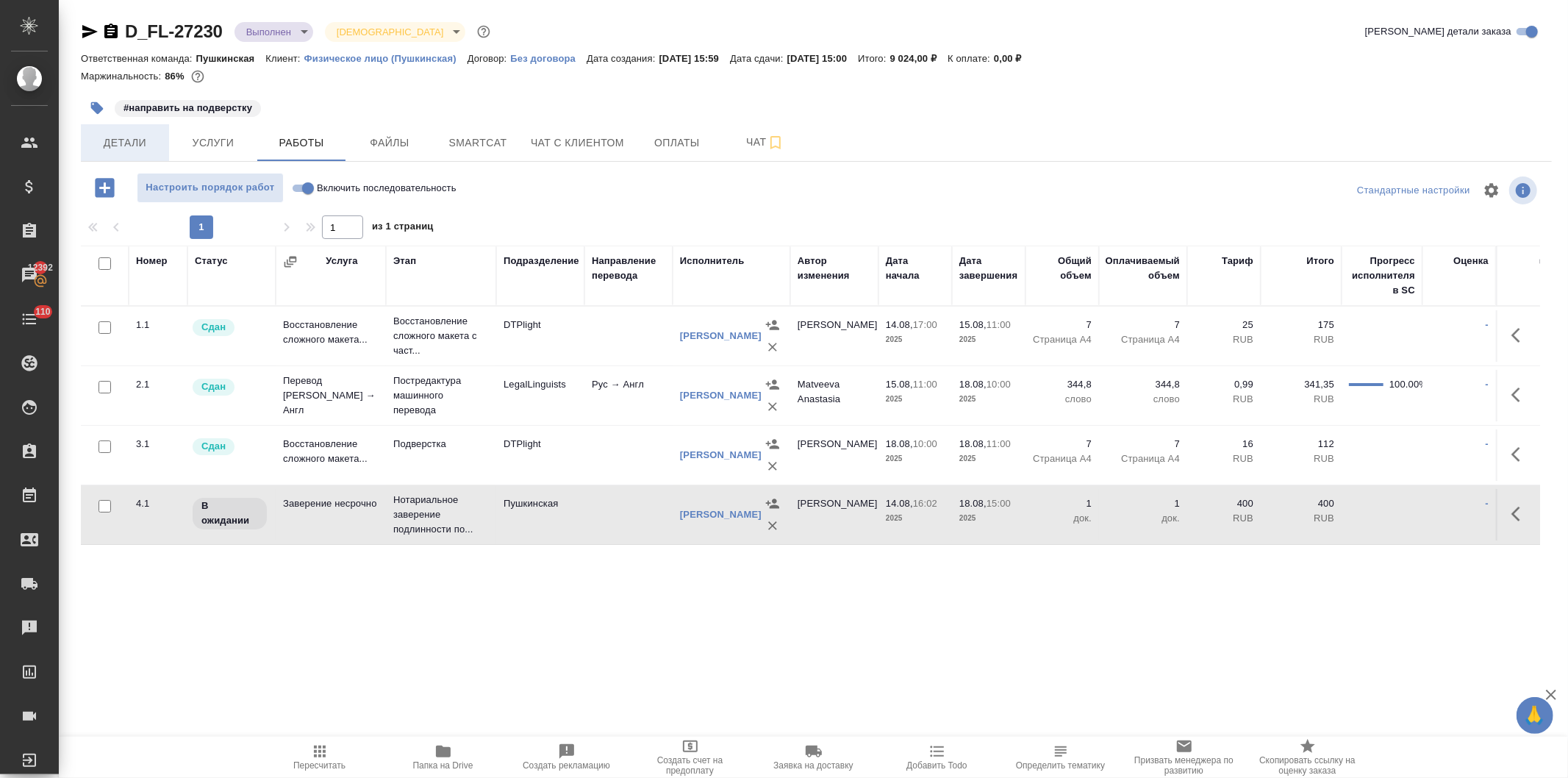
click at [119, 141] on span "Детали" at bounding box center [125, 142] width 70 height 19
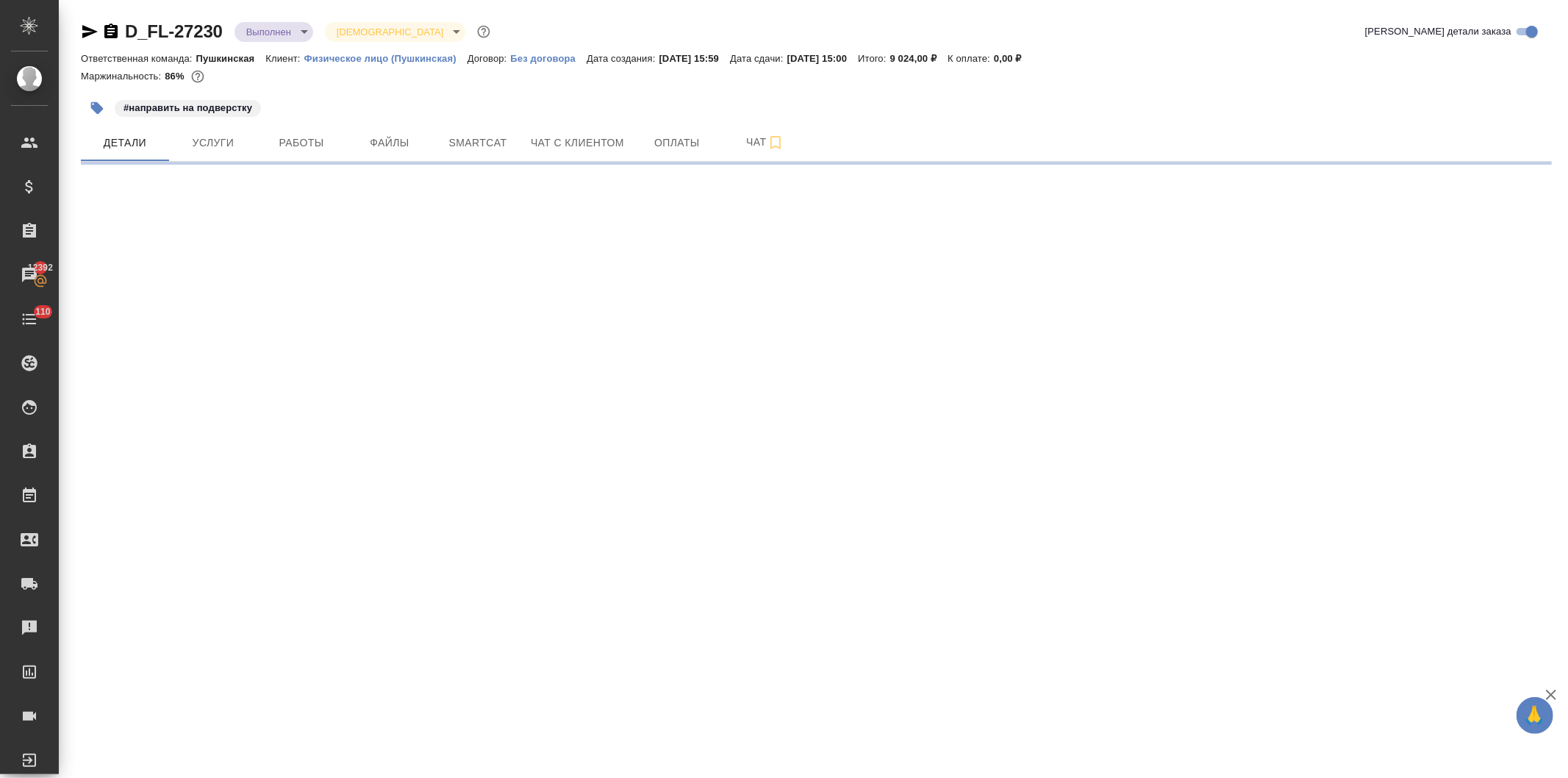
select select "RU"
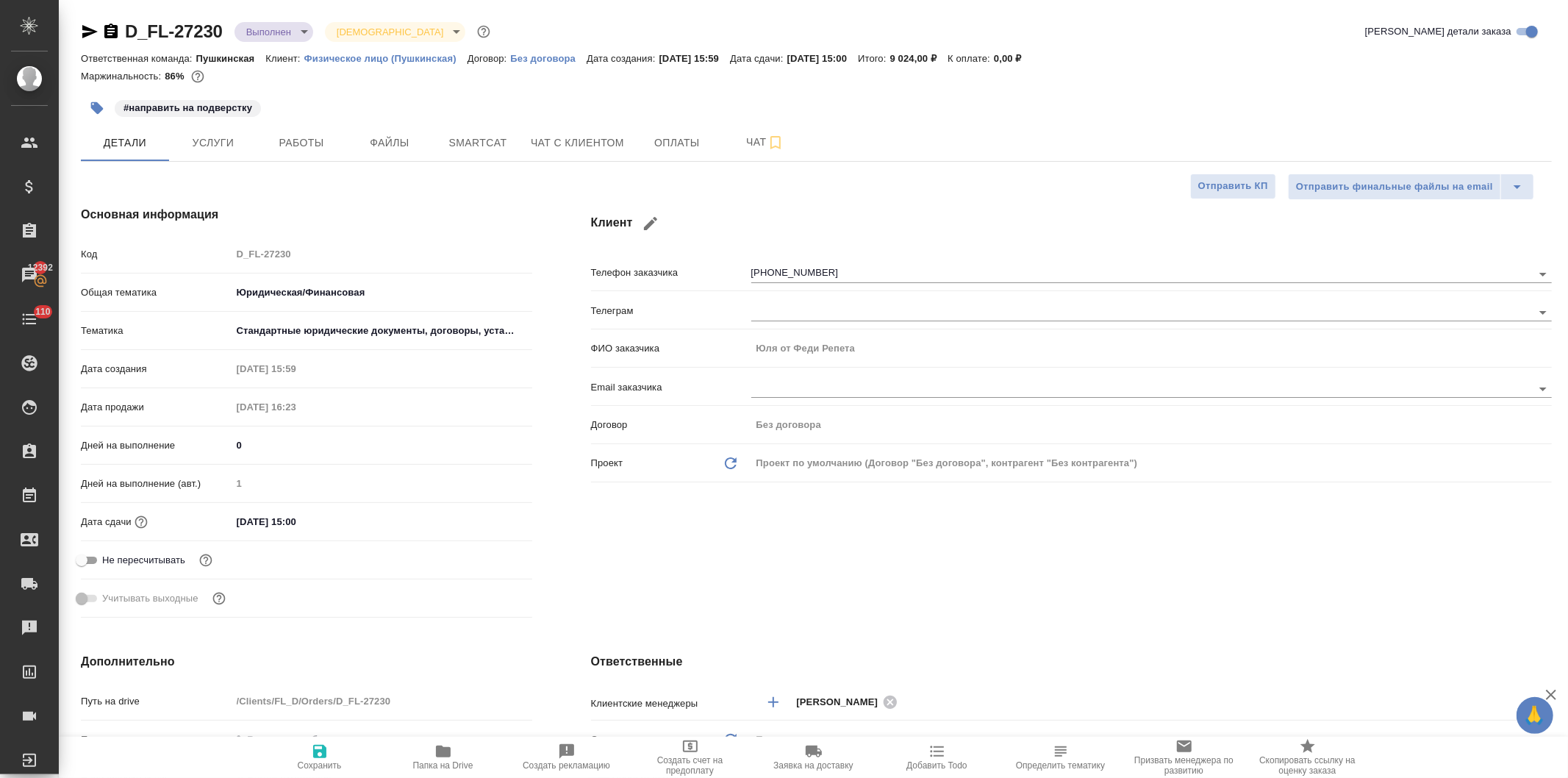
type textarea "x"
click at [289, 145] on span "Работы" at bounding box center [301, 142] width 70 height 19
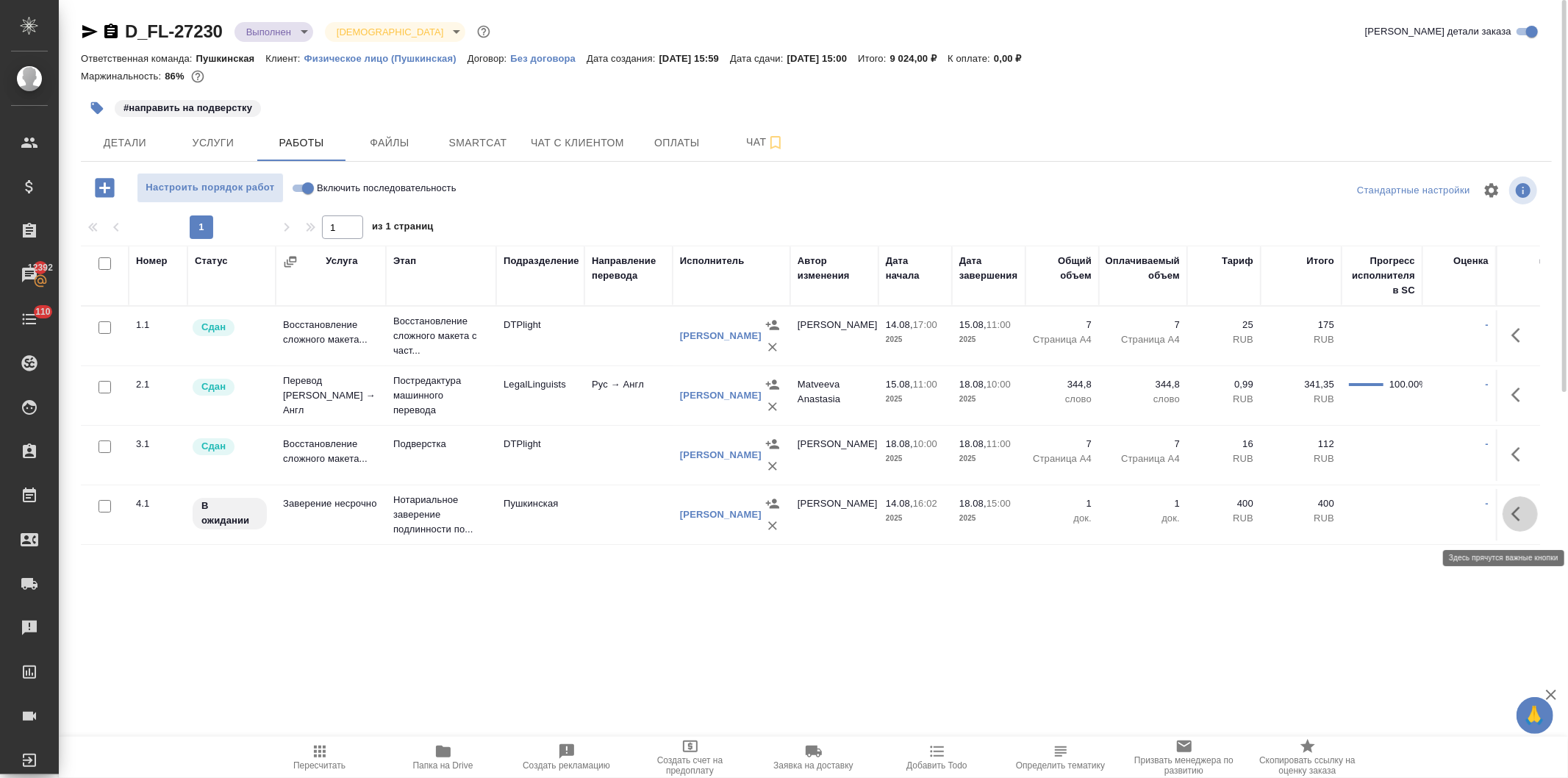
click at [1509, 518] on button "button" at bounding box center [1520, 514] width 36 height 36
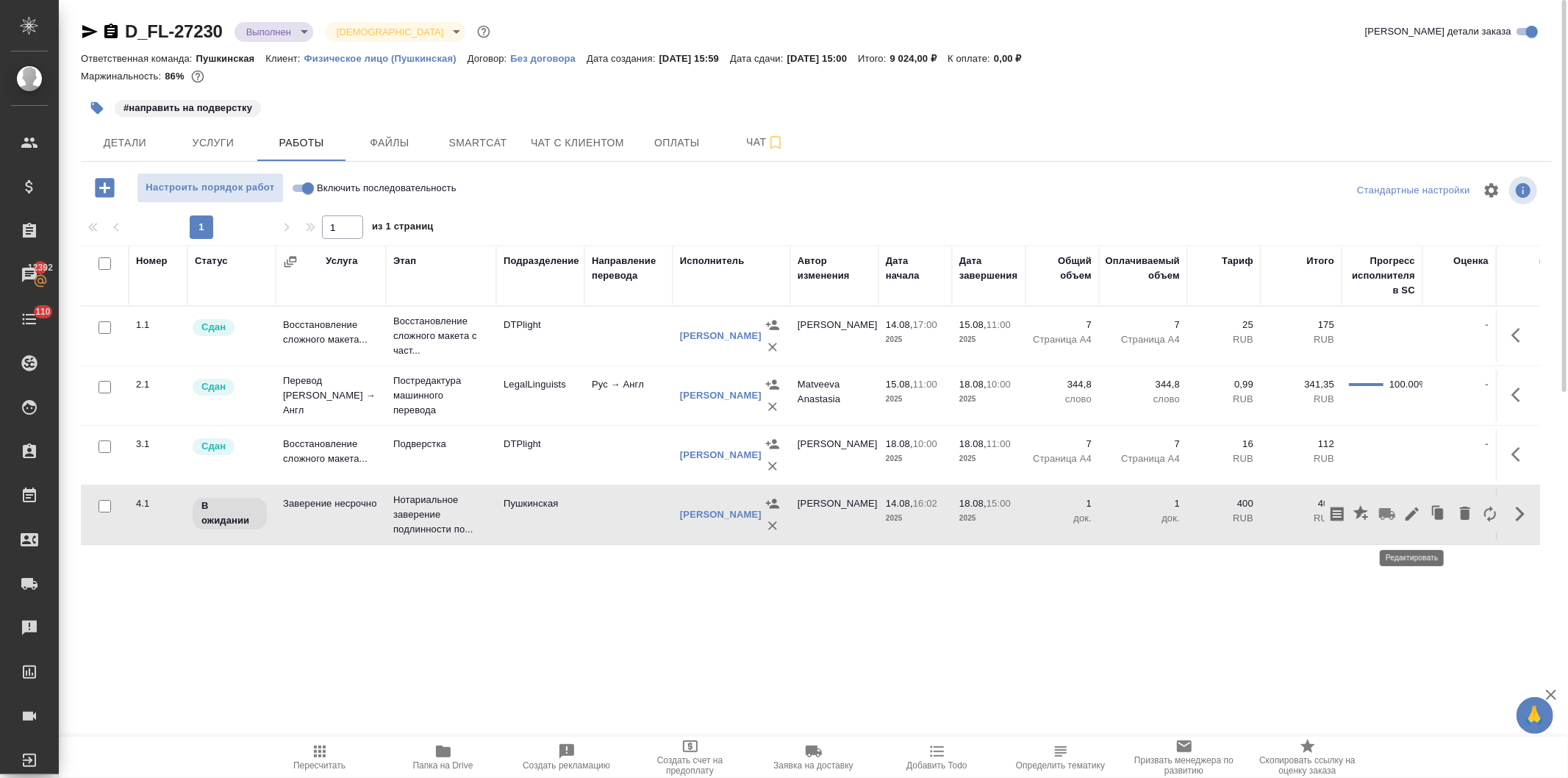
click at [1405, 519] on icon "button" at bounding box center [1413, 514] width 18 height 18
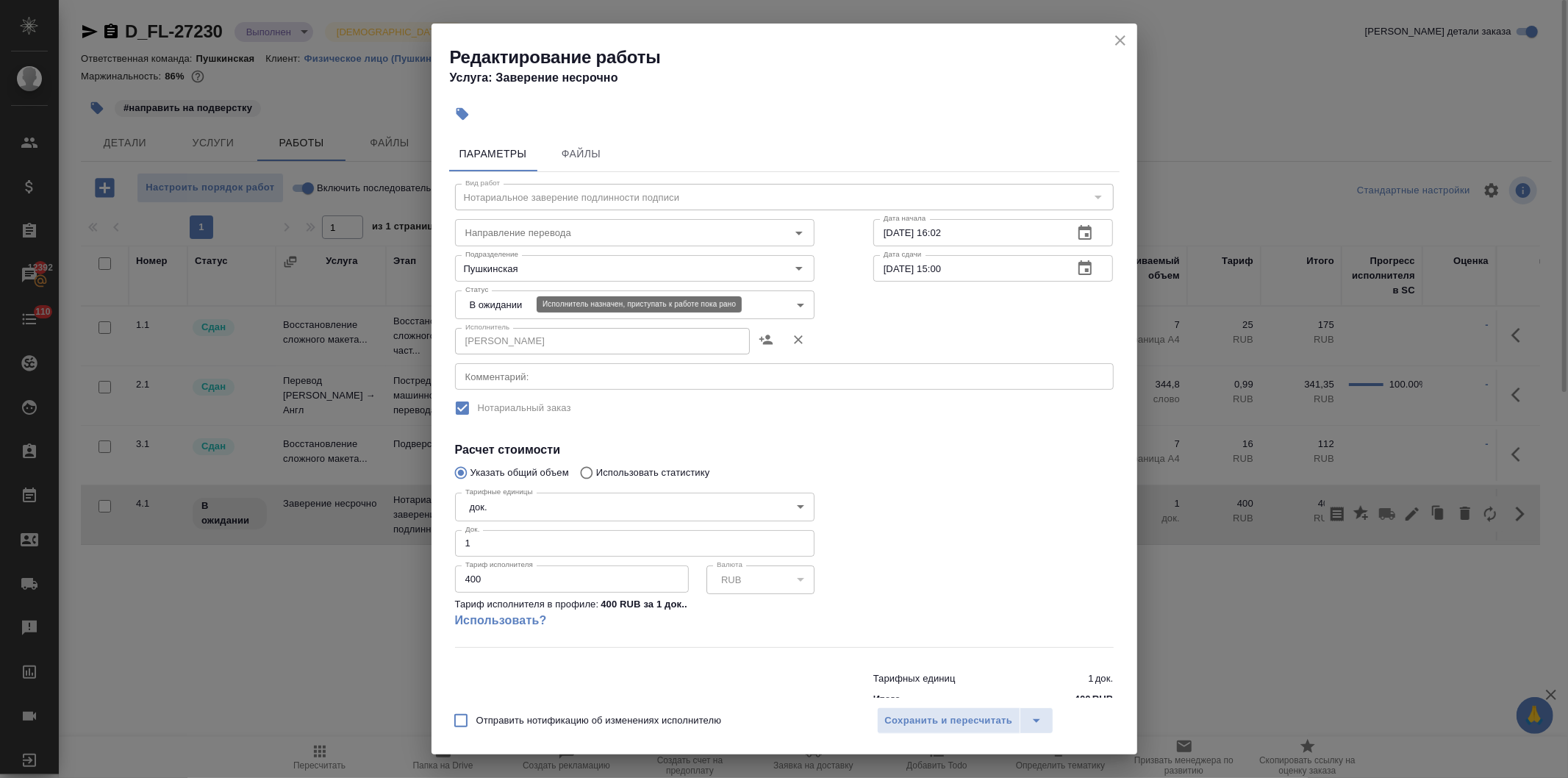
click at [526, 303] on body "🙏 .cls-1 fill:#fff; AWATERA Давыдова Елена Клиенты Спецификации Заказы 12392 Ча…" at bounding box center [784, 389] width 1568 height 778
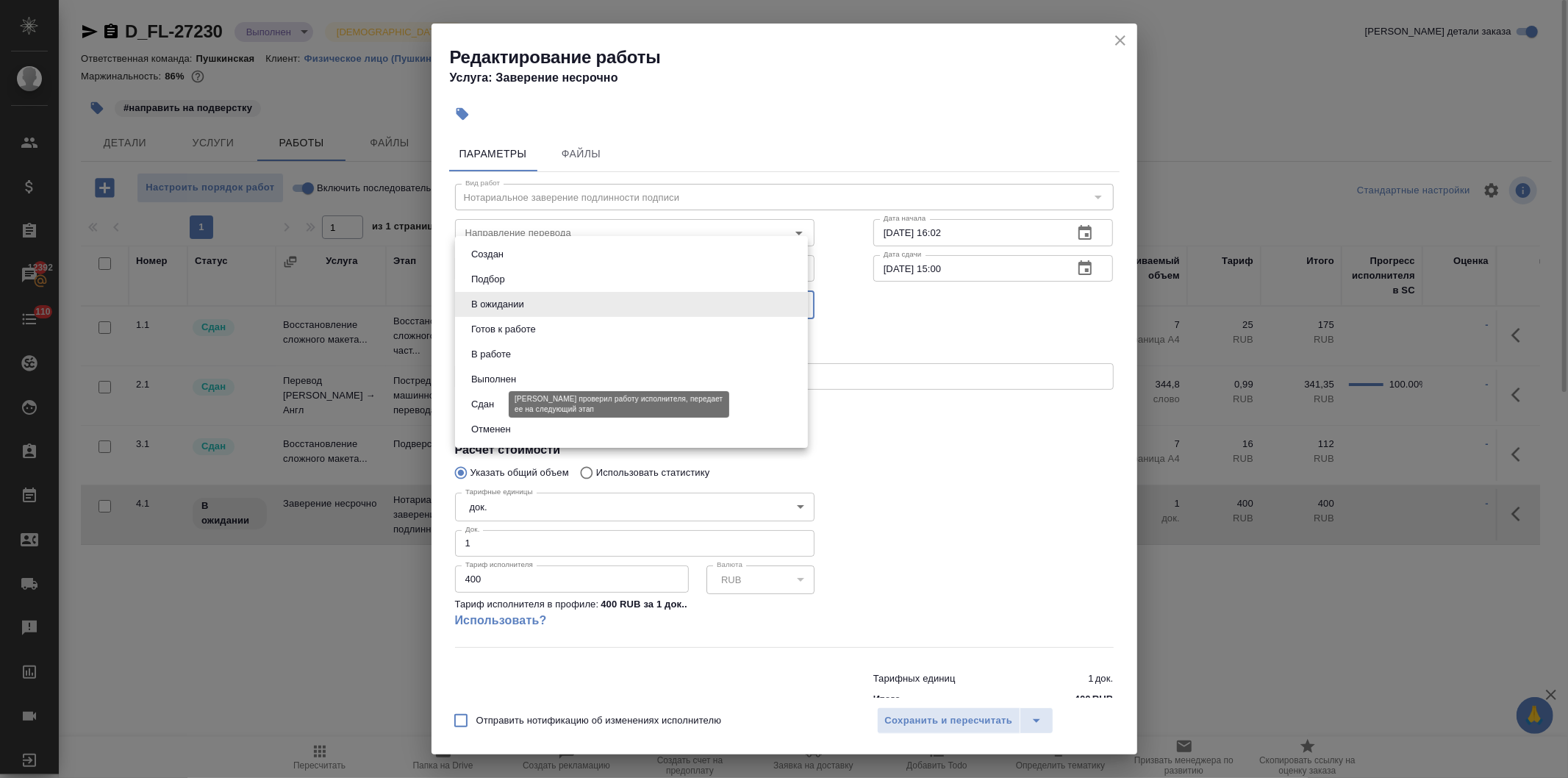
click at [476, 403] on button "Сдан" at bounding box center [482, 404] width 32 height 16
type input "closed"
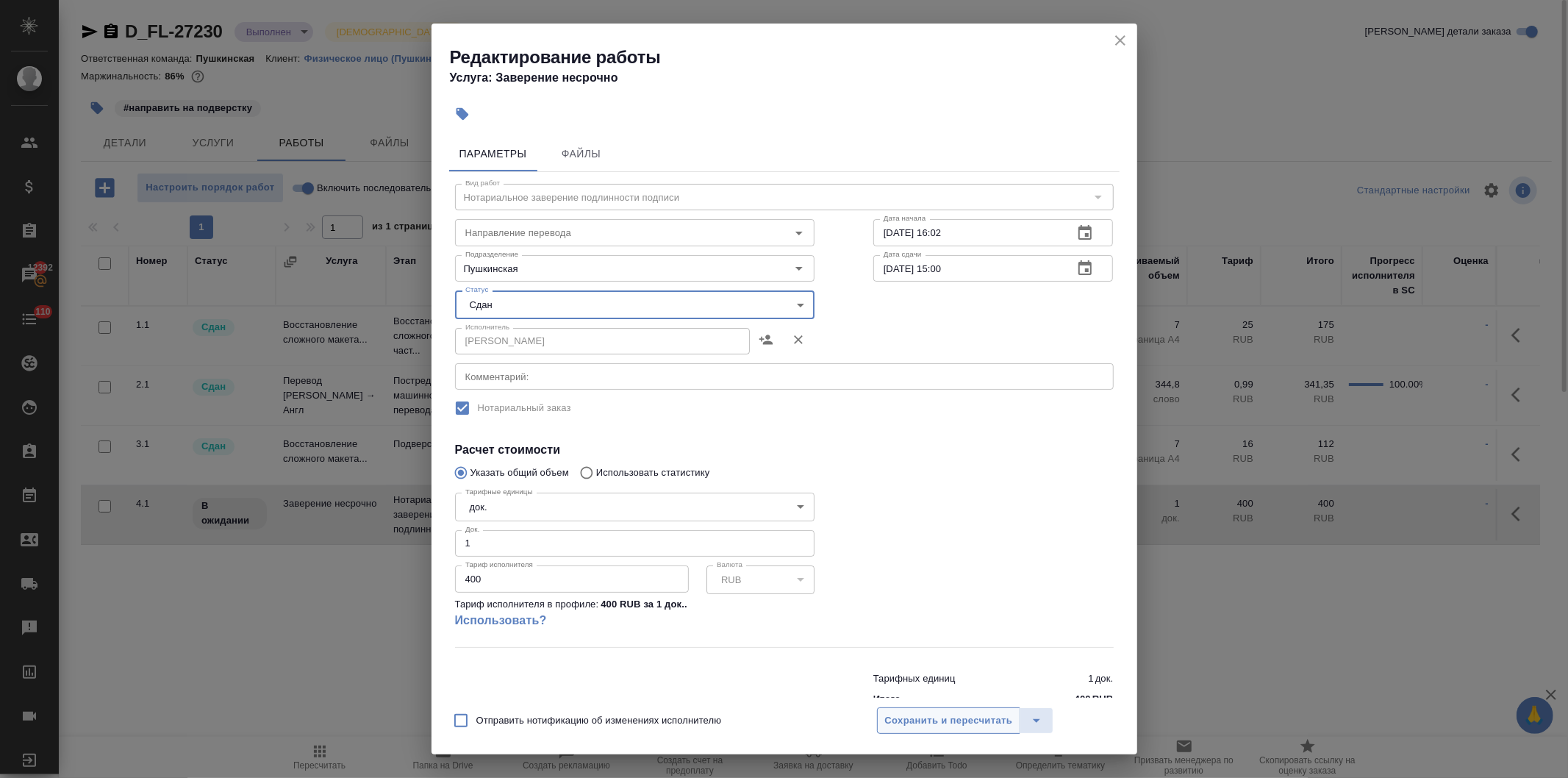
click at [888, 719] on span "Сохранить и пересчитать" at bounding box center [949, 721] width 128 height 17
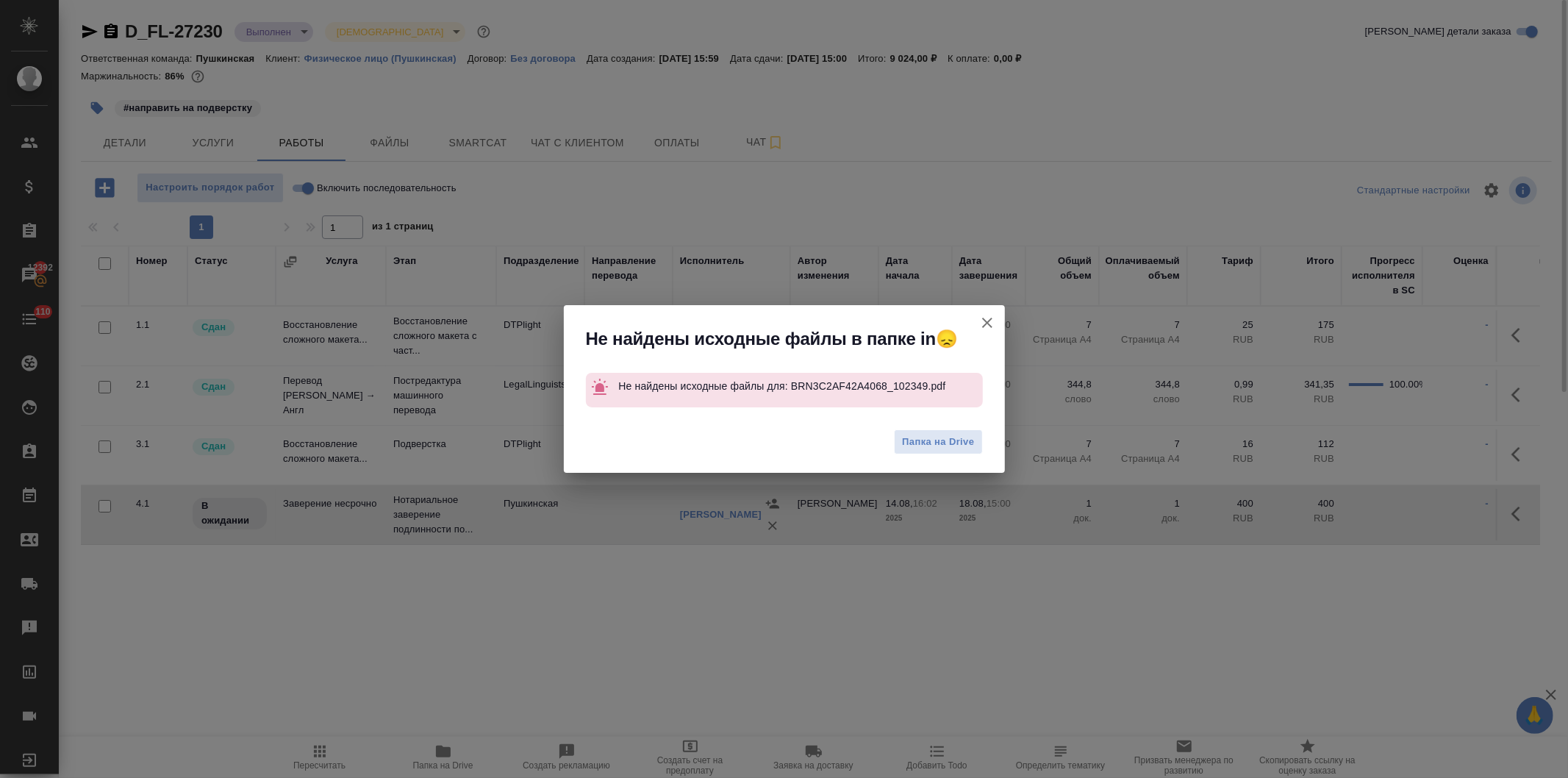
click at [983, 319] on icon "button" at bounding box center [987, 323] width 11 height 11
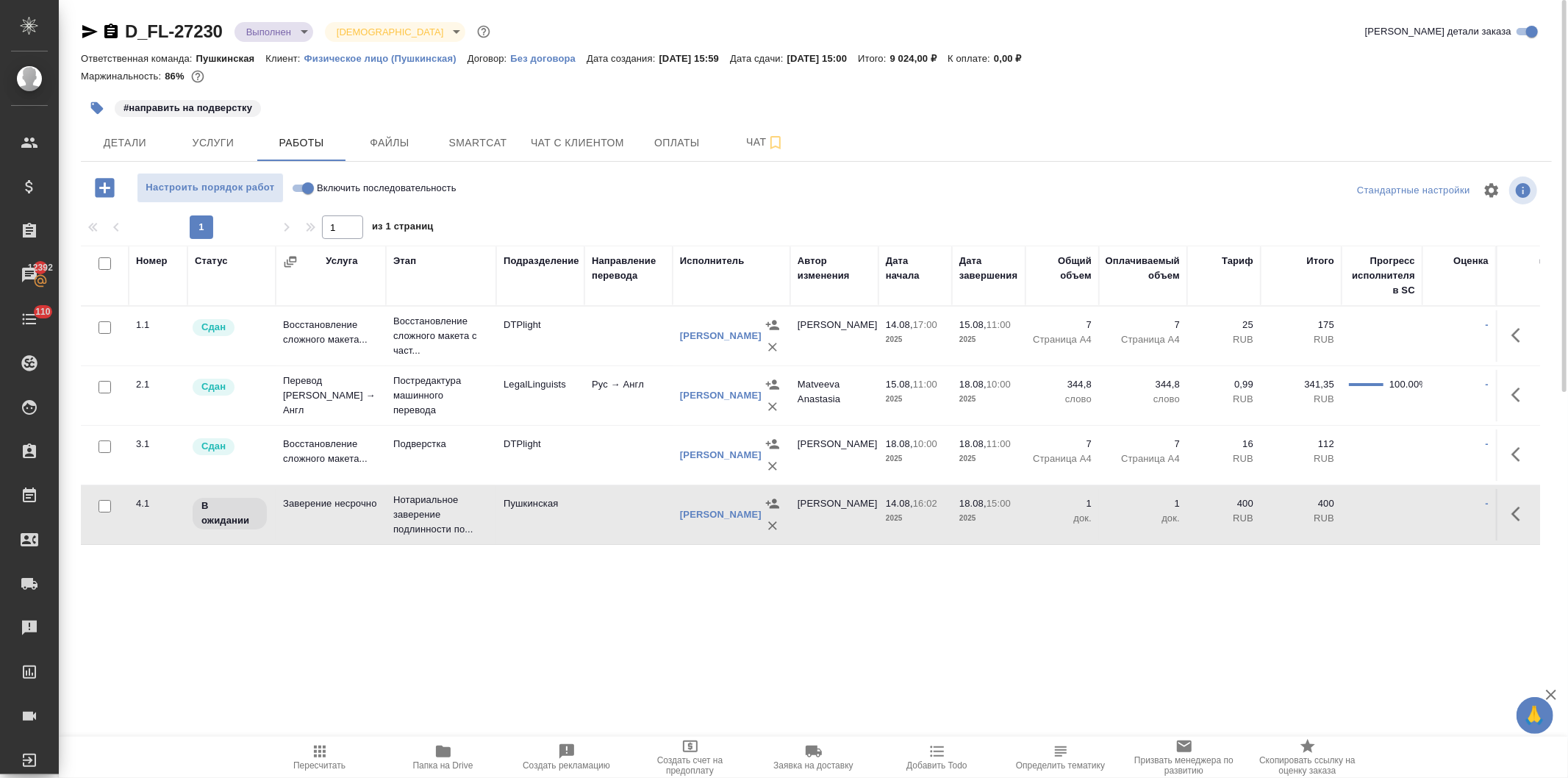
click at [293, 184] on input "Включить последовательность" at bounding box center [307, 188] width 53 height 18
checkbox input "true"
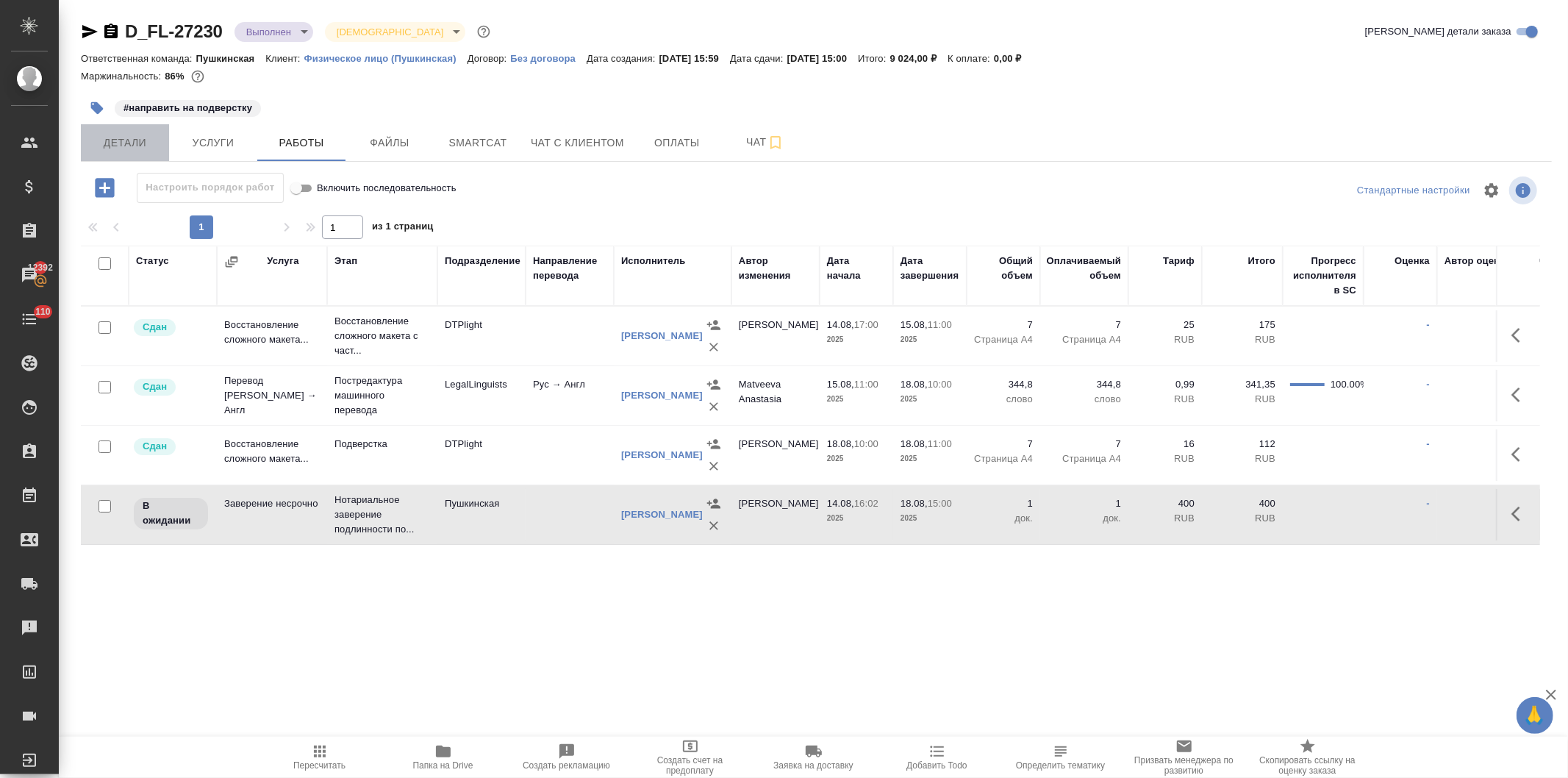
click at [124, 143] on span "Детали" at bounding box center [125, 142] width 70 height 19
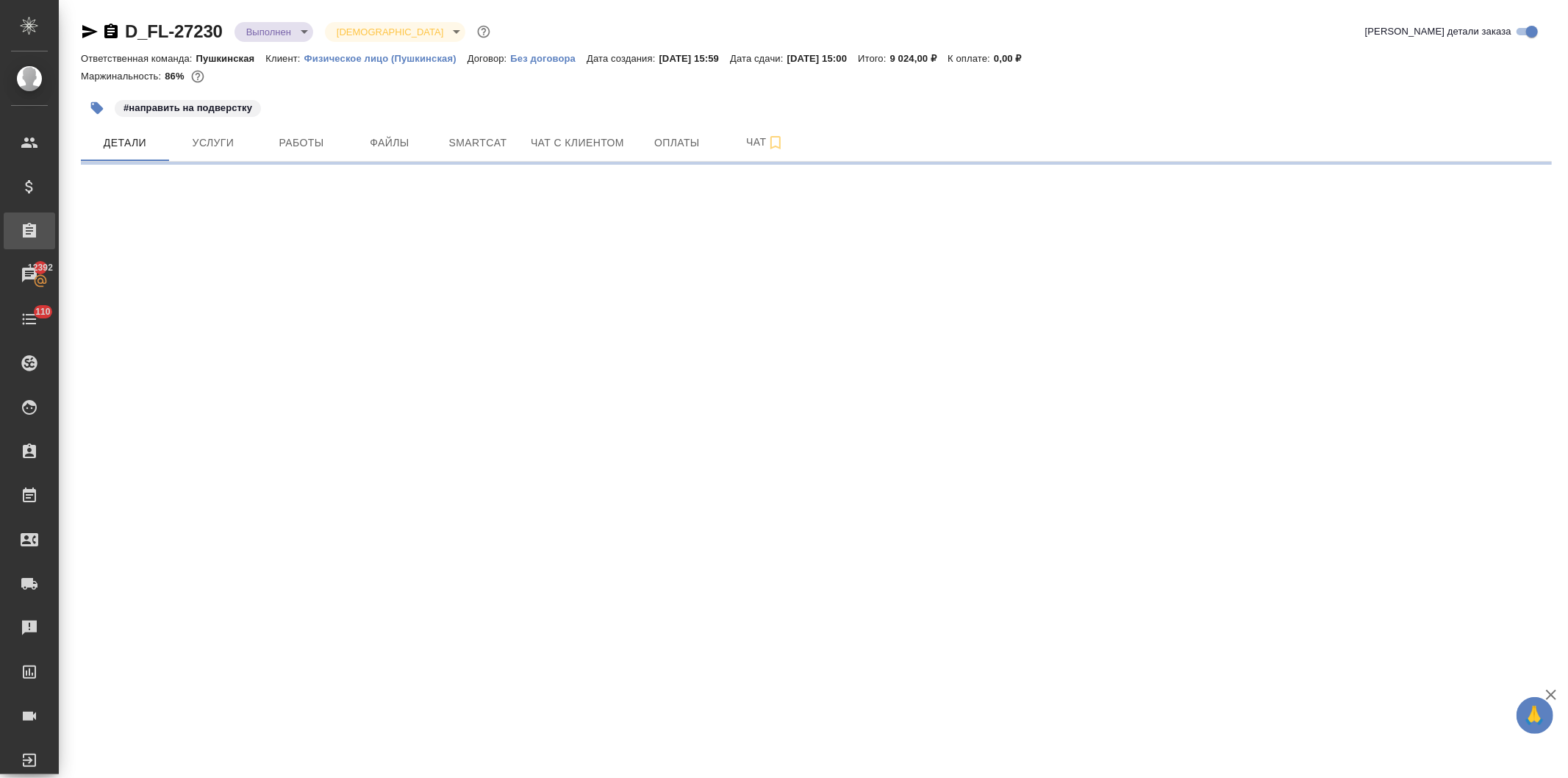
select select "RU"
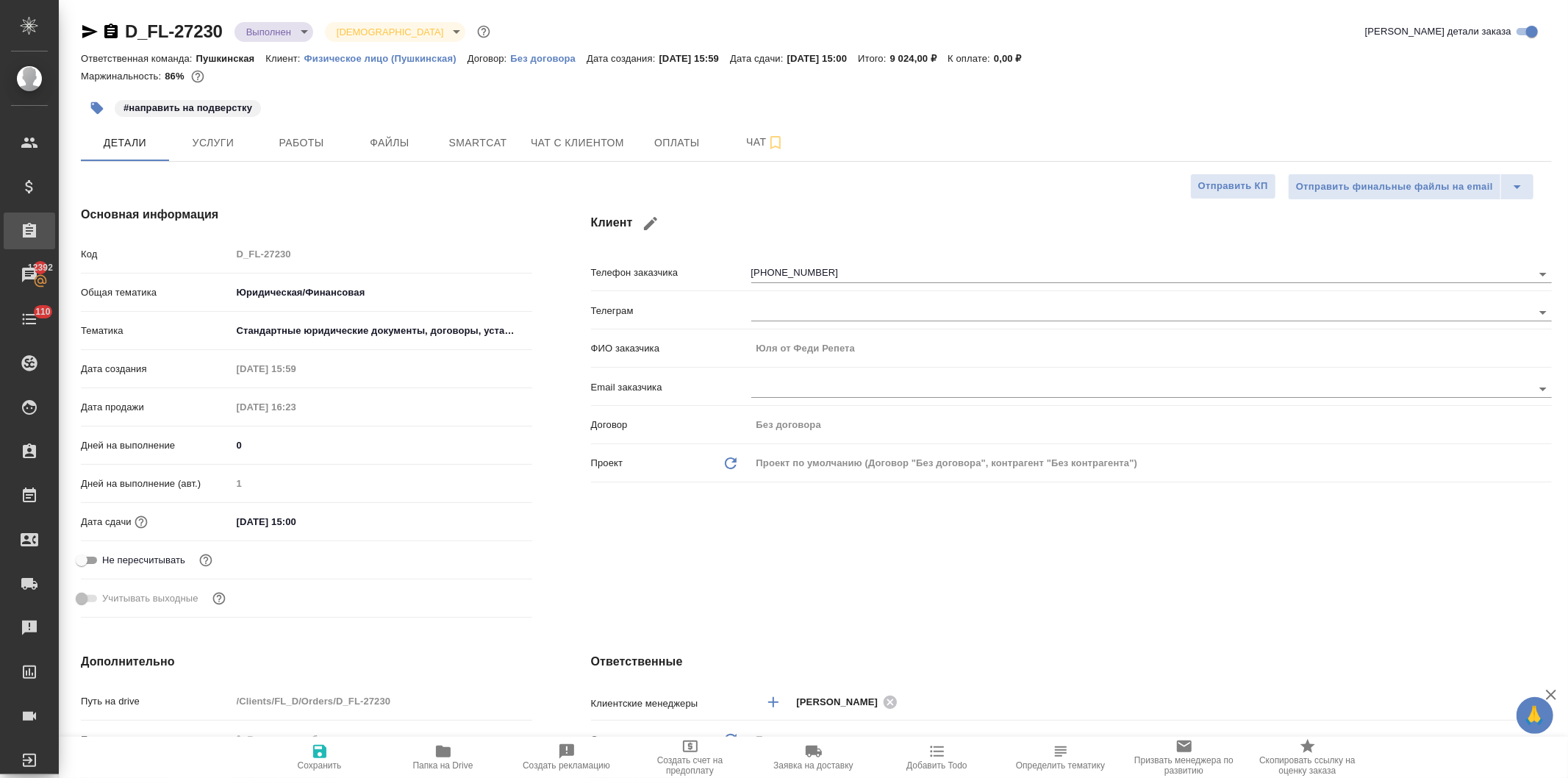
type textarea "x"
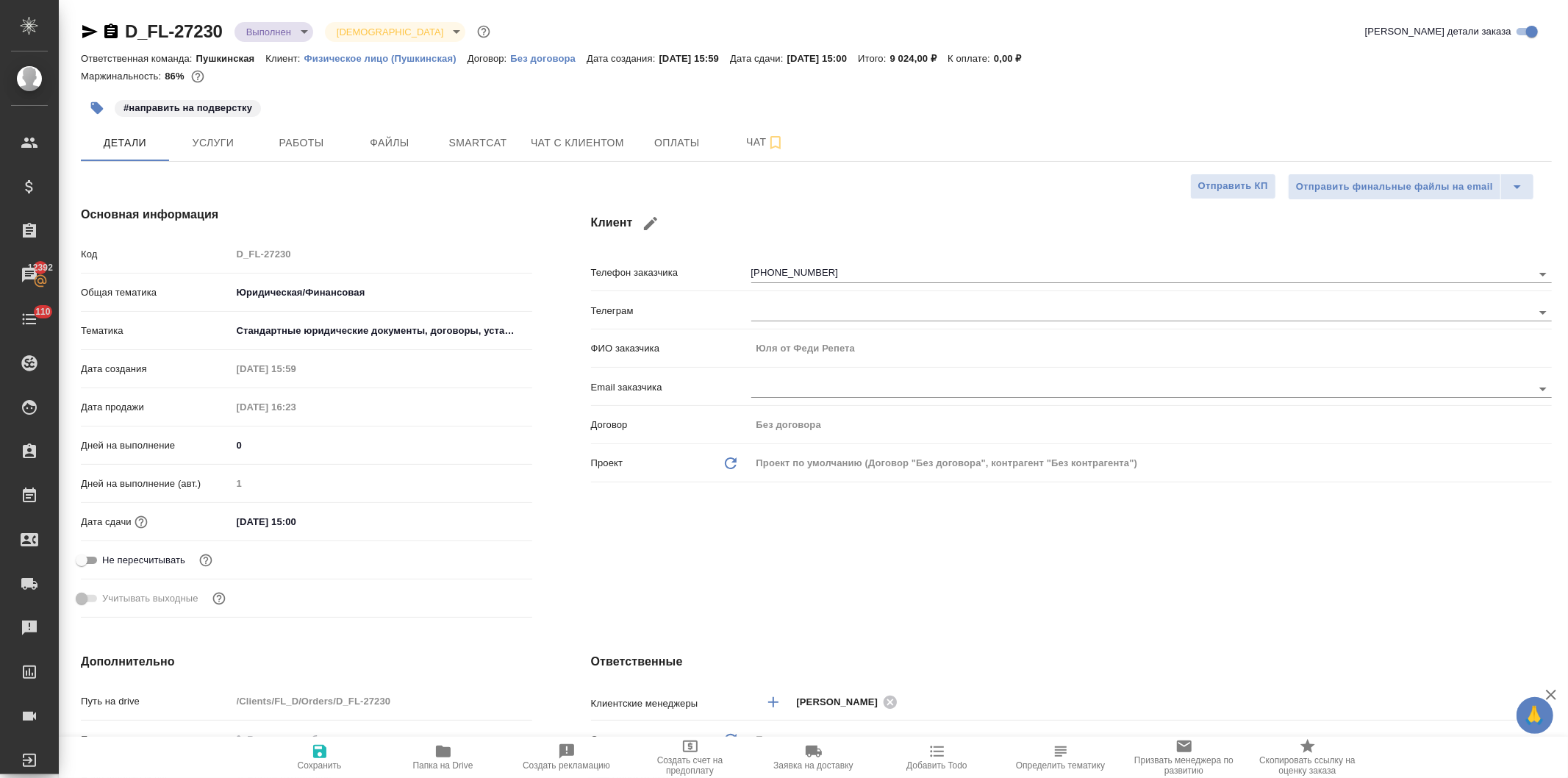
type textarea "x"
click at [302, 143] on span "Работы" at bounding box center [301, 142] width 70 height 19
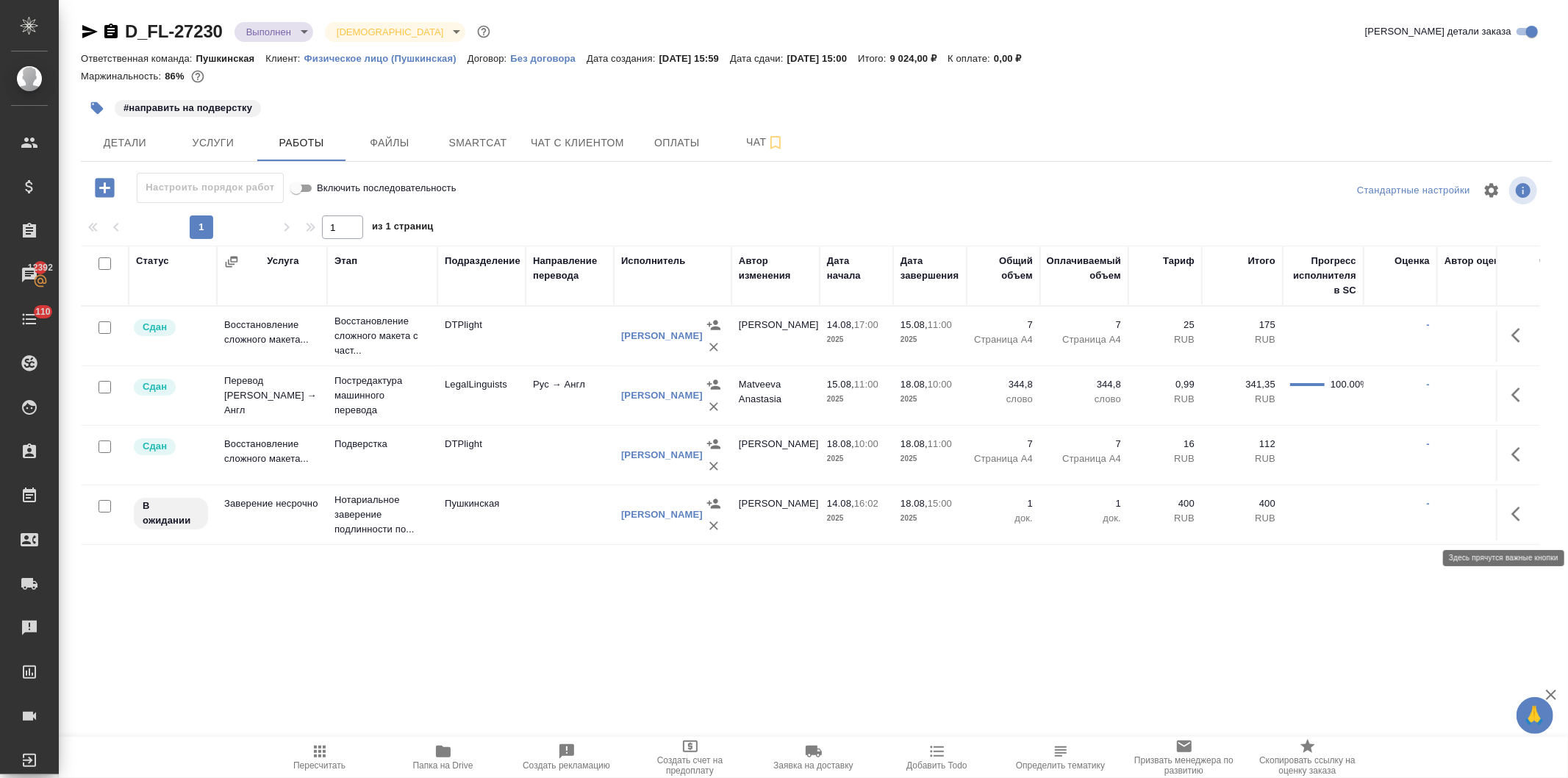
click at [1502, 514] on button "button" at bounding box center [1520, 514] width 36 height 36
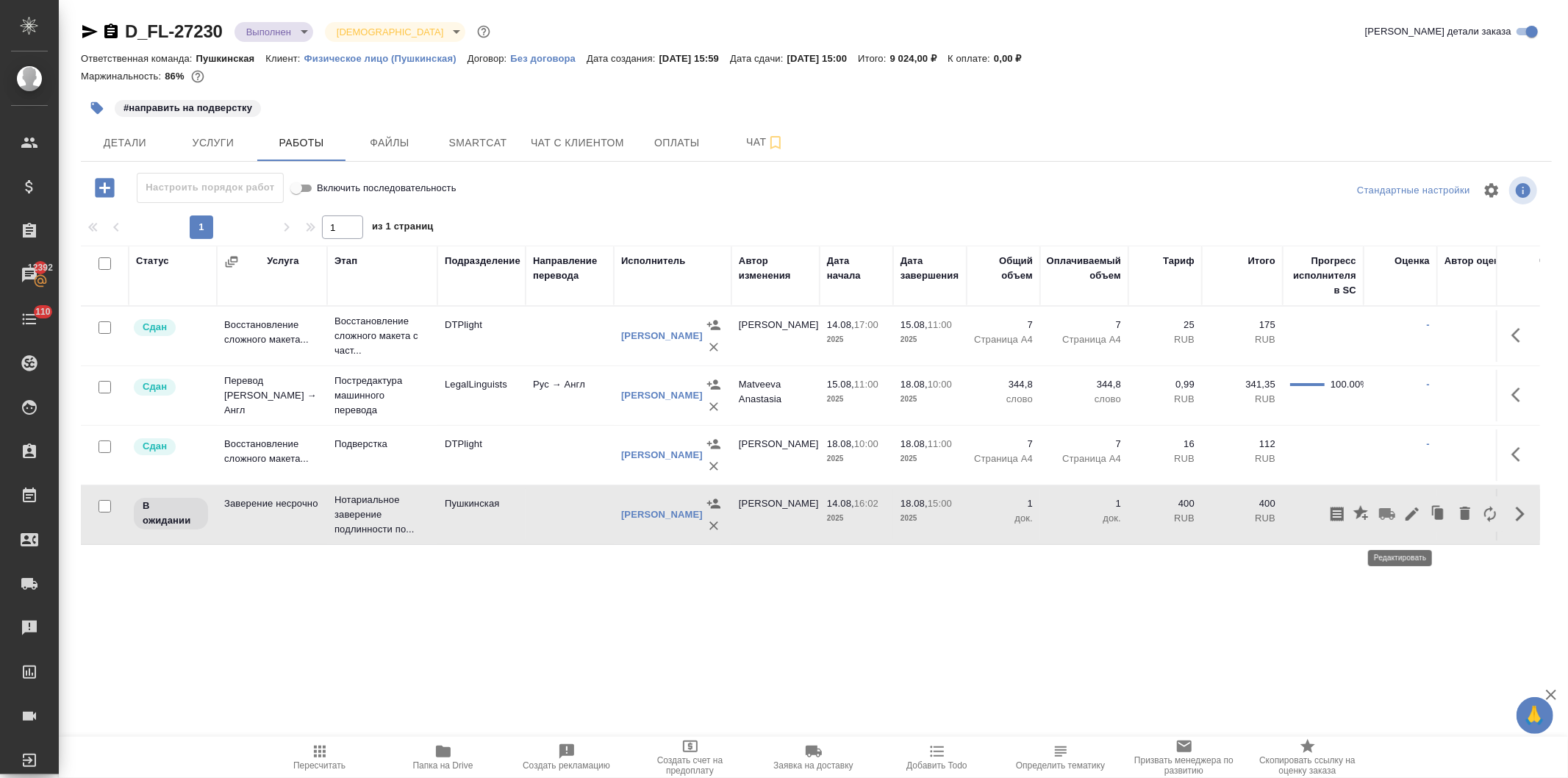
click at [1404, 521] on icon "button" at bounding box center [1413, 514] width 18 height 18
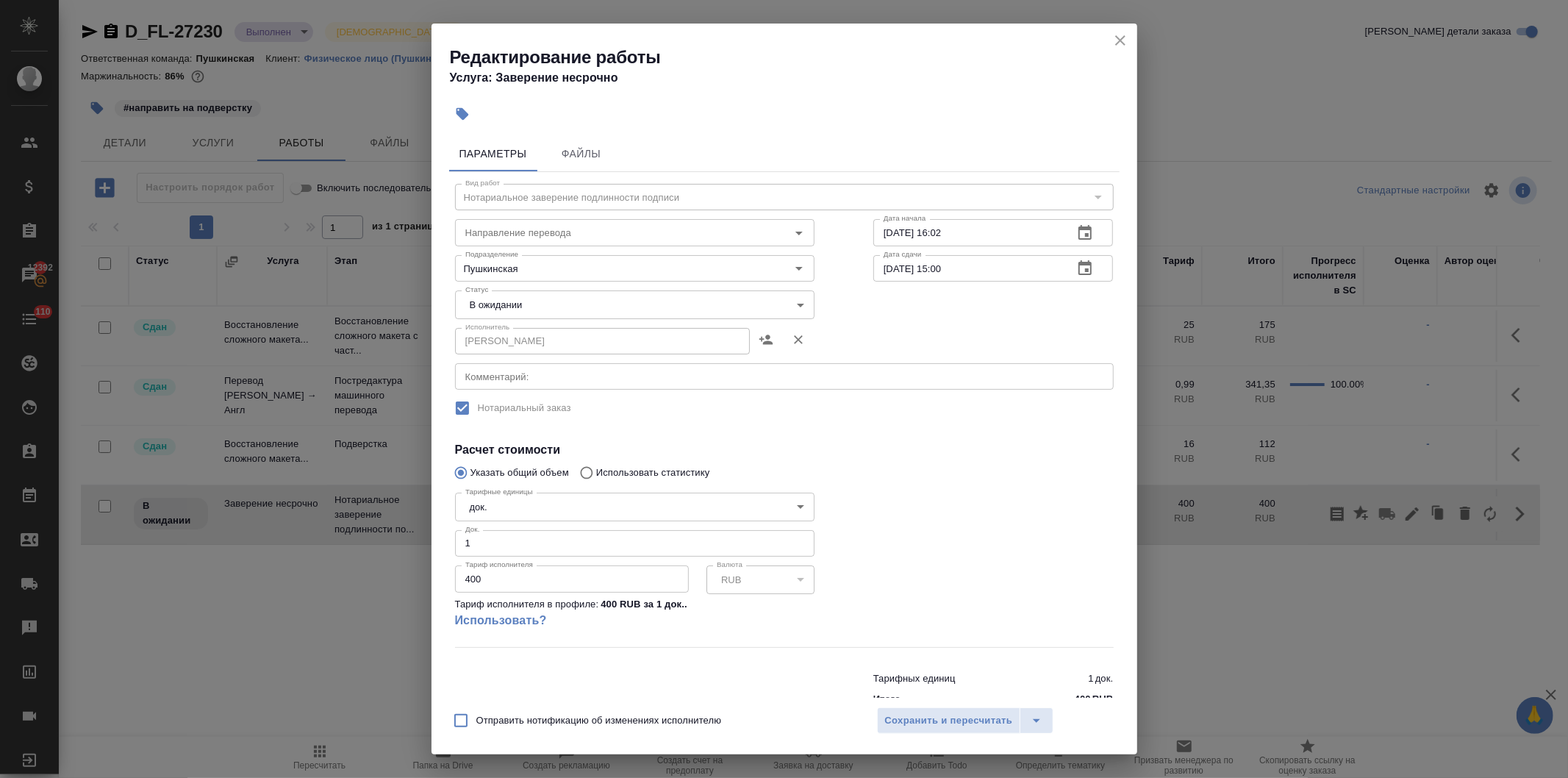
click at [557, 311] on body "🙏 .cls-1 fill:#fff; AWATERA Давыдова Елена Клиенты Спецификации Заказы 12392 Ча…" at bounding box center [784, 389] width 1568 height 778
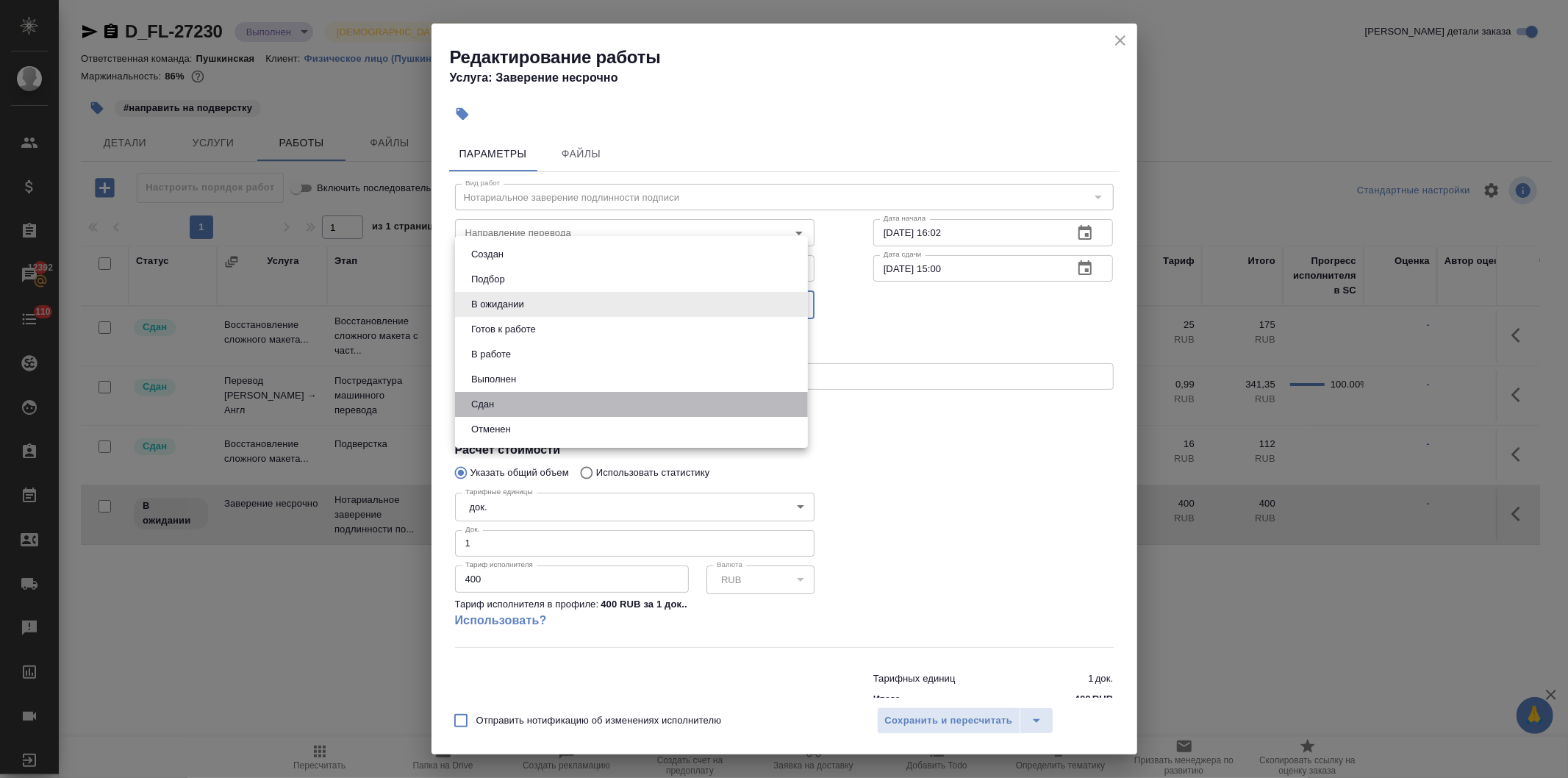
click at [498, 402] on li "Сдан" at bounding box center [632, 404] width 353 height 25
type input "closed"
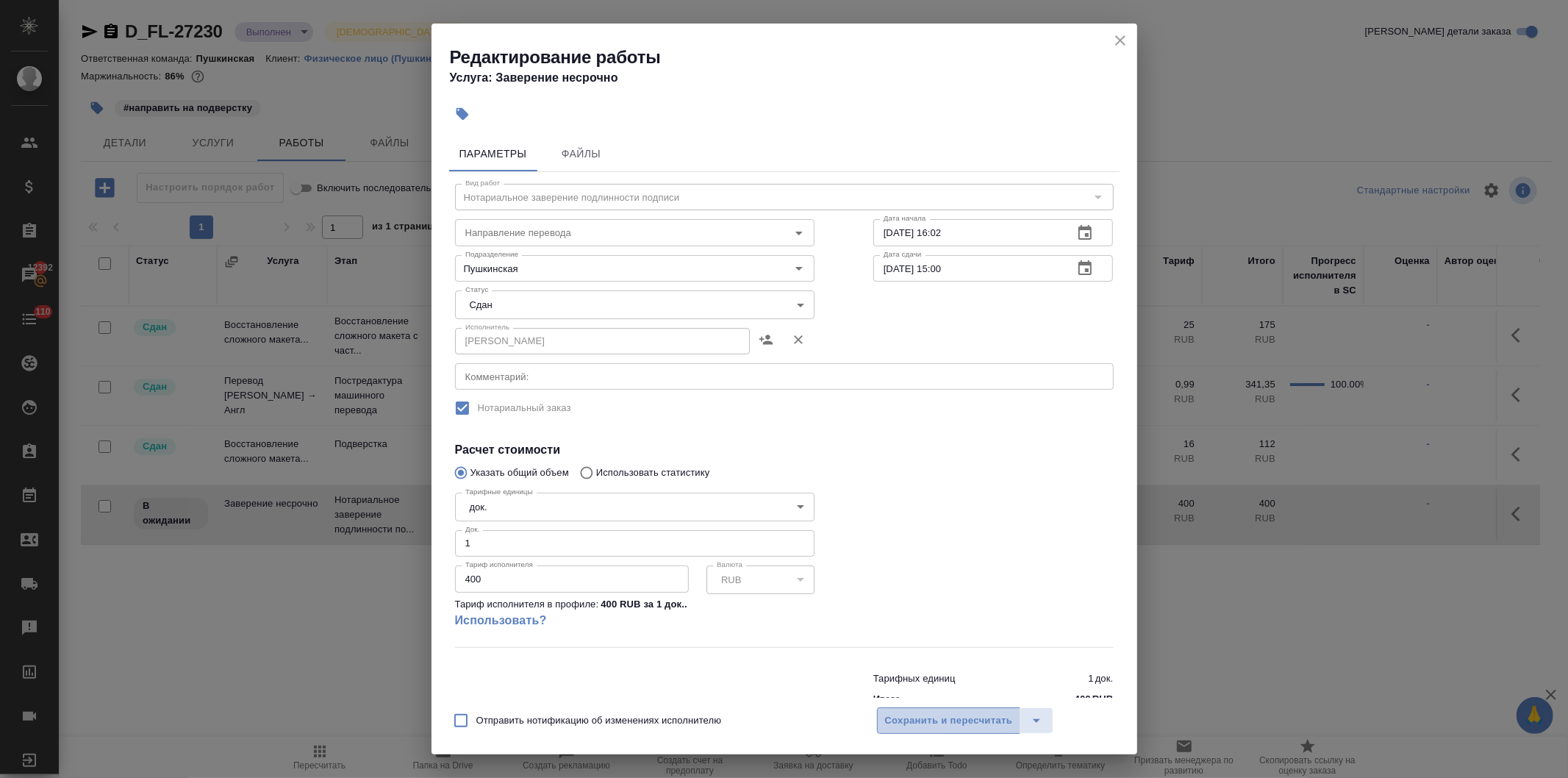
click at [921, 717] on span "Сохранить и пересчитать" at bounding box center [949, 721] width 128 height 17
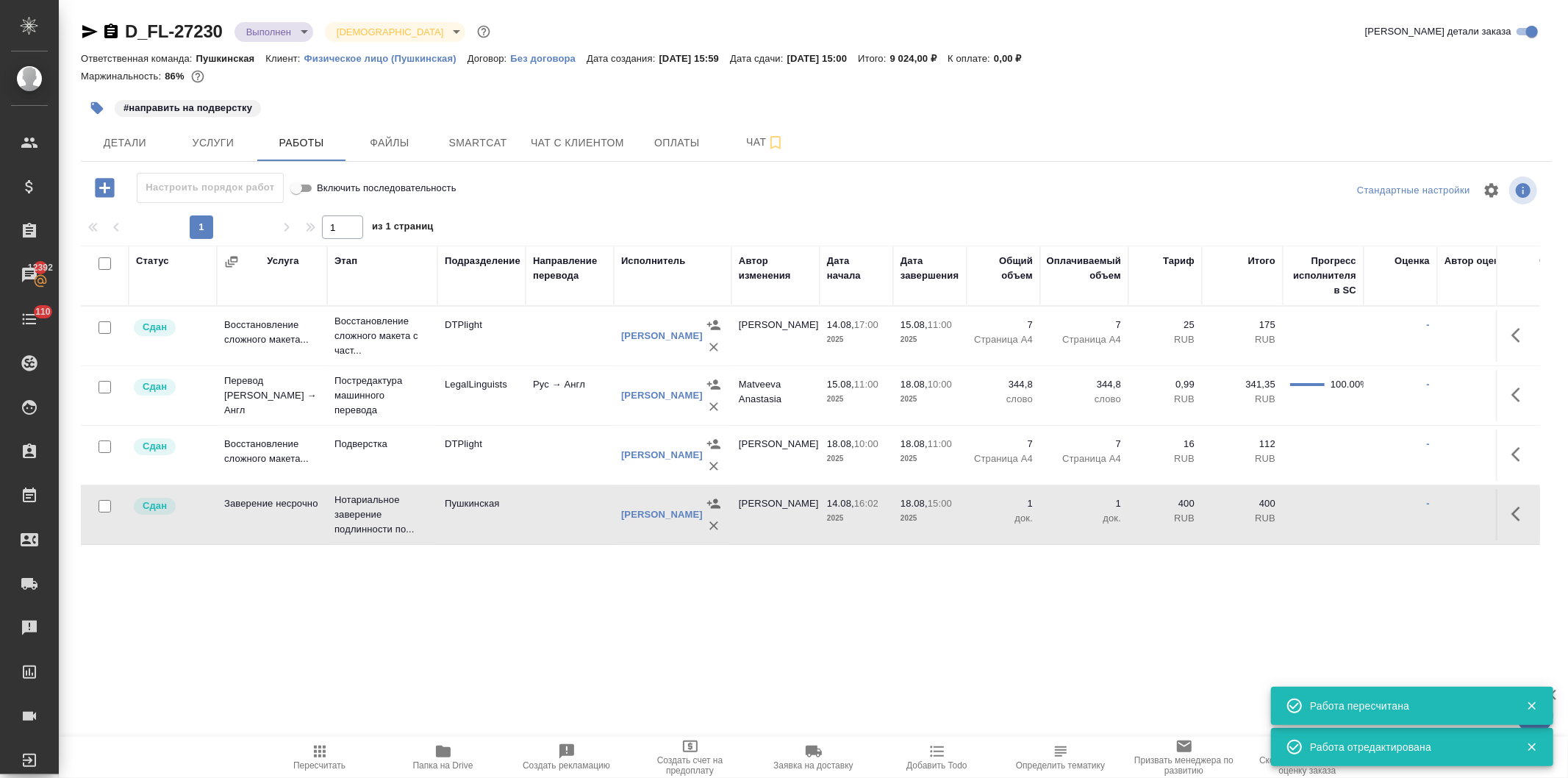
click at [319, 759] on icon "button" at bounding box center [320, 751] width 18 height 18
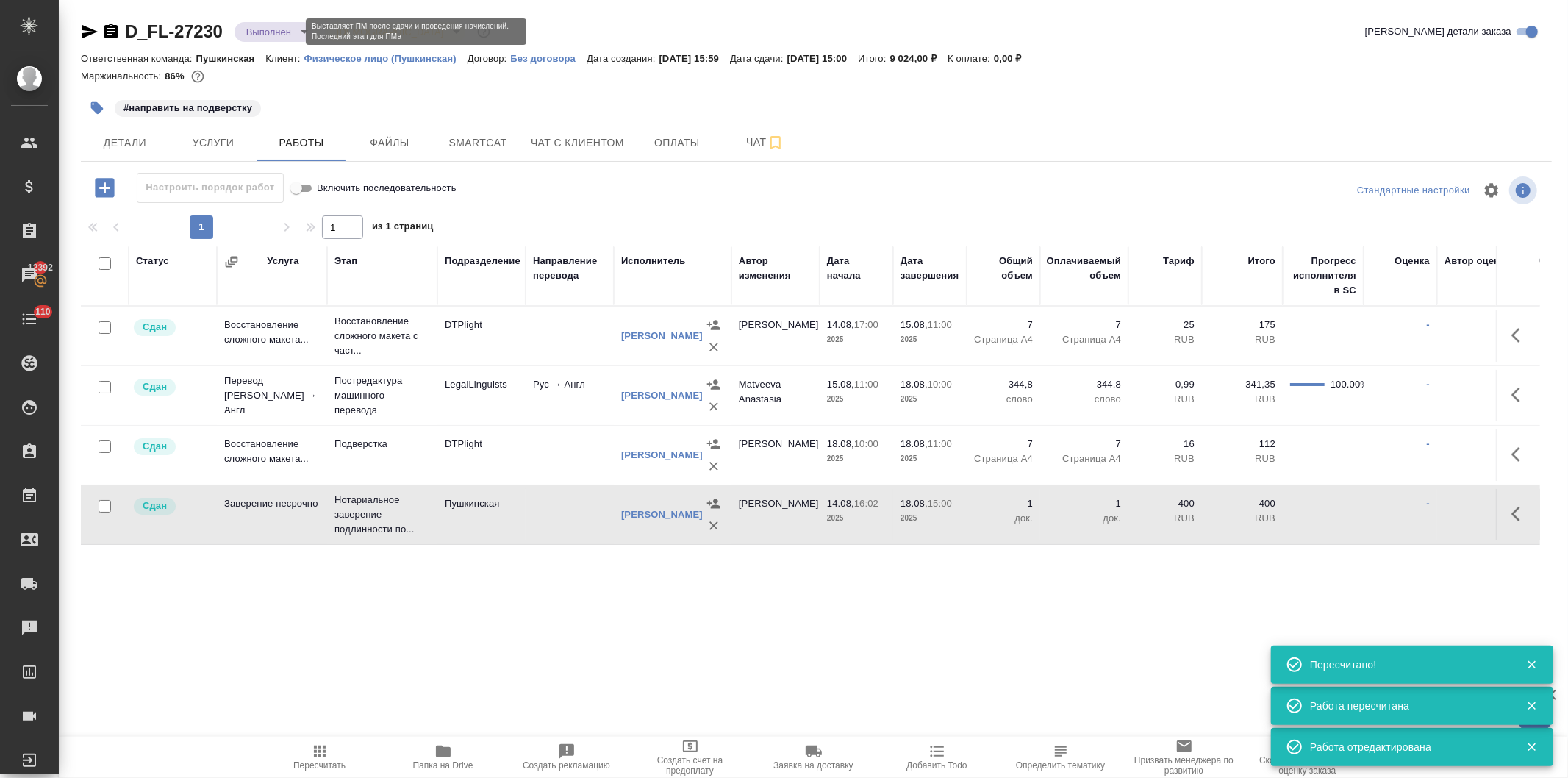
click at [260, 28] on body "🙏 .cls-1 fill:#fff; AWATERA Давыдова Елена Клиенты Спецификации Заказы 12392 Ча…" at bounding box center [784, 389] width 1568 height 778
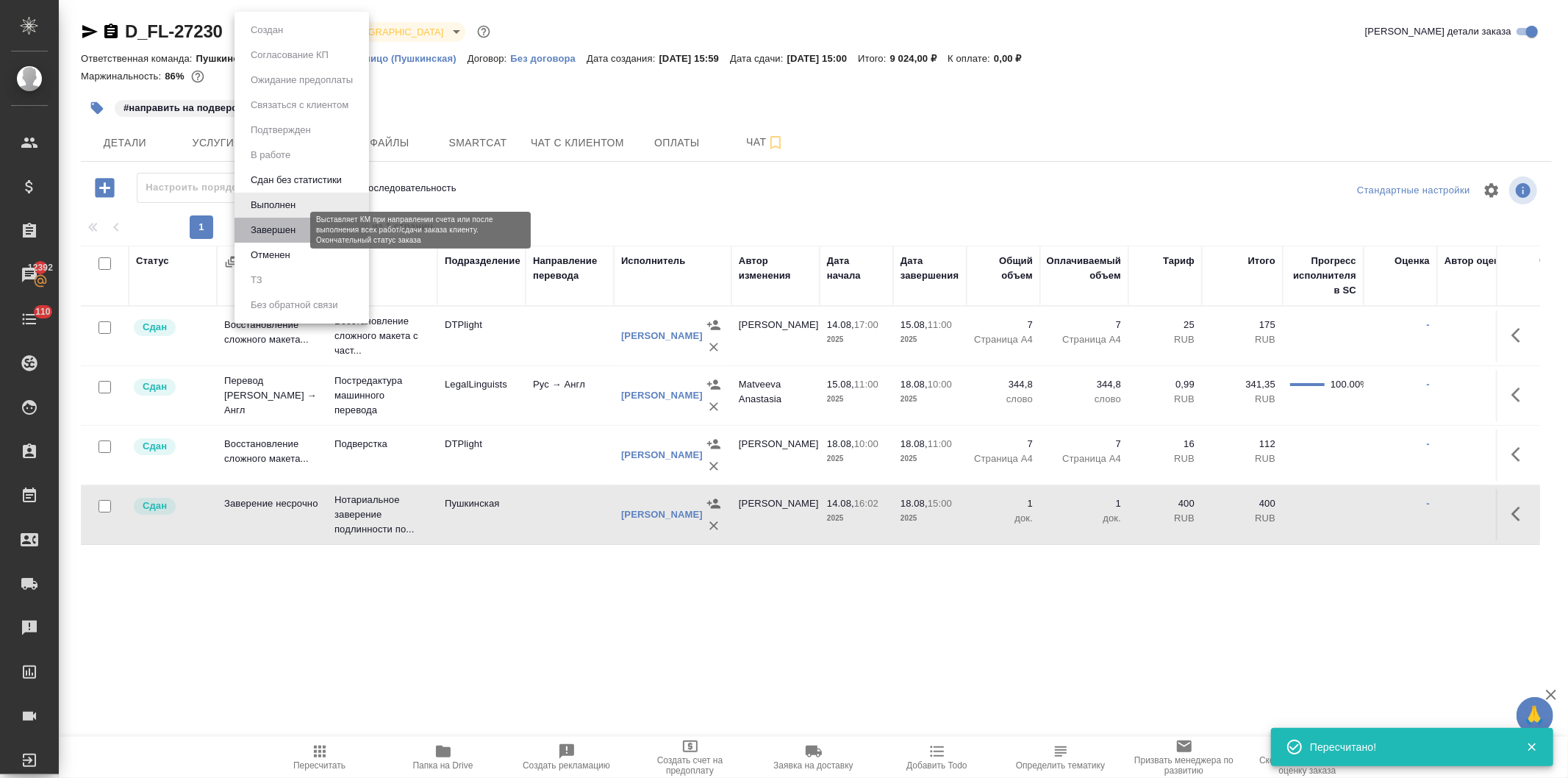
click at [265, 228] on button "Завершен" at bounding box center [273, 230] width 53 height 16
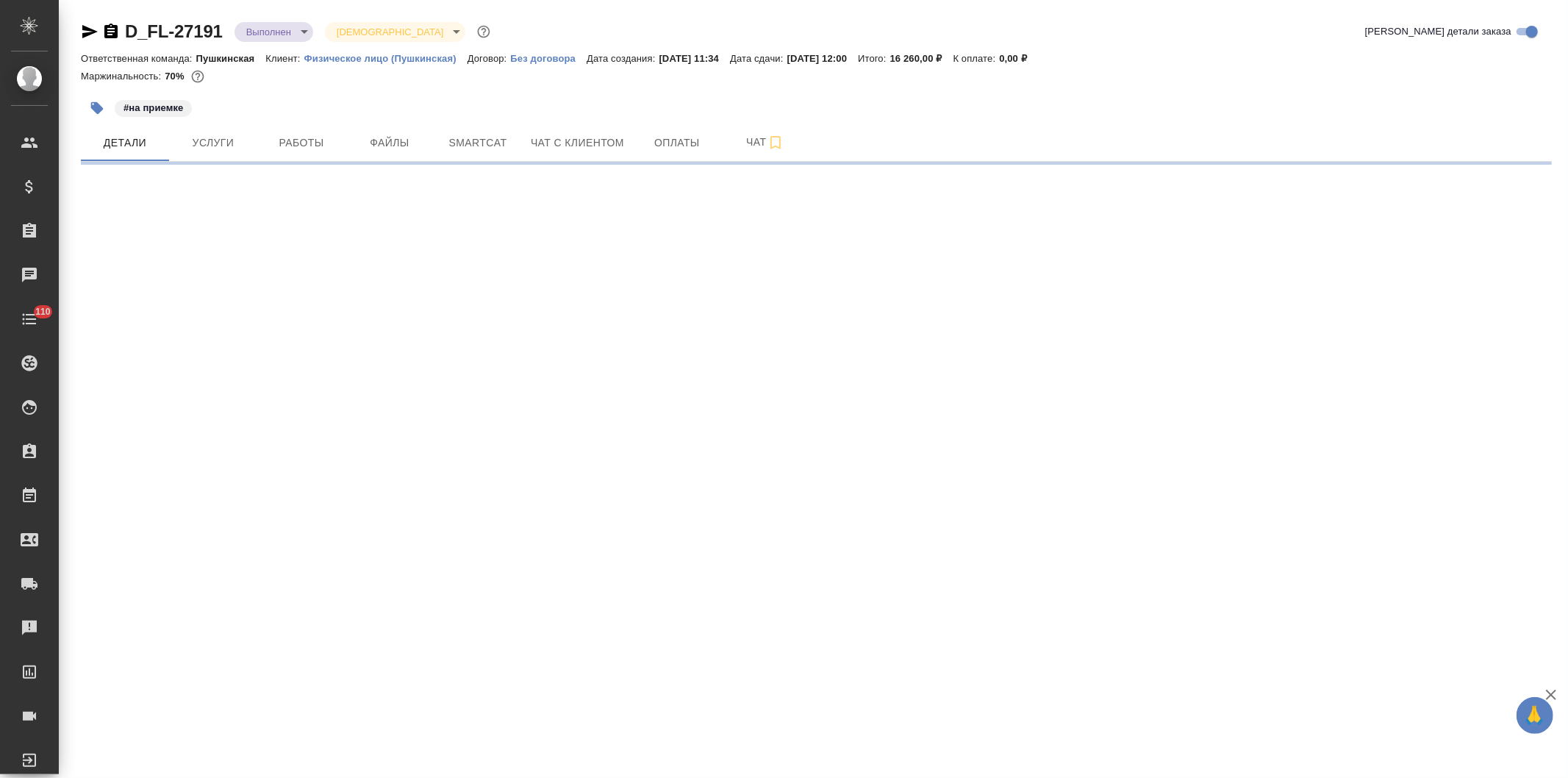
select select "RU"
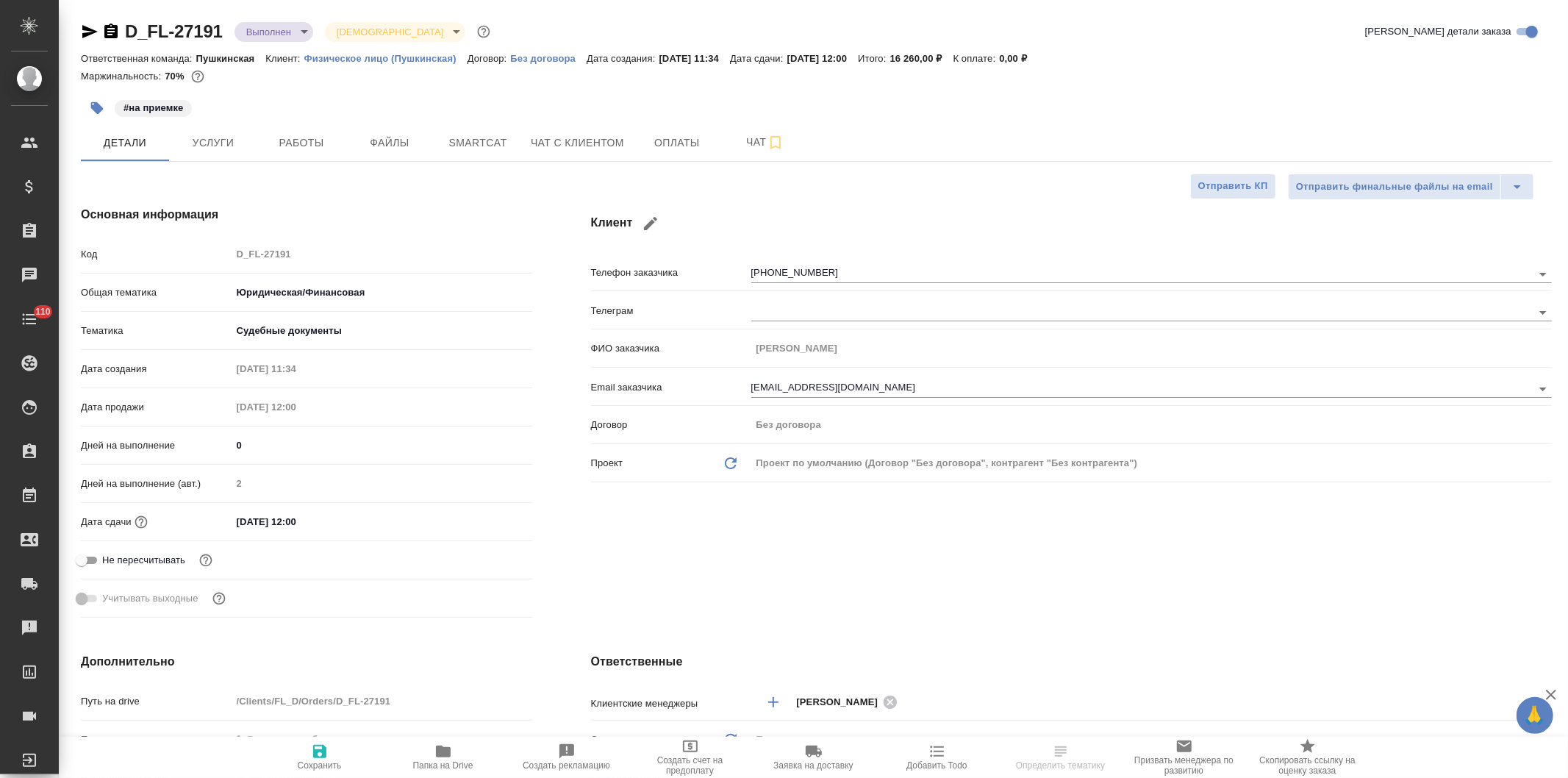
type textarea "x"
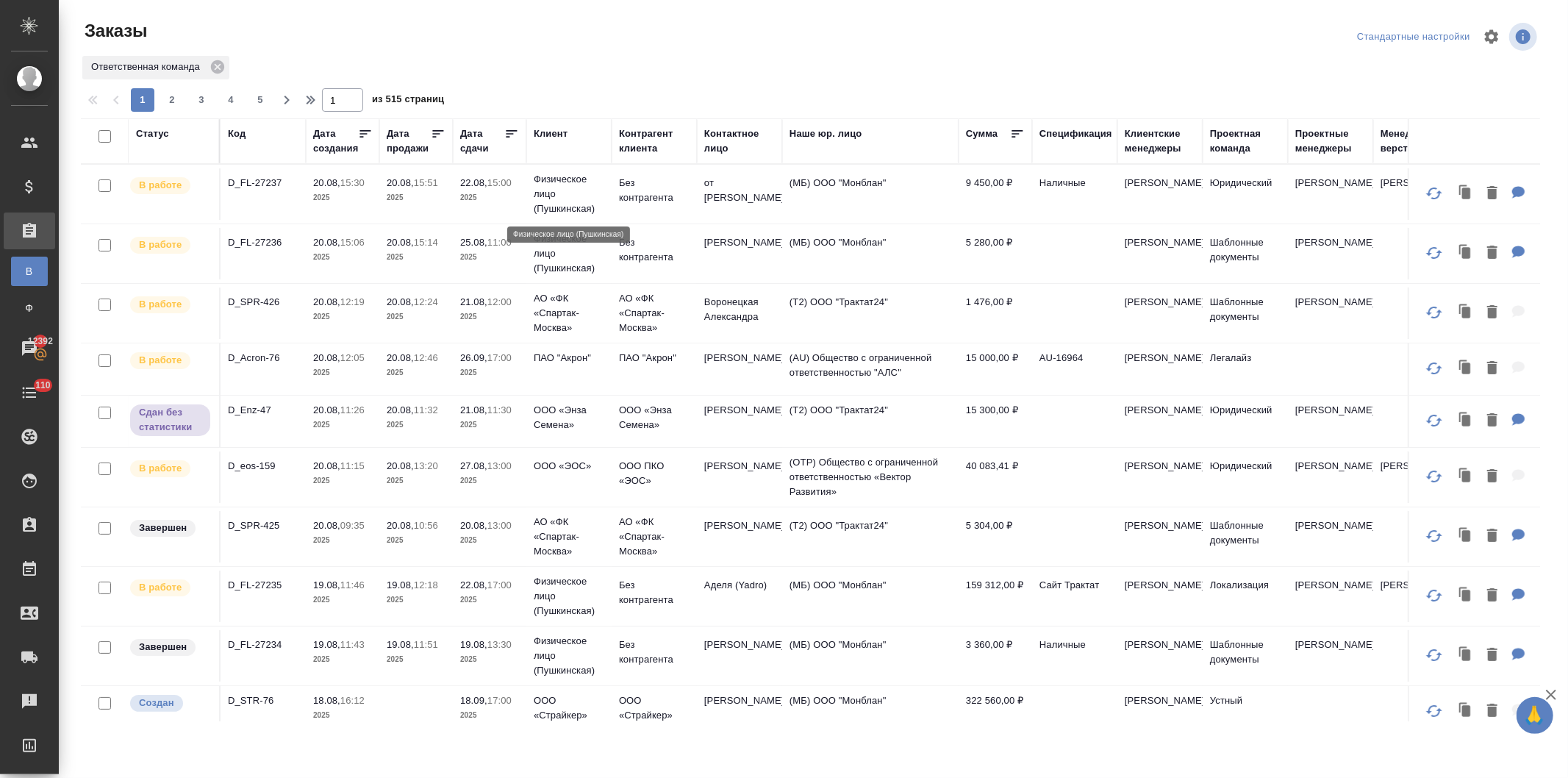
click at [548, 129] on div "Клиент" at bounding box center [551, 133] width 34 height 15
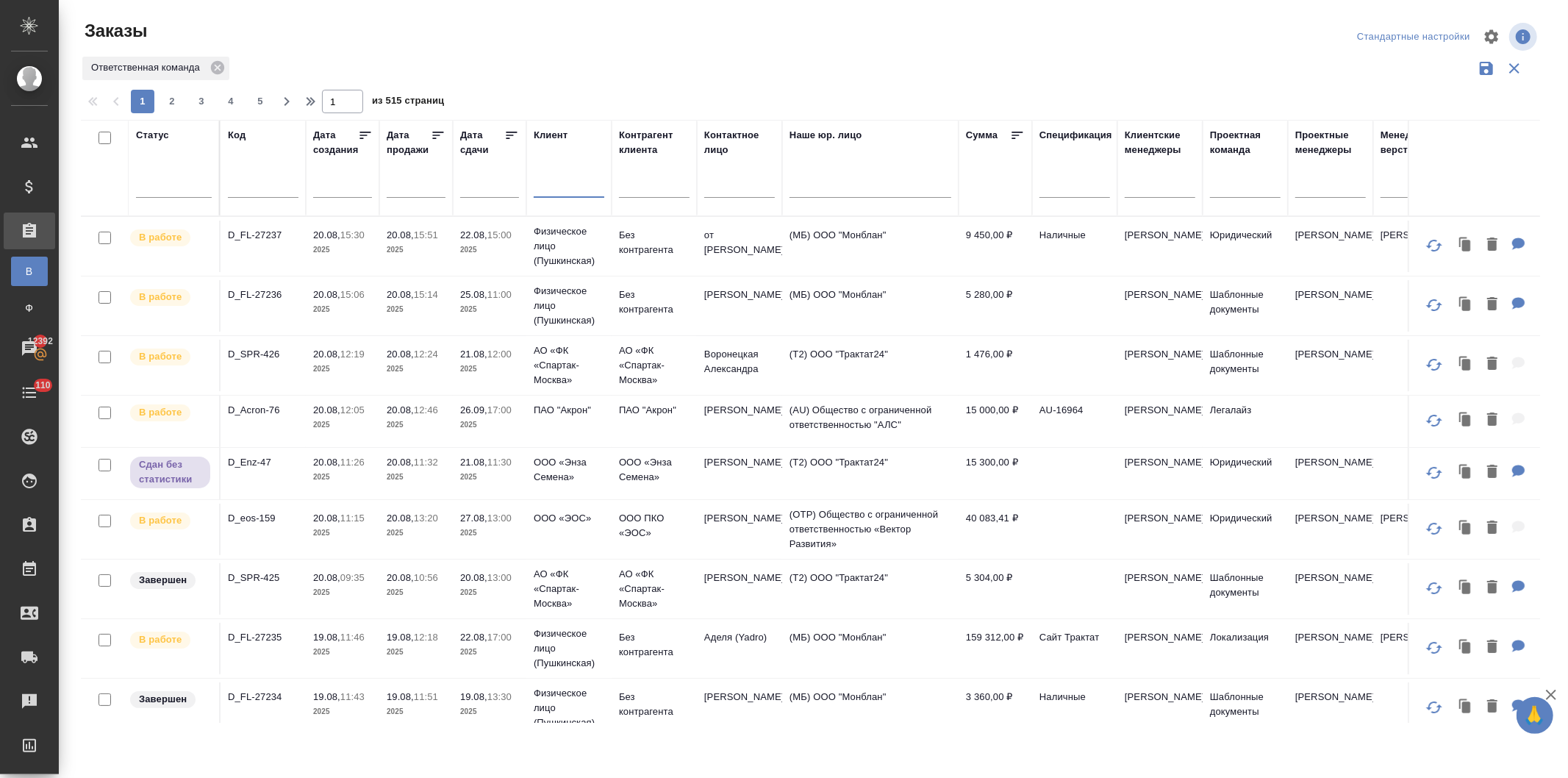
click at [557, 184] on input "text" at bounding box center [568, 188] width 70 height 19
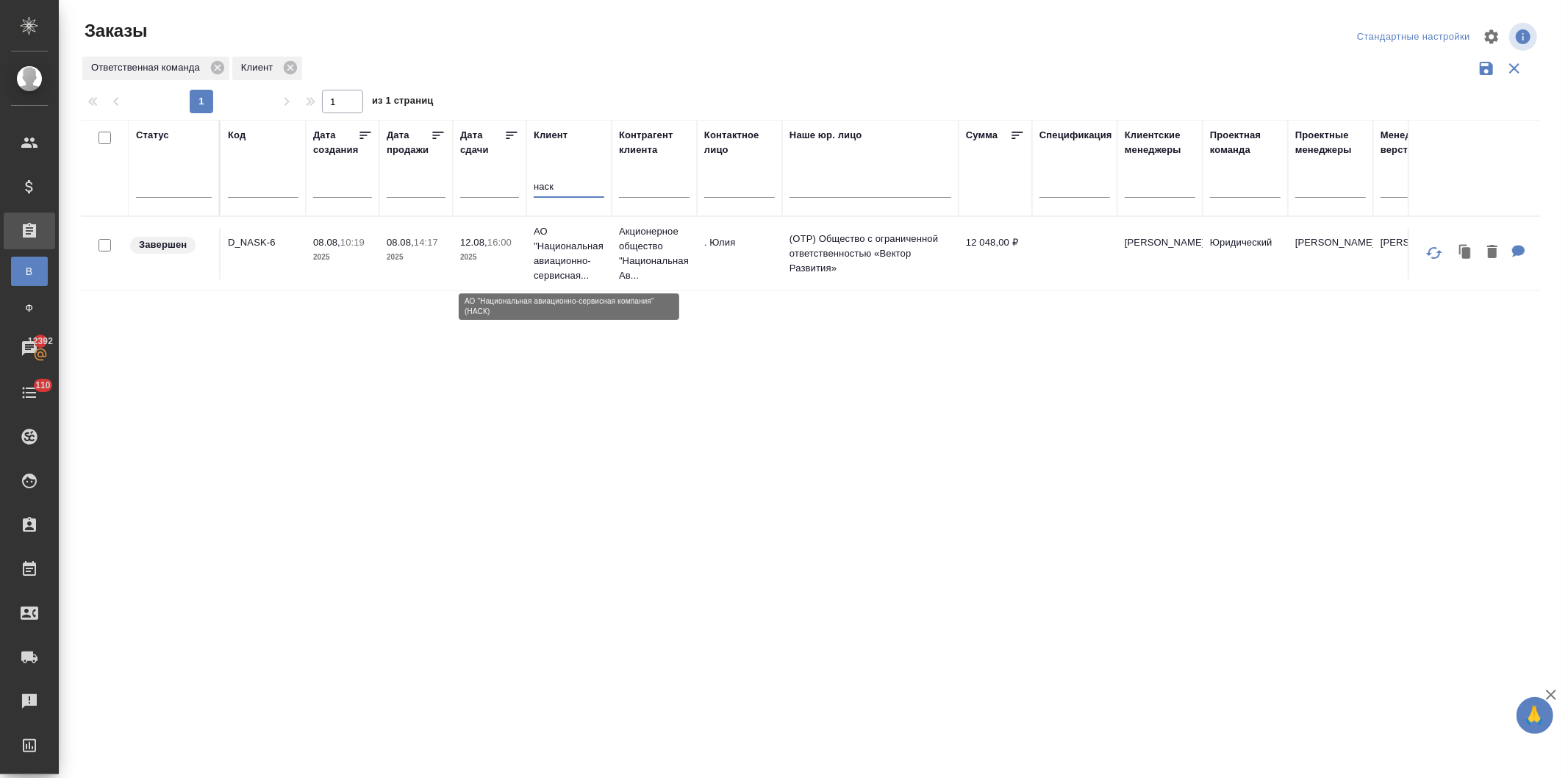
type input "наск"
click at [546, 259] on p "АО "Национальная авиационно-сервисная..." at bounding box center [568, 253] width 70 height 59
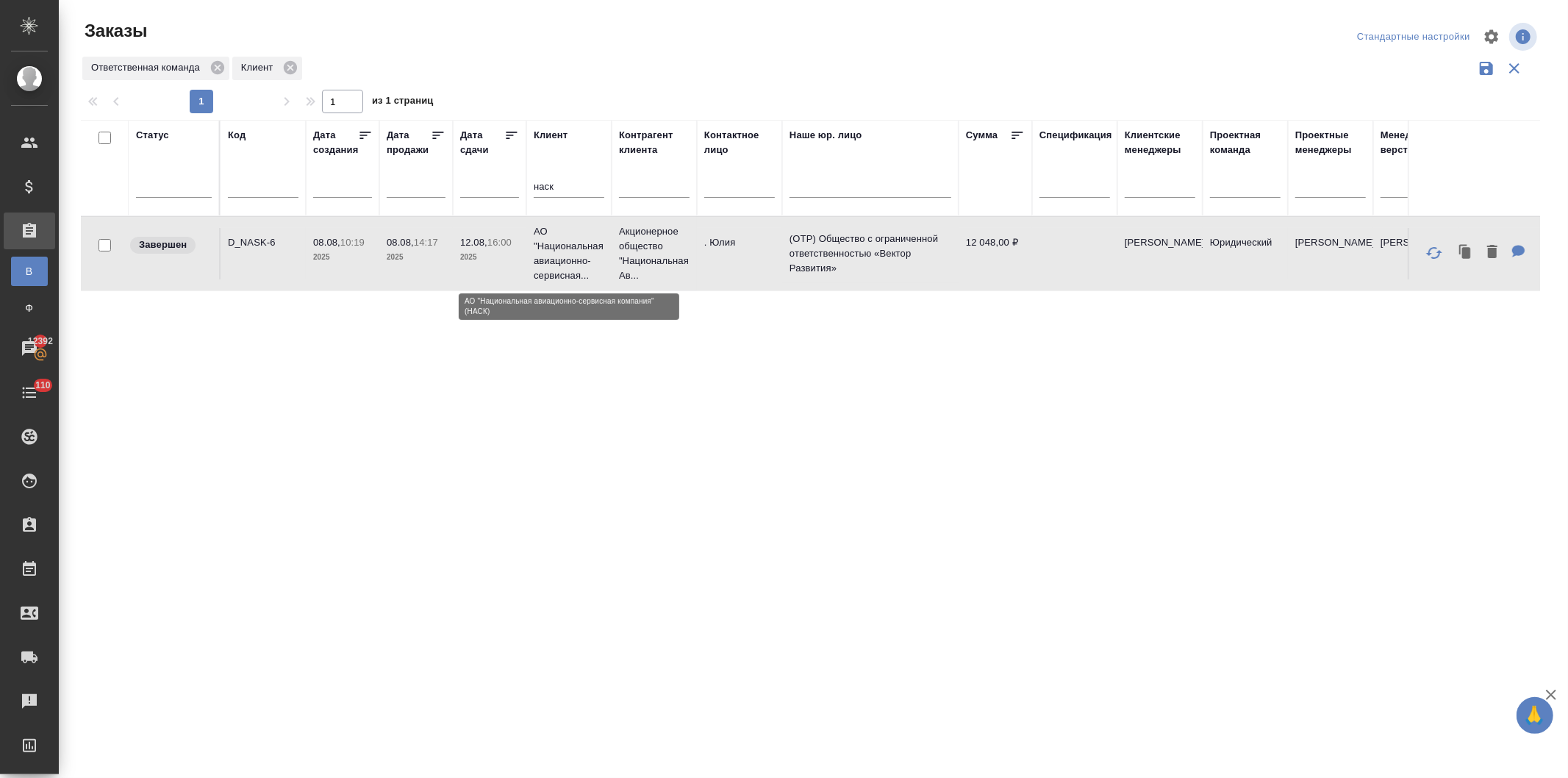
click at [546, 259] on p "АО "Национальная авиационно-сервисная..." at bounding box center [568, 253] width 70 height 59
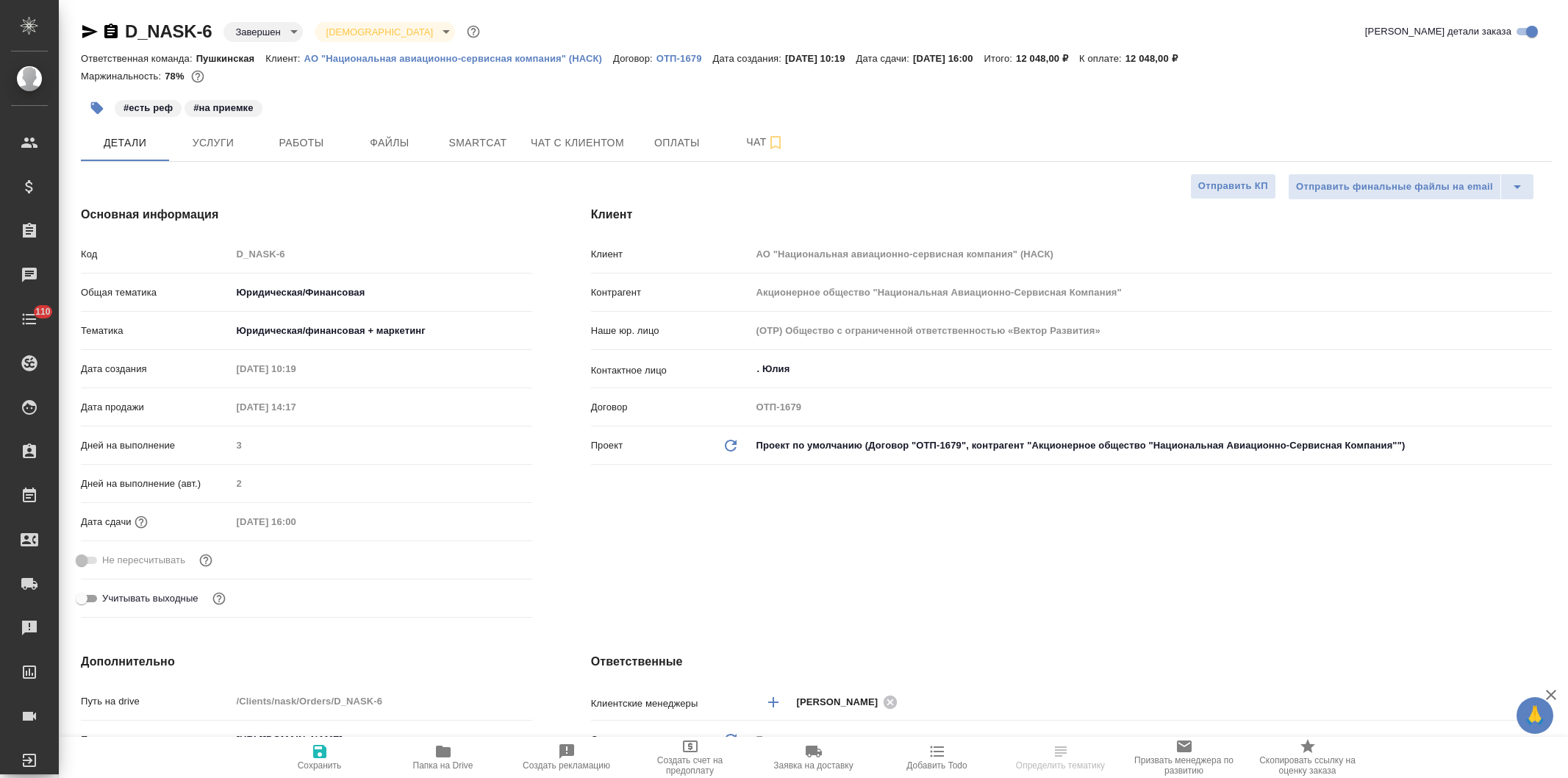
select select "RU"
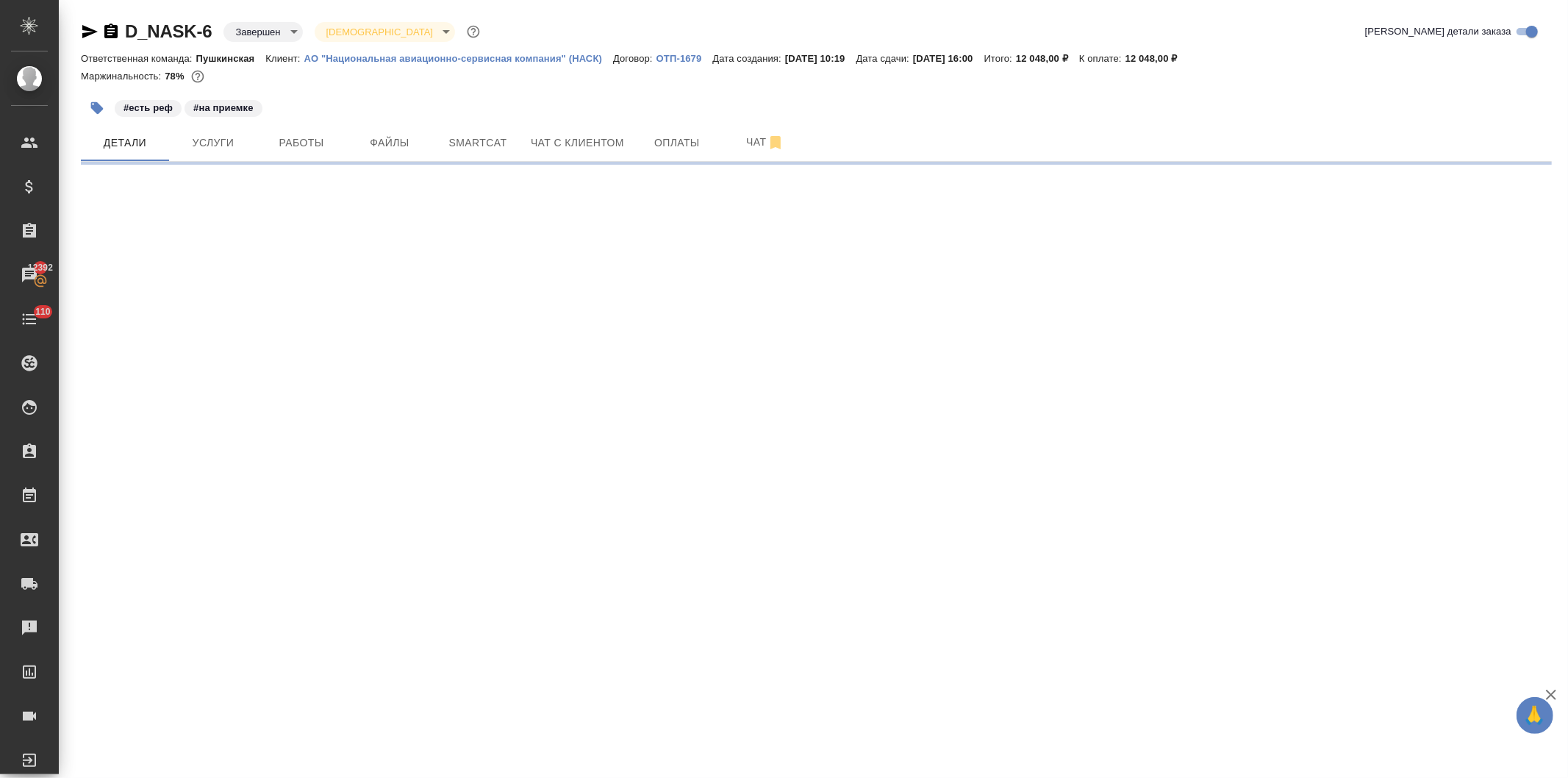
select select "RU"
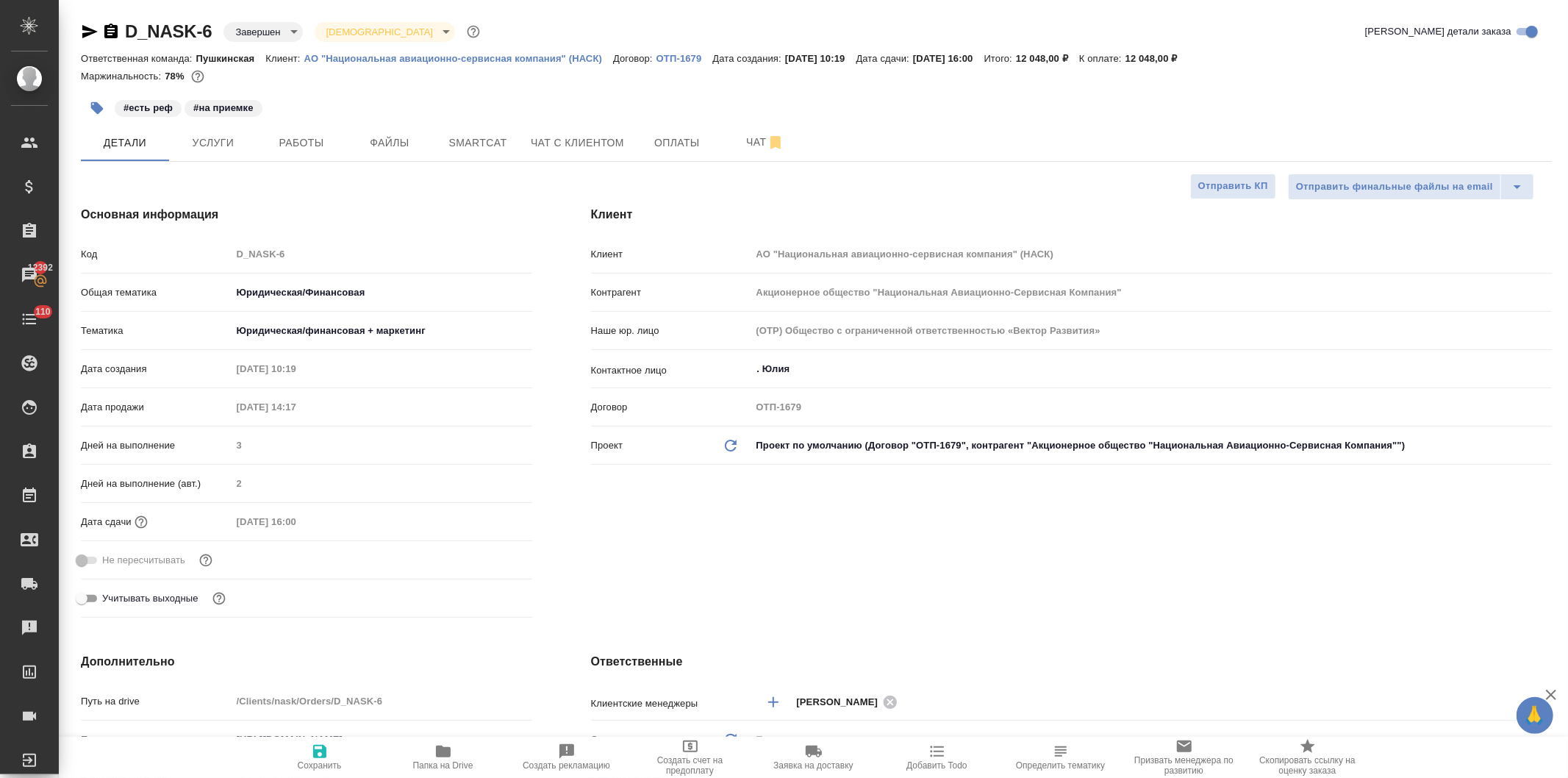
type textarea "x"
click at [664, 141] on span "Оплаты" at bounding box center [677, 142] width 70 height 19
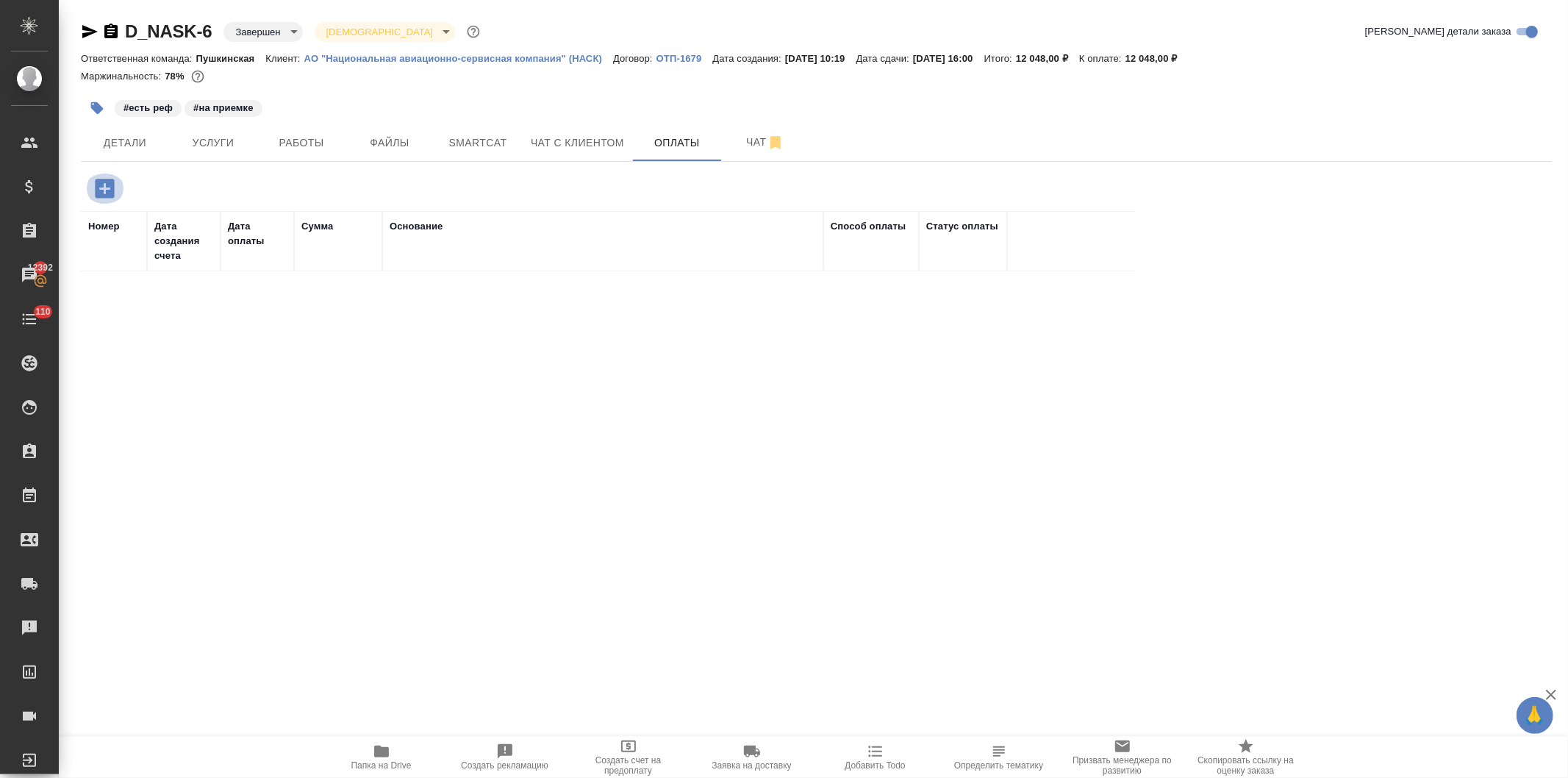
click at [97, 184] on icon "button" at bounding box center [104, 188] width 19 height 19
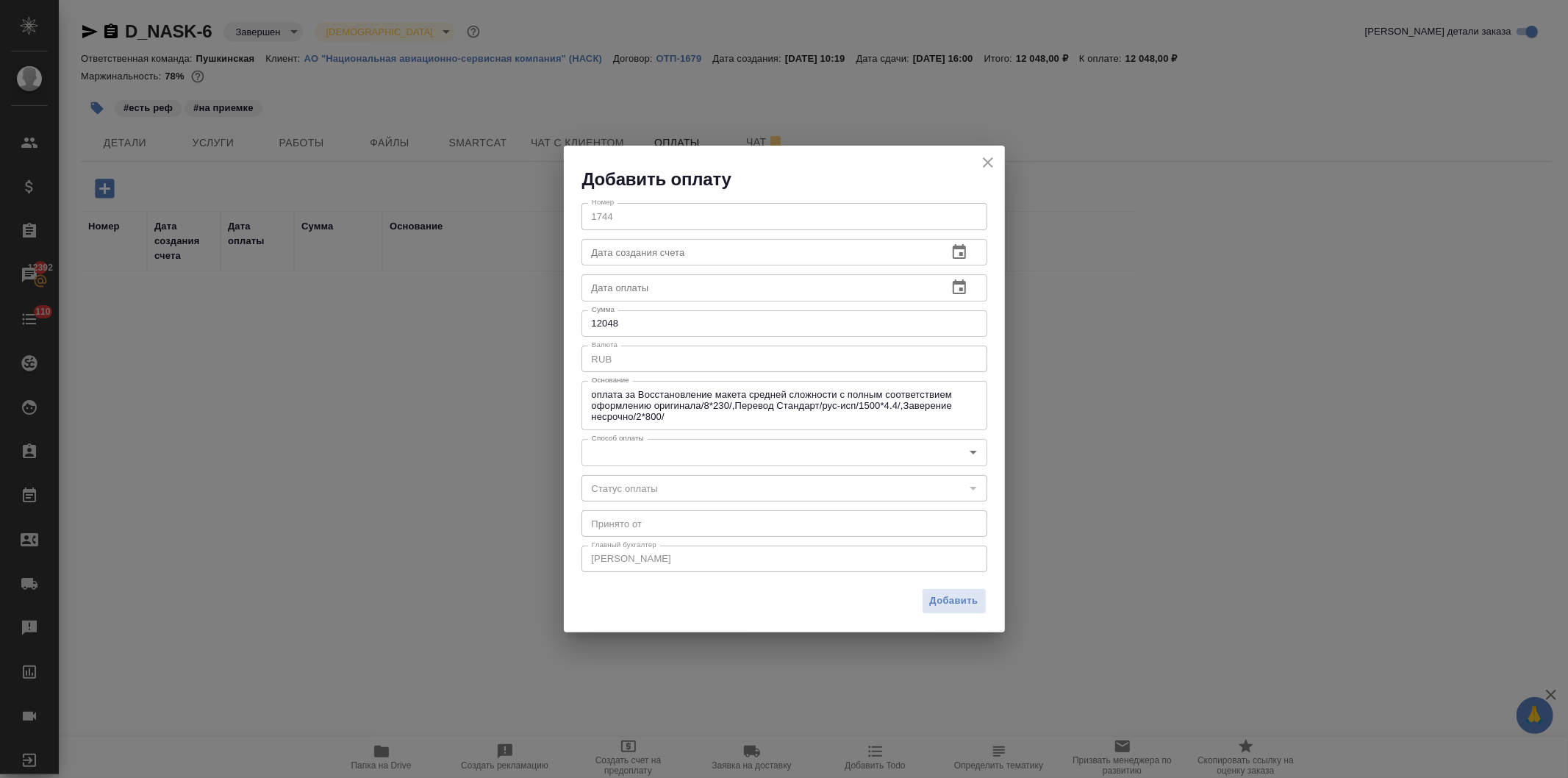
click at [641, 445] on body "🙏 .cls-1 fill:#fff; AWATERA [PERSON_NAME] Спецификации Заказы 12392 Чаты 110 To…" at bounding box center [784, 389] width 1568 height 778
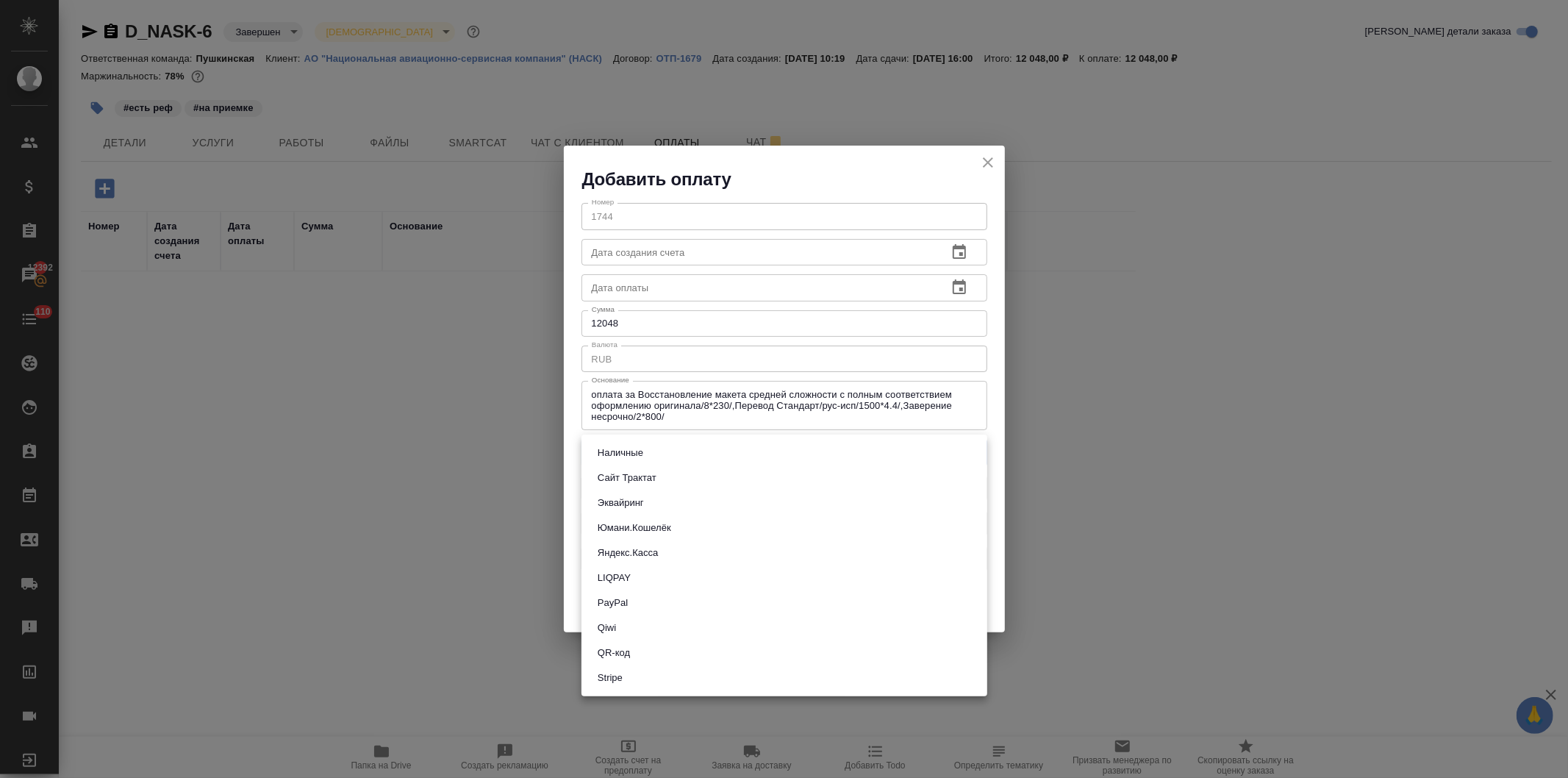
click at [636, 451] on button "Наличные" at bounding box center [620, 453] width 54 height 16
type input "cash"
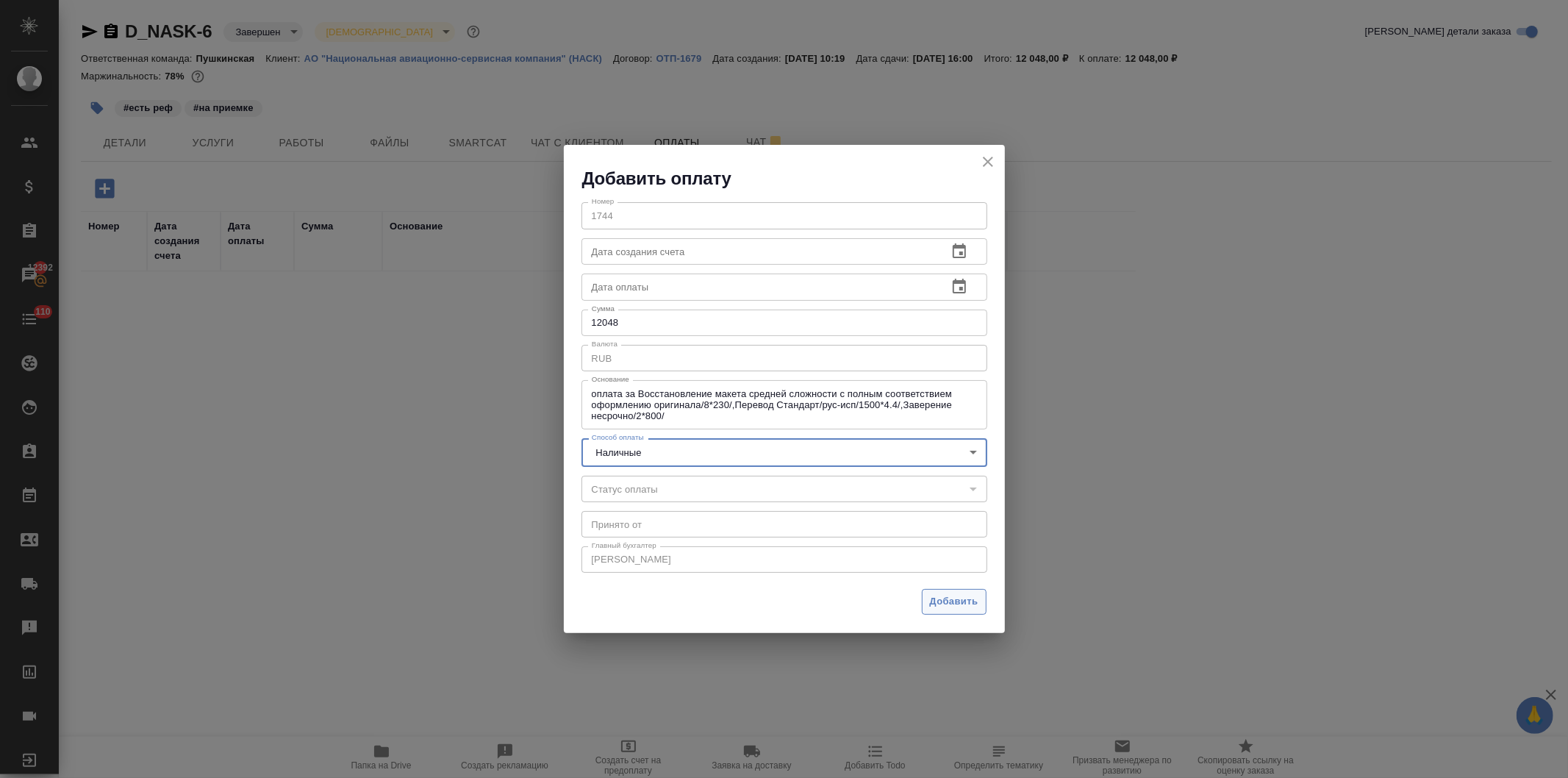
click at [957, 594] on span "Добавить" at bounding box center [954, 602] width 49 height 17
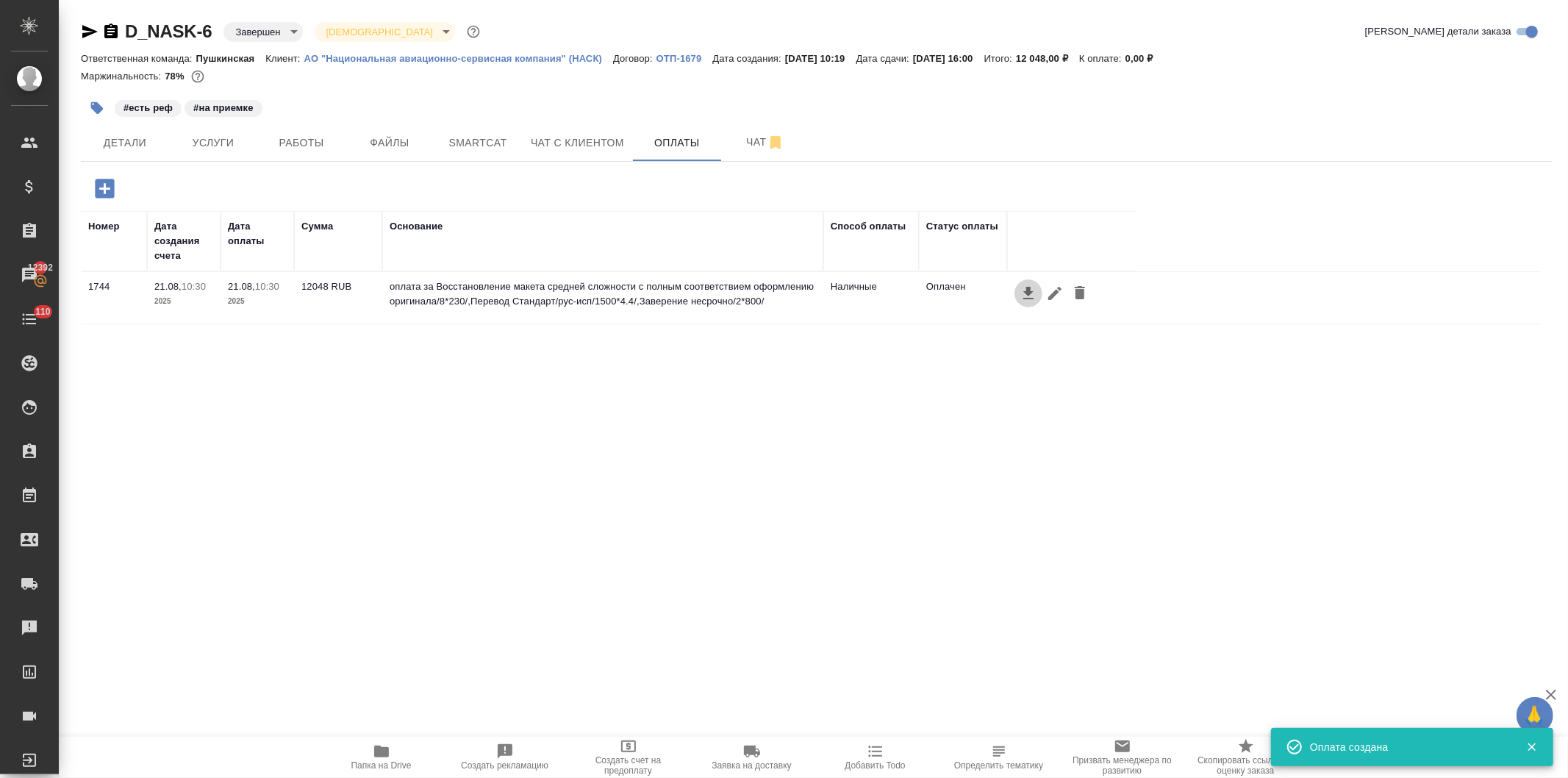
click at [1021, 293] on icon "button" at bounding box center [1029, 294] width 18 height 18
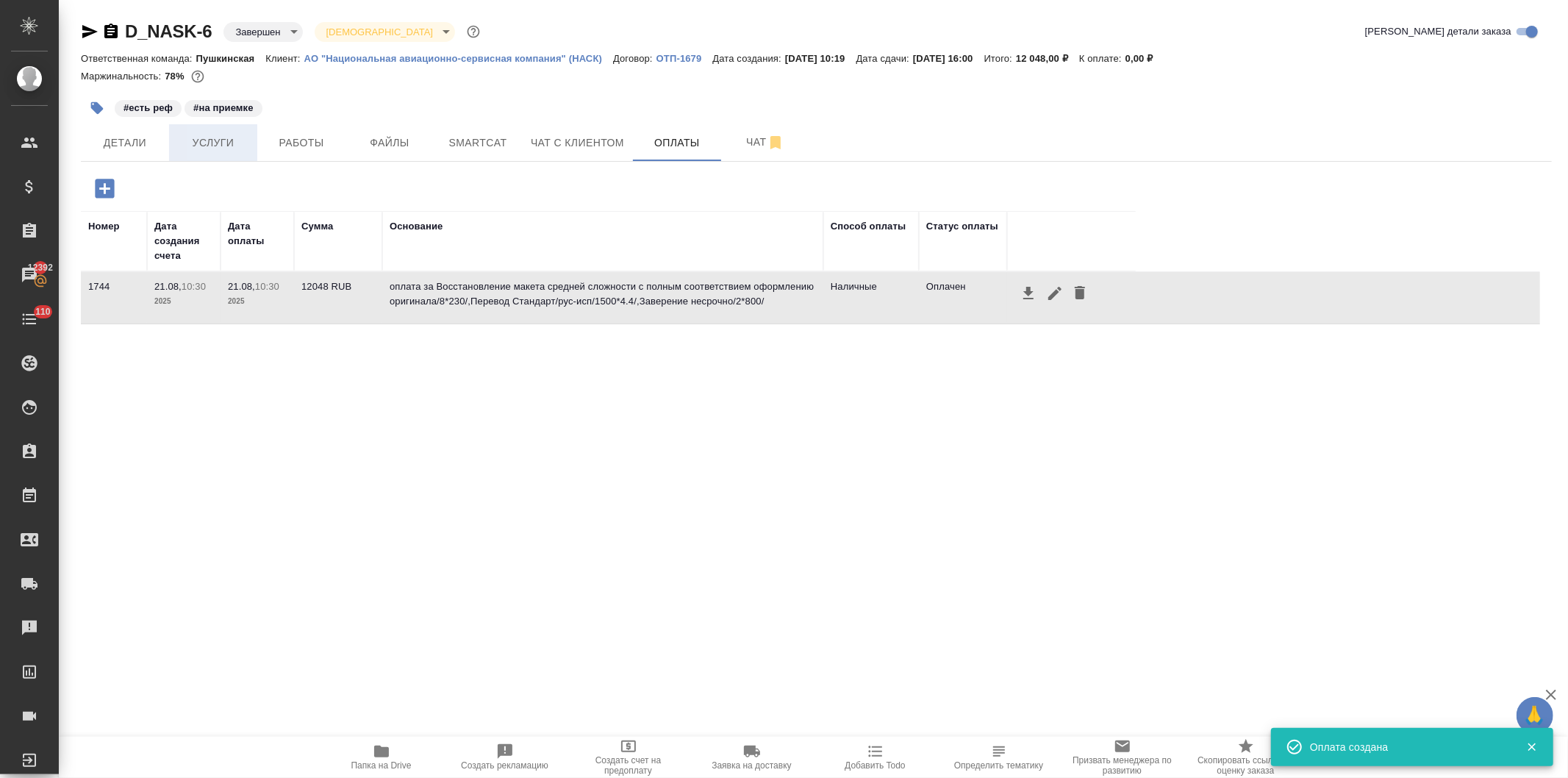
click at [202, 142] on span "Услуги" at bounding box center [213, 142] width 70 height 19
